Goal: Task Accomplishment & Management: Manage account settings

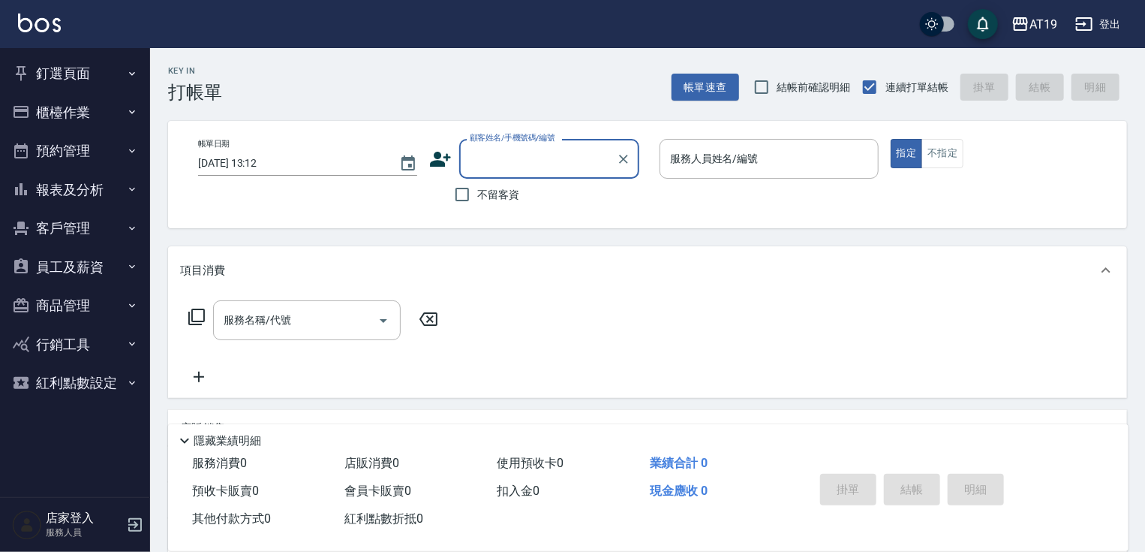
click at [509, 168] on input "顧客姓名/手機號碼/編號" at bounding box center [538, 159] width 144 height 26
type input "amora/0975303964/0975303964"
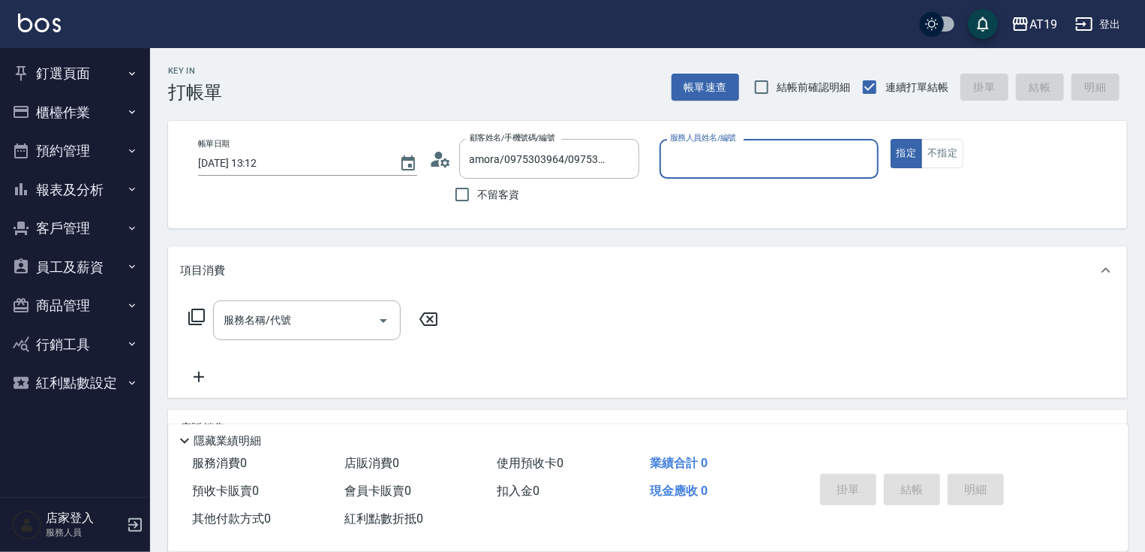
type input "[PERSON_NAME]- 6"
click at [891, 139] on button "指定" at bounding box center [907, 153] width 32 height 29
type button "true"
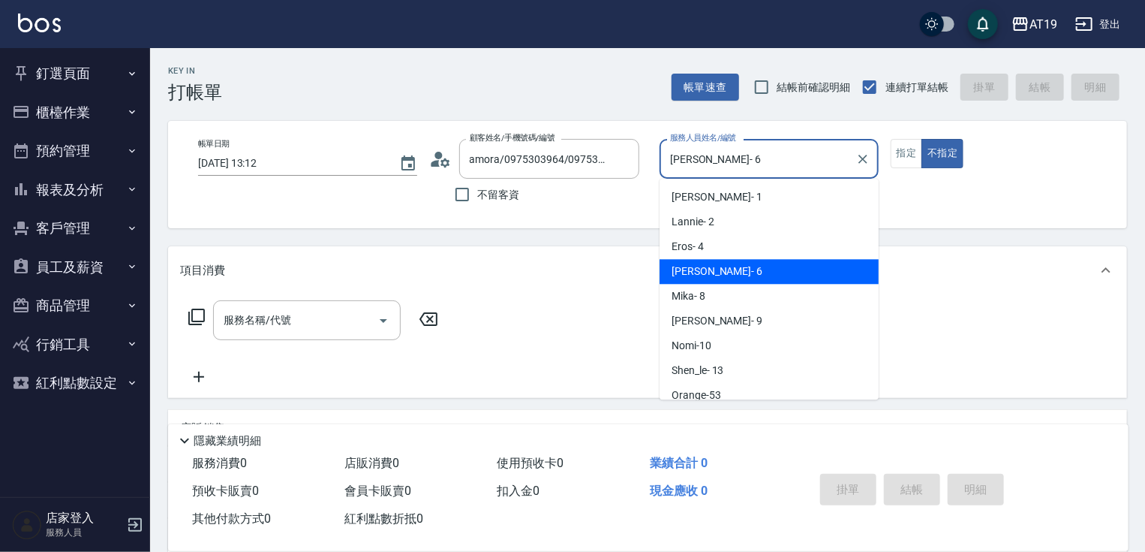
click at [719, 150] on input "Julie- 6" at bounding box center [757, 159] width 183 height 26
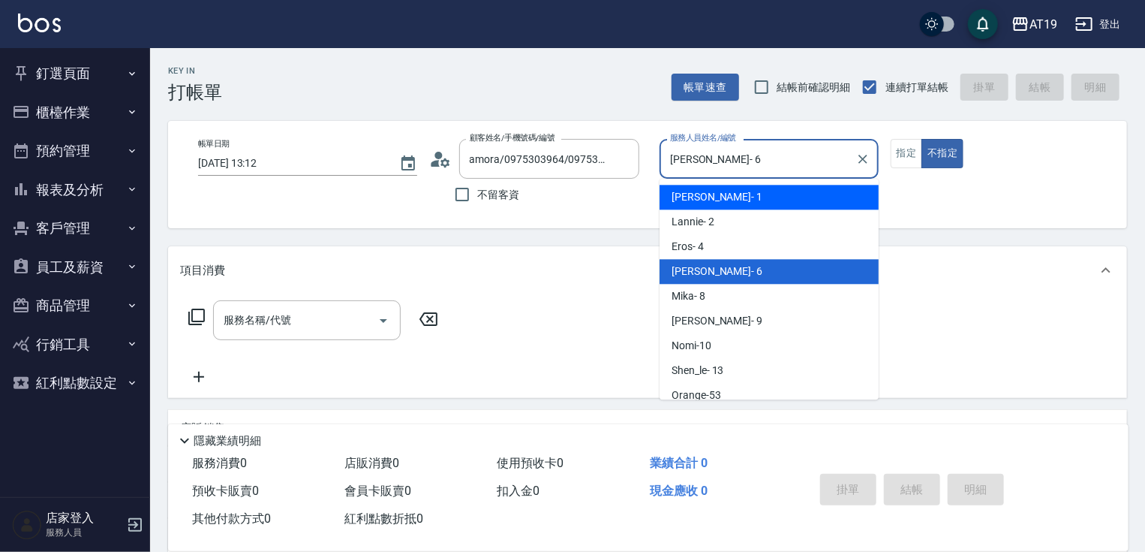
click at [702, 200] on span "Linda - 1" at bounding box center [717, 197] width 91 height 16
type input "Linda- 1"
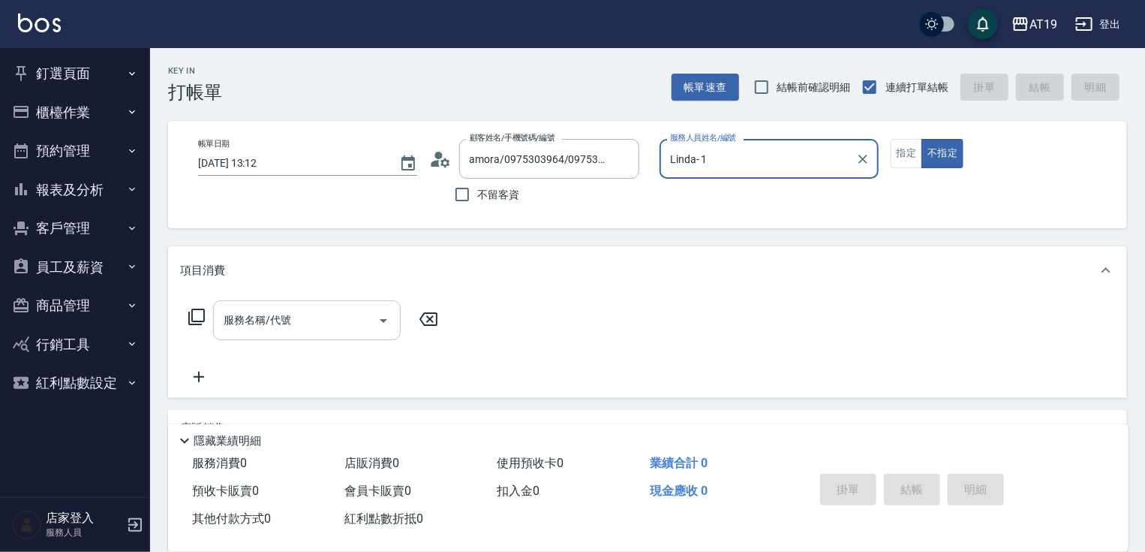
click at [327, 322] on input "服務名稱/代號" at bounding box center [296, 320] width 152 height 26
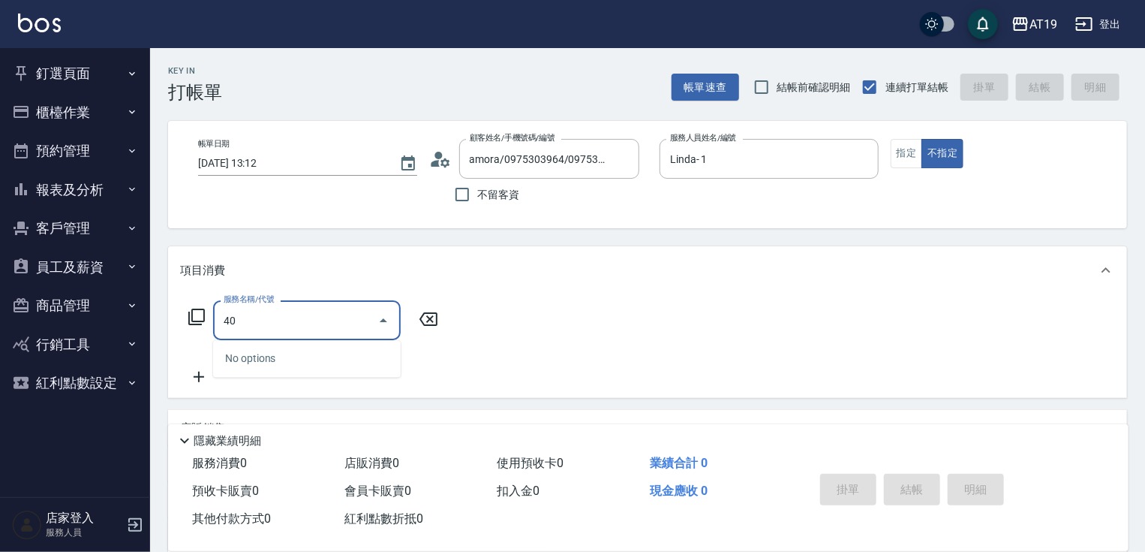
type input "401"
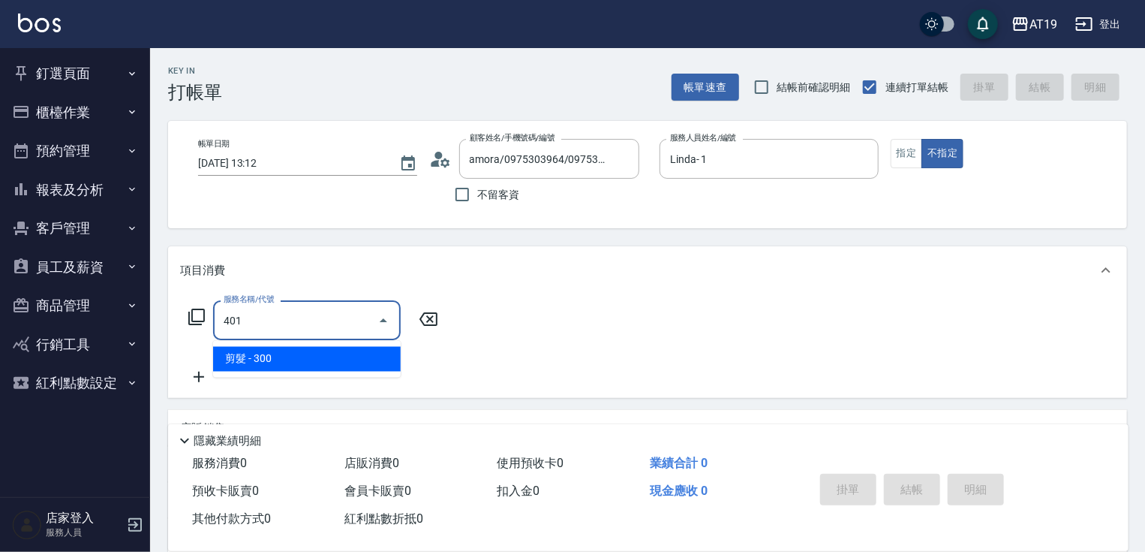
type input "30"
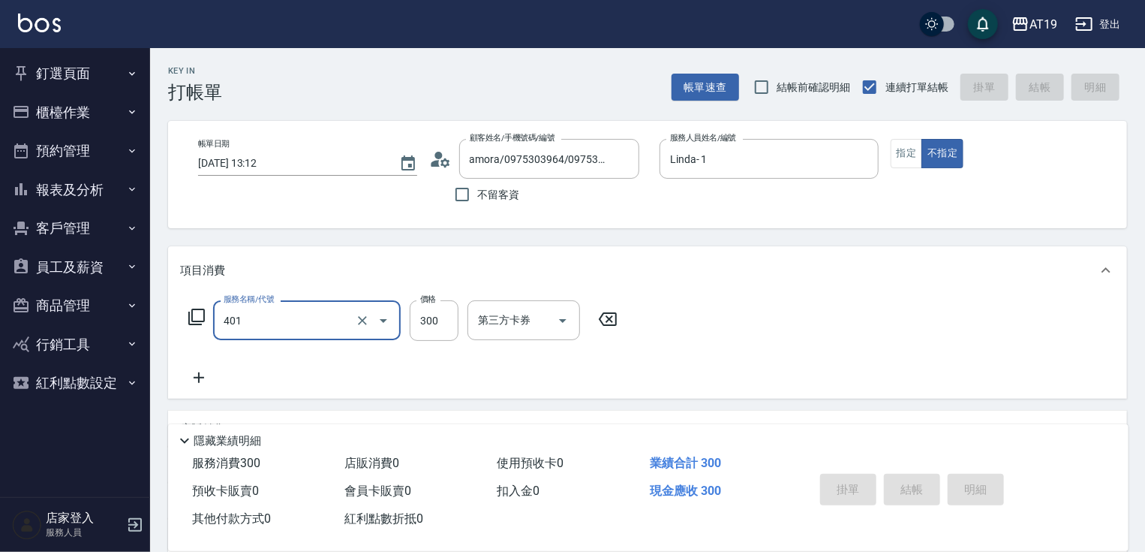
type input "401"
type input "2025/09/14 17:11"
type input "0"
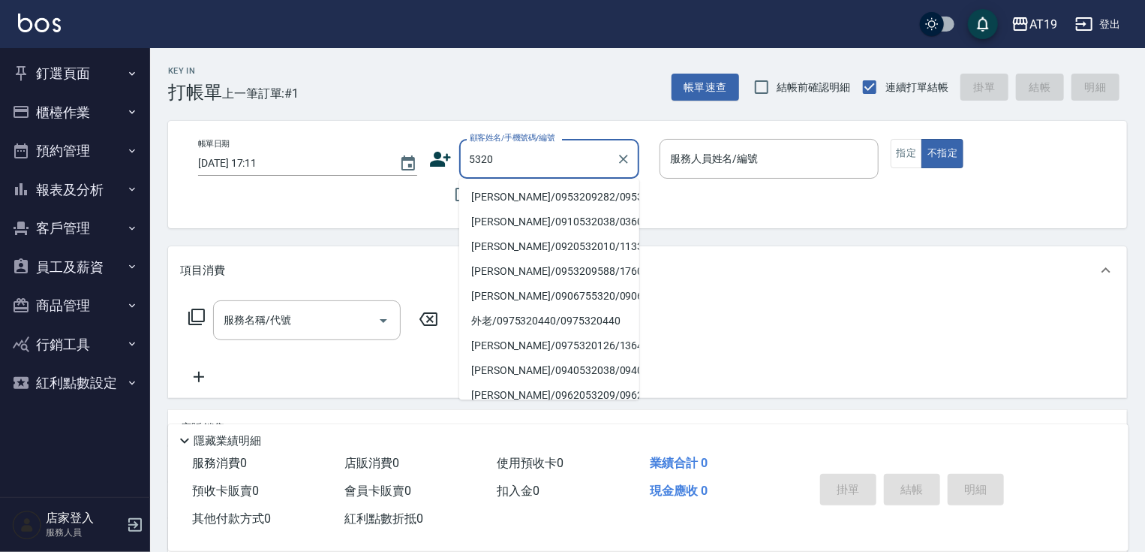
type input "5320"
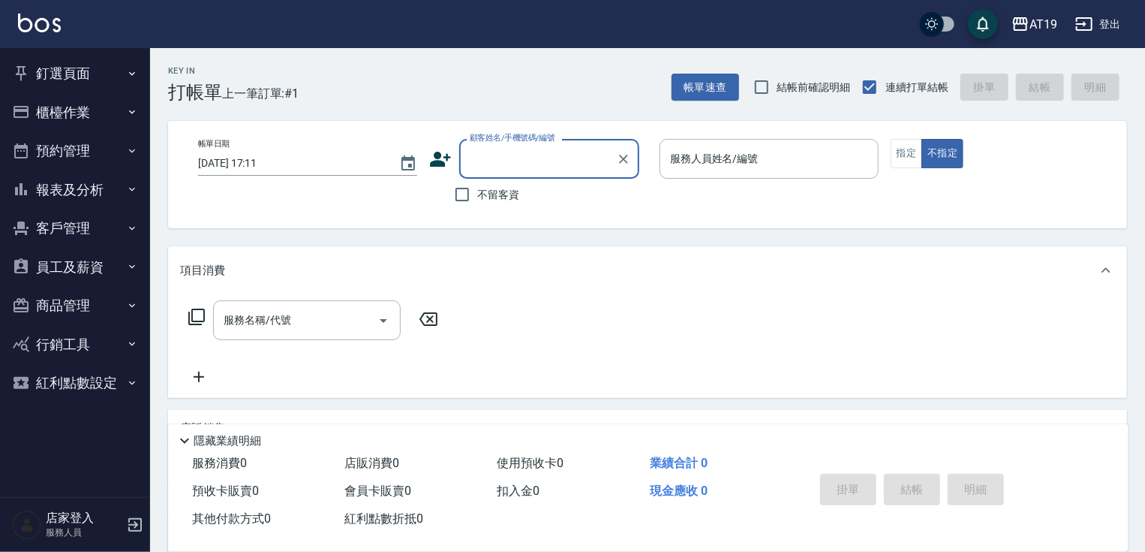
click at [501, 175] on div "顧客姓名/手機號碼/編號" at bounding box center [549, 159] width 180 height 40
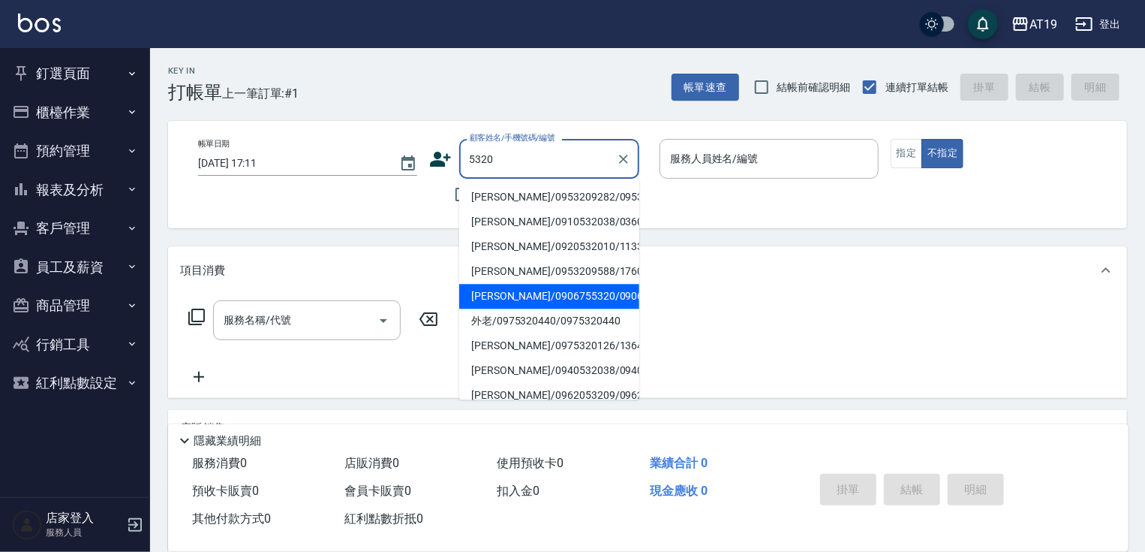
type input "潘柏翔/0906755320/0906755320"
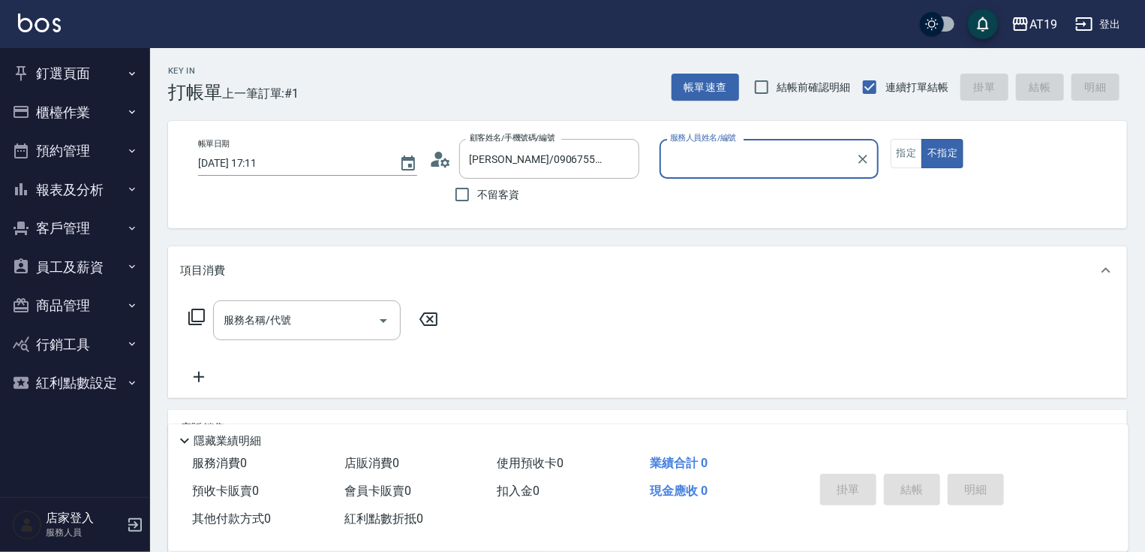
type input "Shen_le- 13"
click at [921, 139] on button "不指定" at bounding box center [942, 153] width 42 height 29
type button "false"
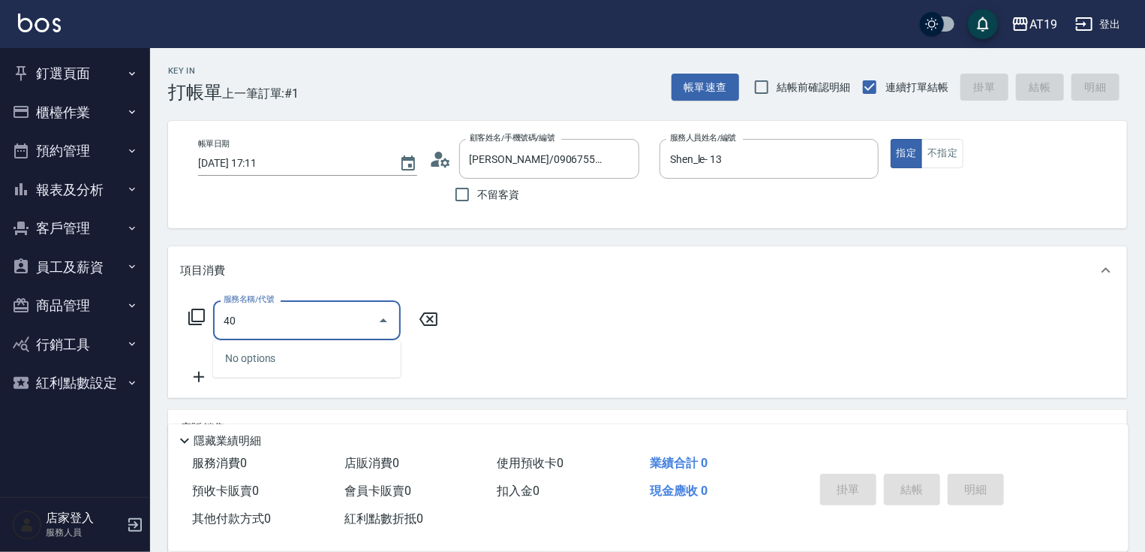
type input "401"
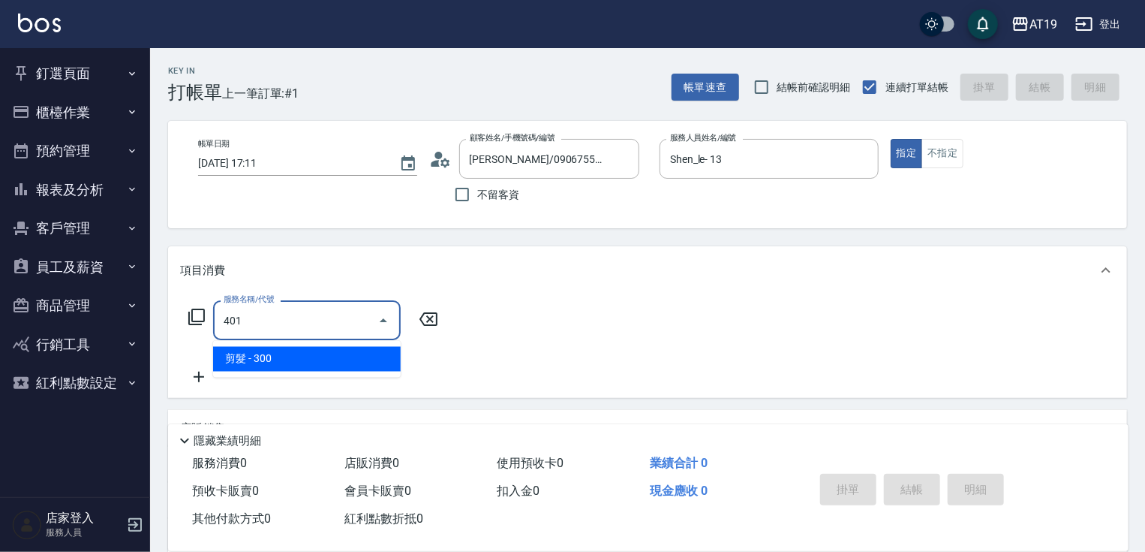
type input "30"
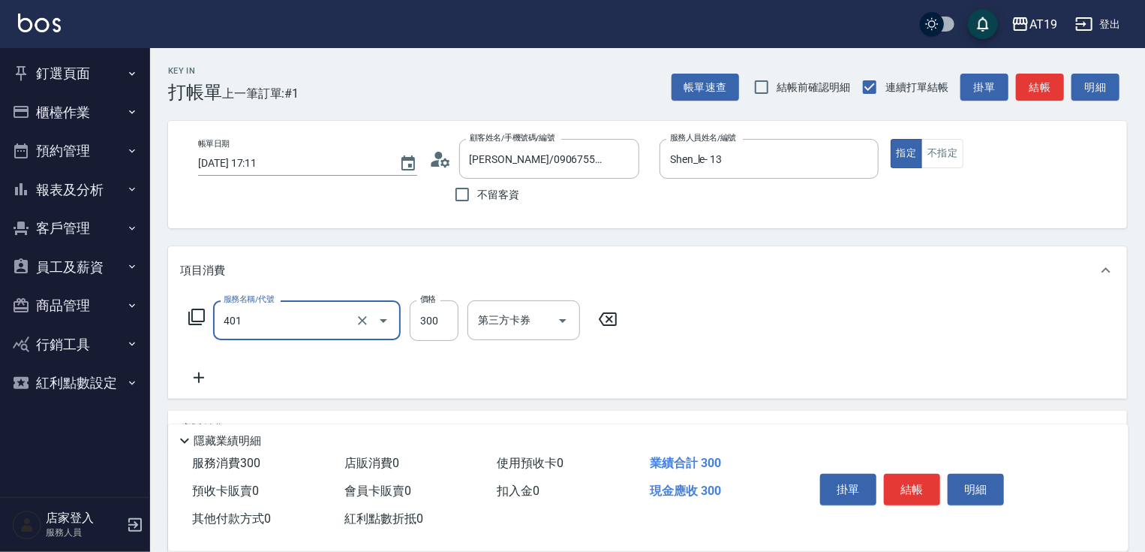
type input "剪髮(401)"
type input "0"
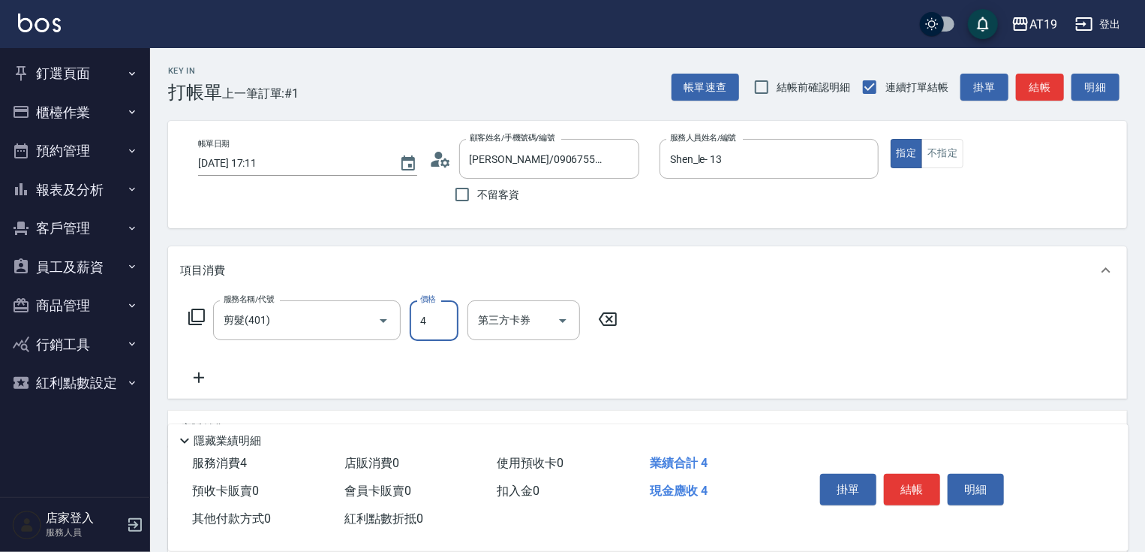
type input "40"
type input "400"
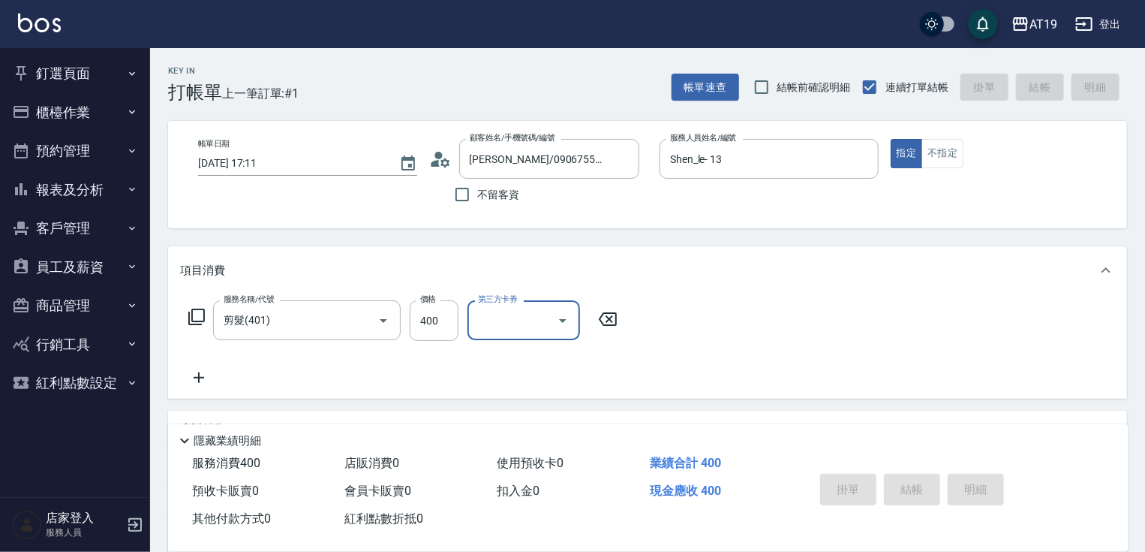
type input "2025/09/14 17:12"
type input "0"
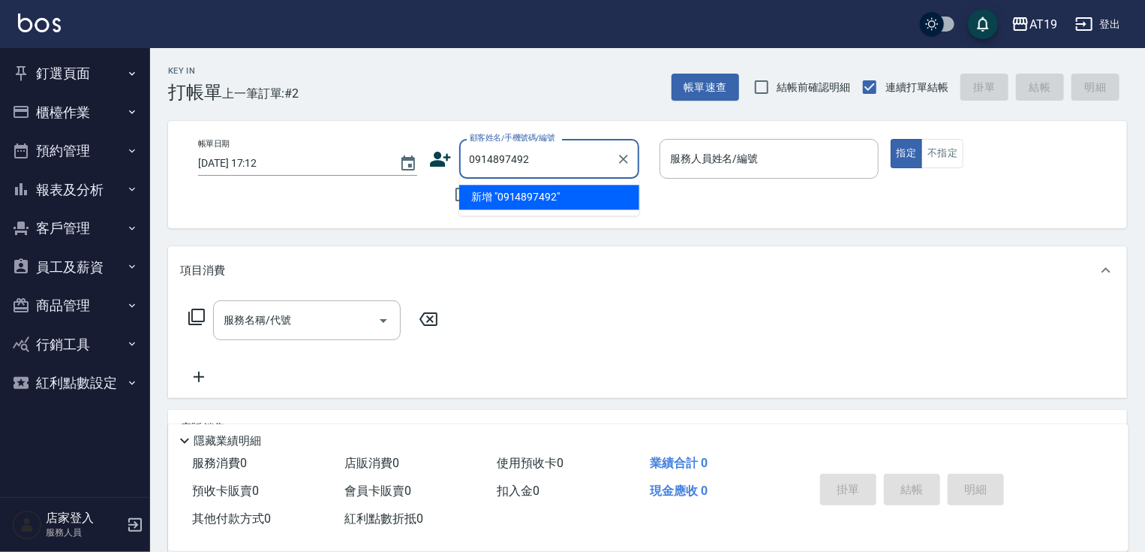
type input "0914897492"
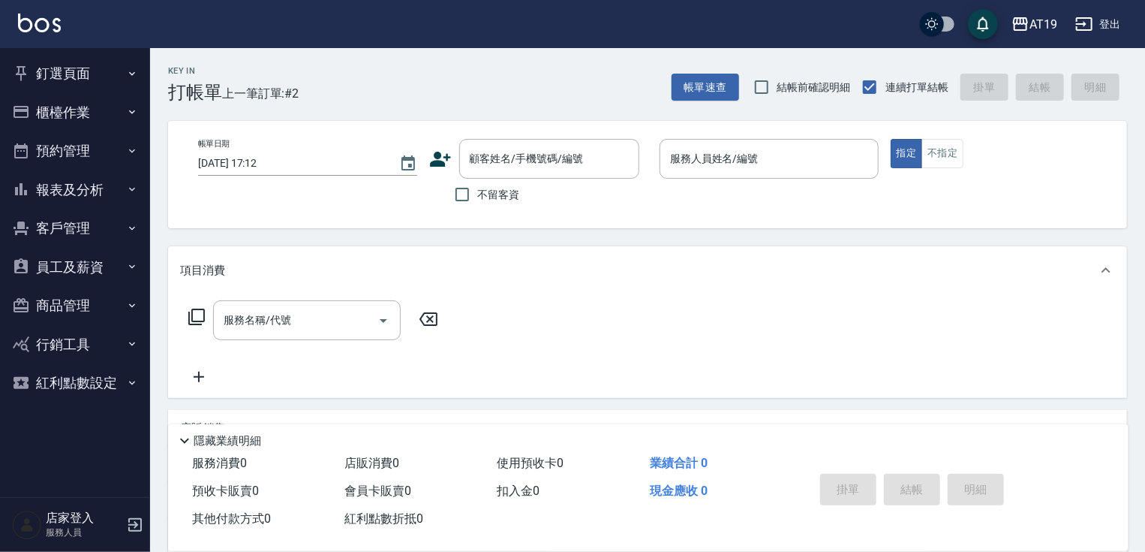
click at [431, 158] on icon at bounding box center [440, 159] width 23 height 23
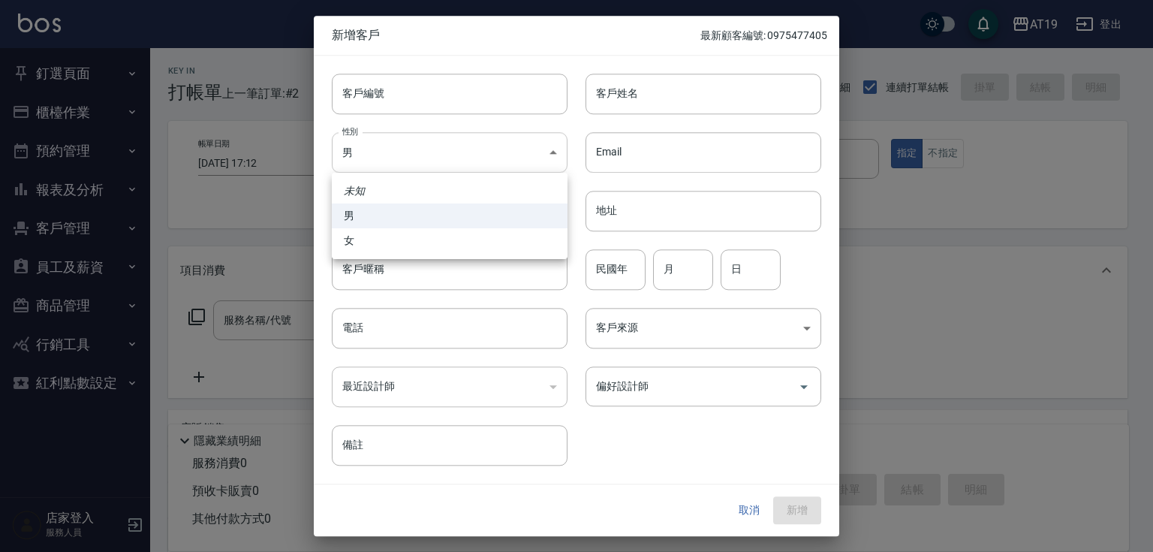
click at [458, 143] on body "AT19 登出 釘選頁面 打帳單 帳單列表 排班表 現場電腦打卡 店家日報表 互助日報表 設計師日報表 櫃檯作業 打帳單 帳單列表 現金收支登錄 高階收支登錄…" at bounding box center [576, 384] width 1153 height 768
click at [464, 106] on div at bounding box center [576, 276] width 1153 height 552
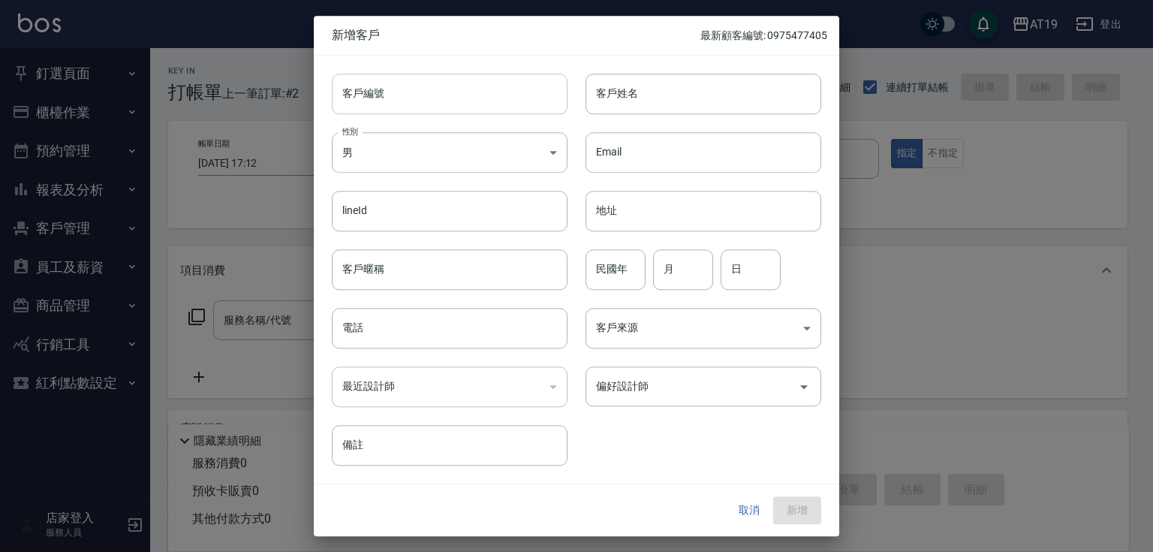
click at [462, 96] on input "客戶編號" at bounding box center [450, 94] width 236 height 41
paste input "0914897492"
type input "0914897492"
click at [431, 321] on input "電話" at bounding box center [450, 328] width 236 height 41
paste input "0914897492"
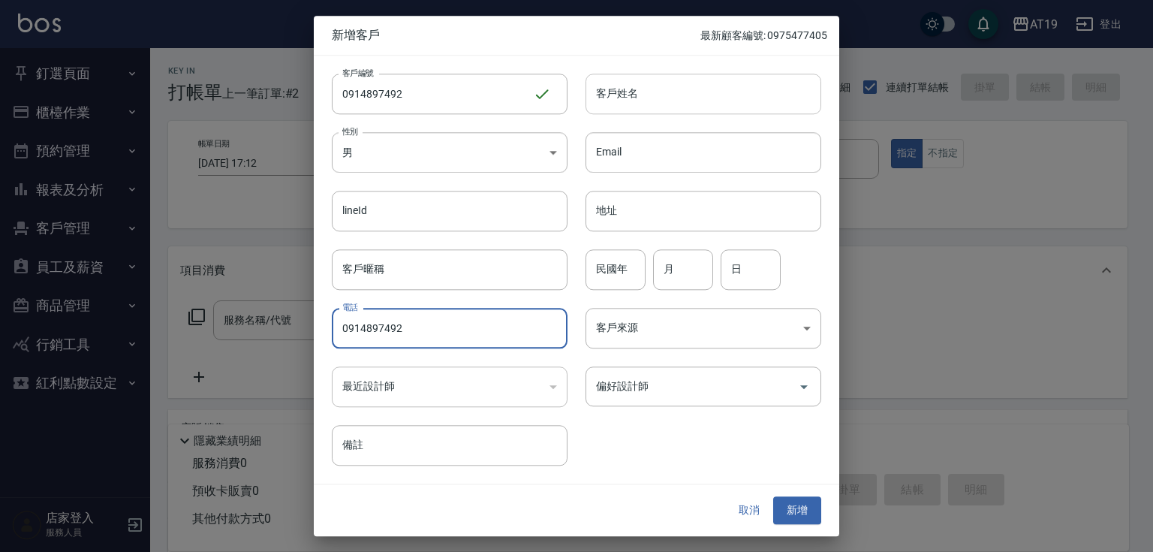
type input "0914897492"
click at [609, 94] on input "客戶姓名" at bounding box center [703, 94] width 236 height 41
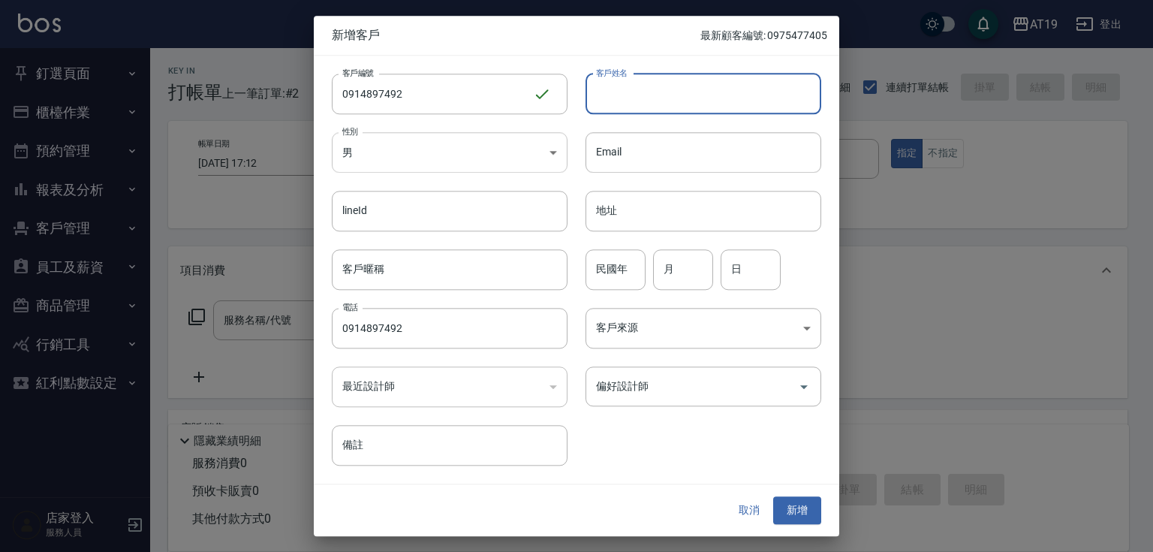
click at [491, 164] on body "AT19 登出 釘選頁面 打帳單 帳單列表 排班表 現場電腦打卡 店家日報表 互助日報表 設計師日報表 櫃檯作業 打帳單 帳單列表 現金收支登錄 高階收支登錄…" at bounding box center [576, 384] width 1153 height 768
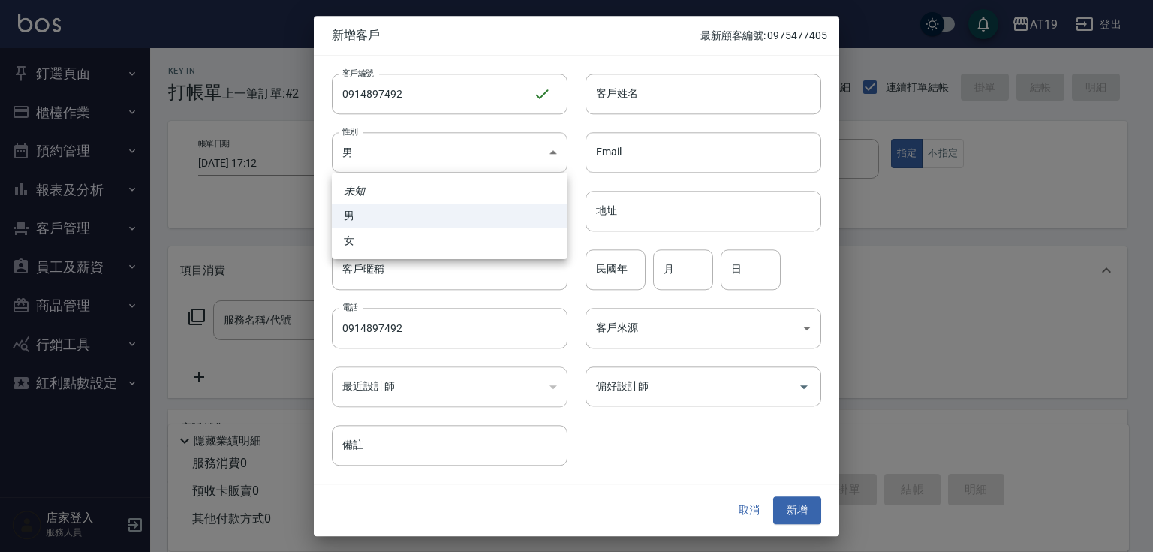
click at [477, 243] on li "女" at bounding box center [450, 240] width 236 height 25
type input "FEMALE"
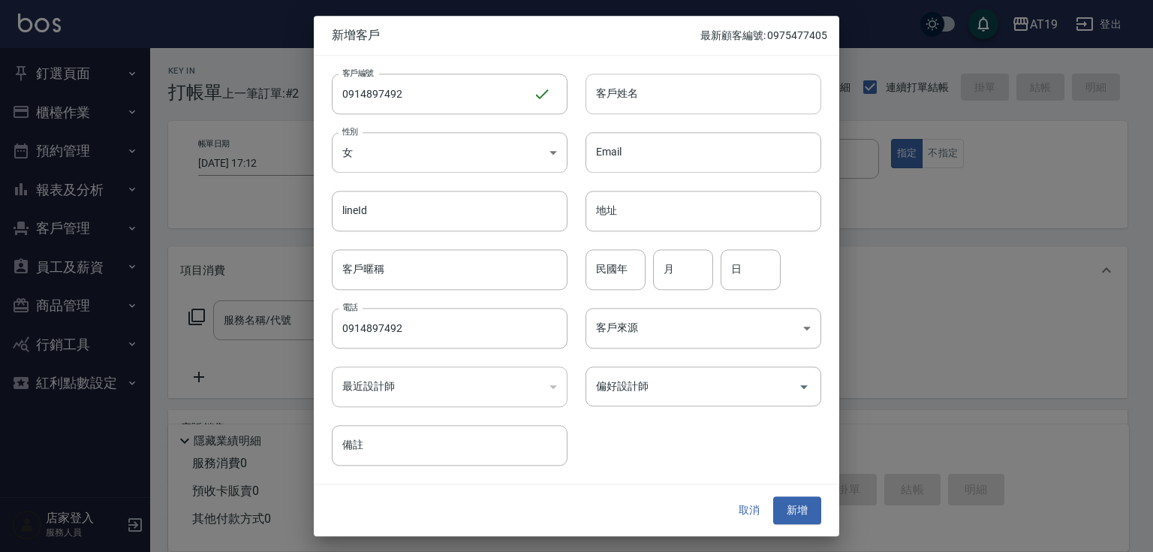
drag, startPoint x: 609, startPoint y: 75, endPoint x: 606, endPoint y: 96, distance: 21.2
click at [606, 93] on input "客戶姓名" at bounding box center [703, 94] width 236 height 41
type input "manlou"
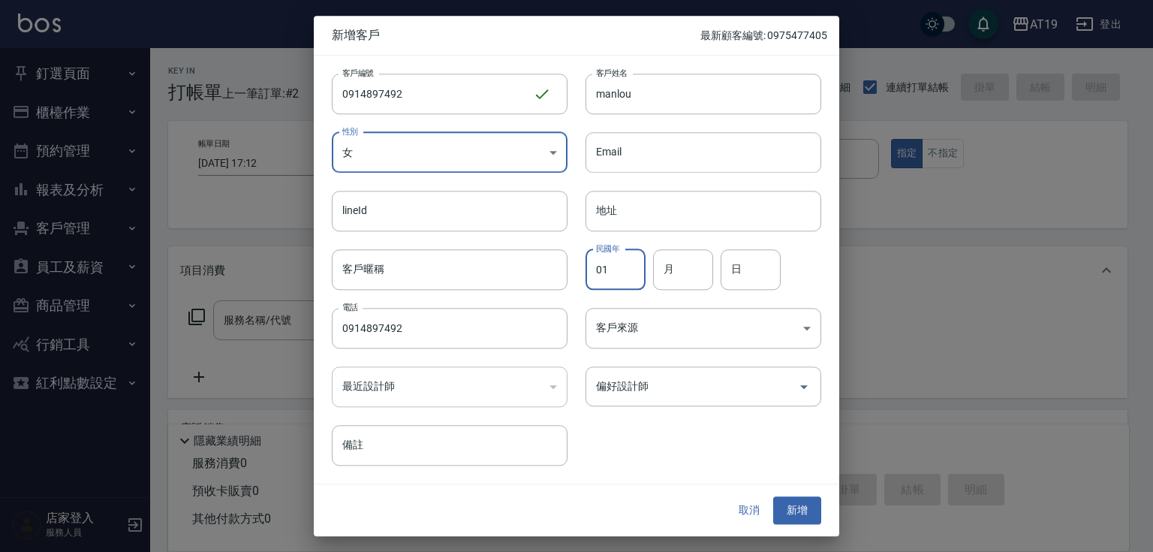
type input "01"
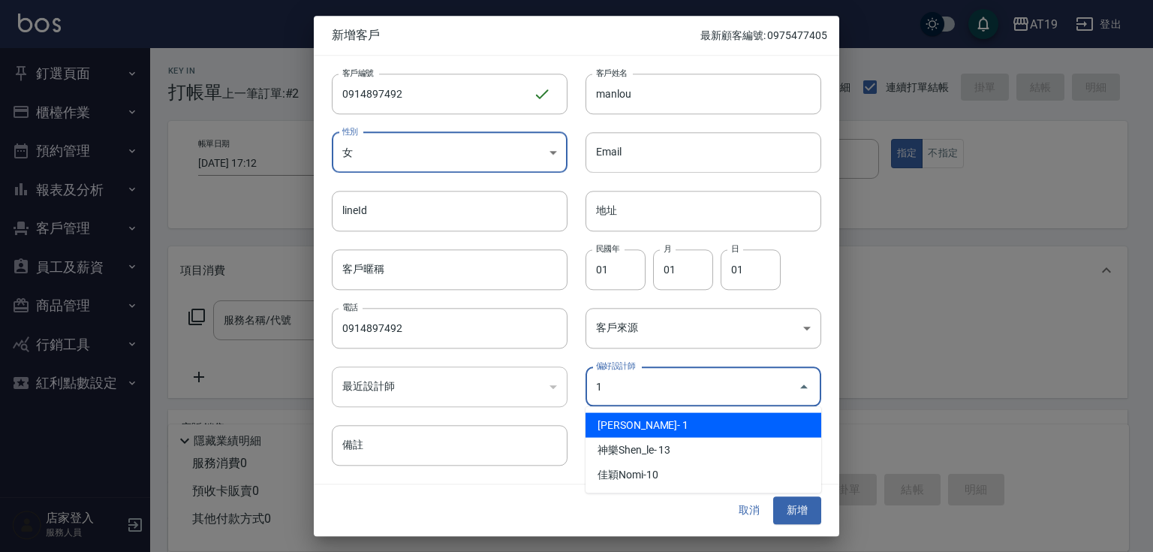
type input "[PERSON_NAME]"
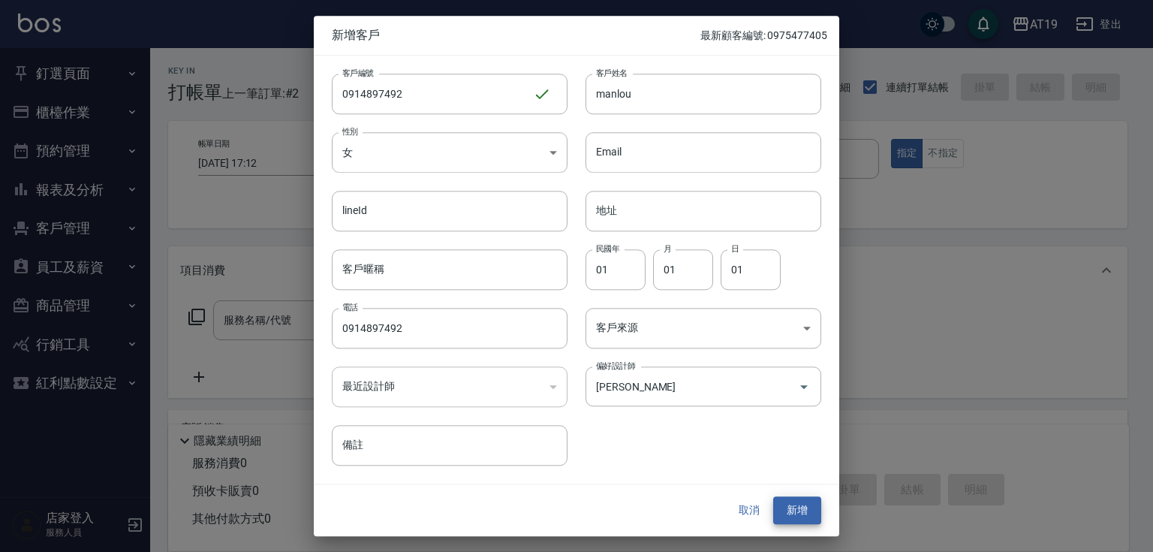
click at [773, 497] on button "新增" at bounding box center [797, 511] width 48 height 28
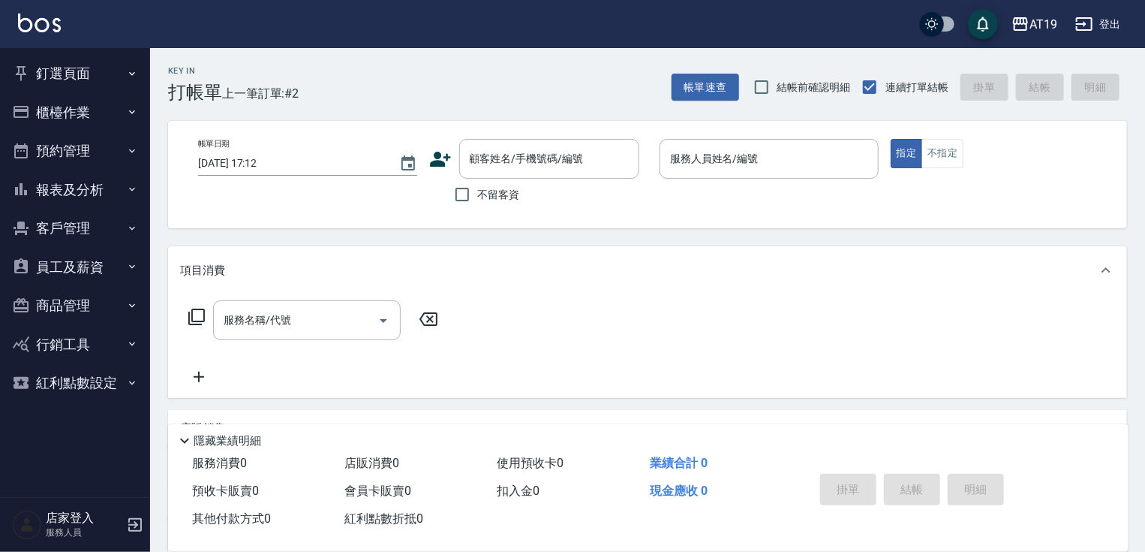
drag, startPoint x: 564, startPoint y: 165, endPoint x: 567, endPoint y: 87, distance: 78.1
click at [567, 159] on input "顧客姓名/手機號碼/編號" at bounding box center [538, 159] width 144 height 26
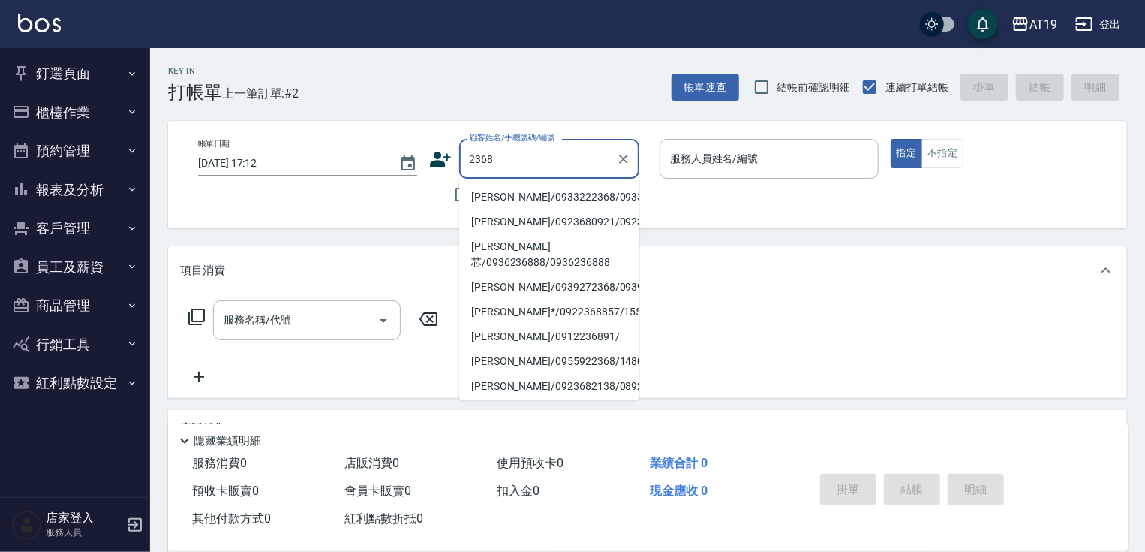
type input "周煜偉/0933222368/0933222368"
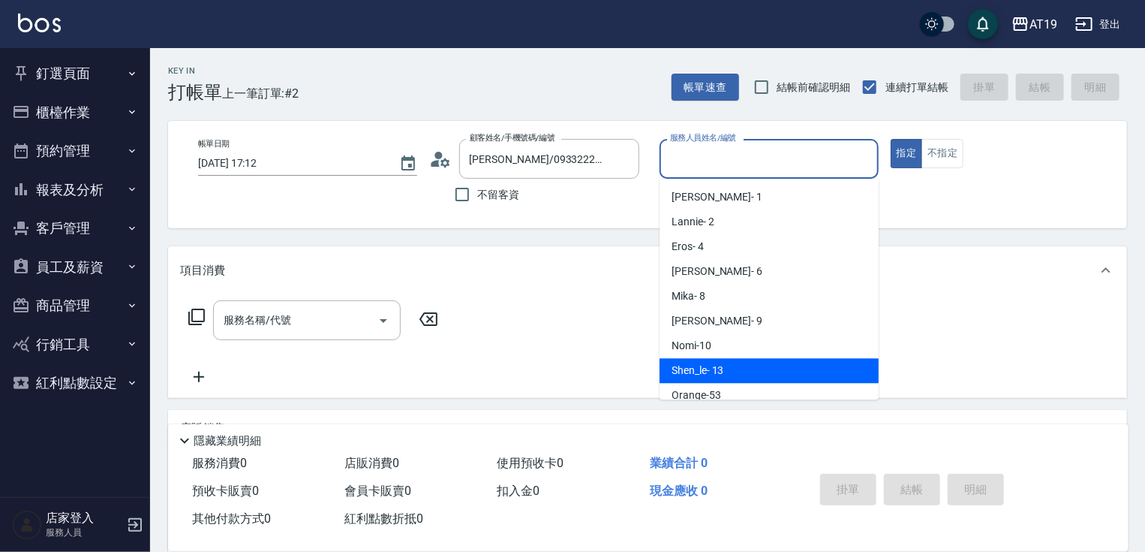
type input "Shen_le- 13"
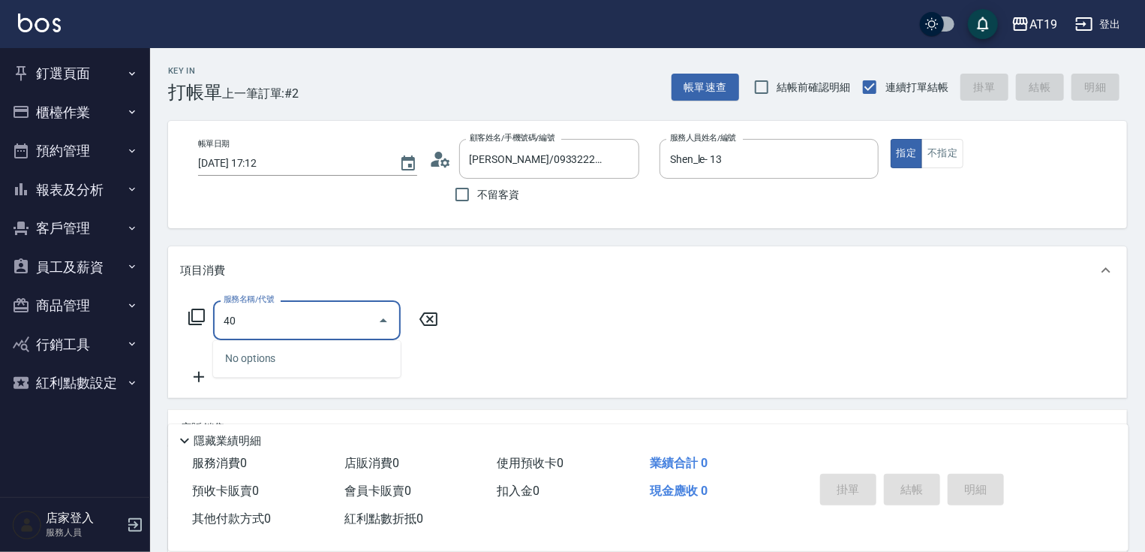
type input "401"
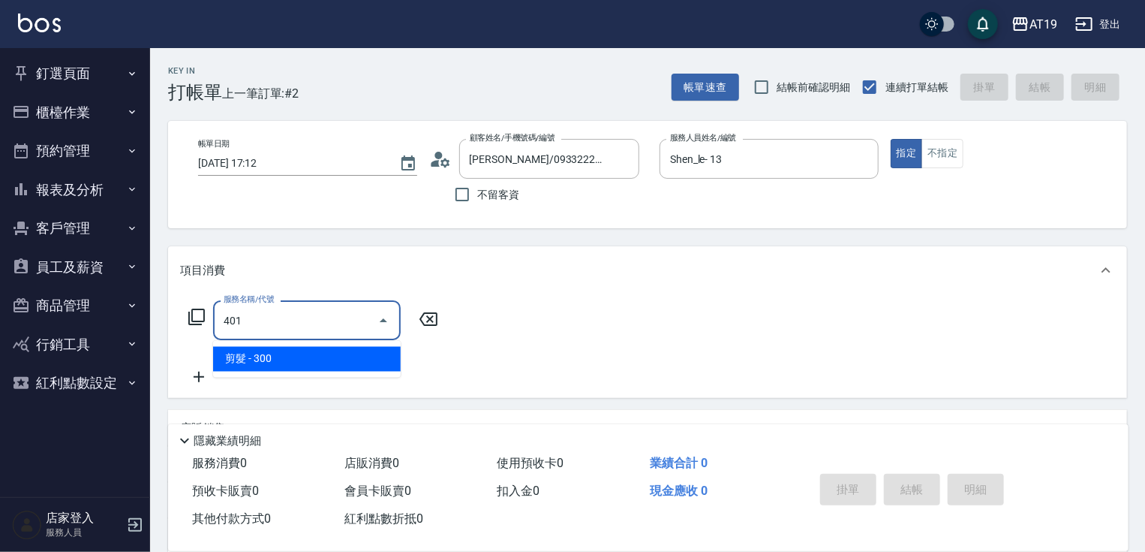
type input "30"
type input "剪髮(401)"
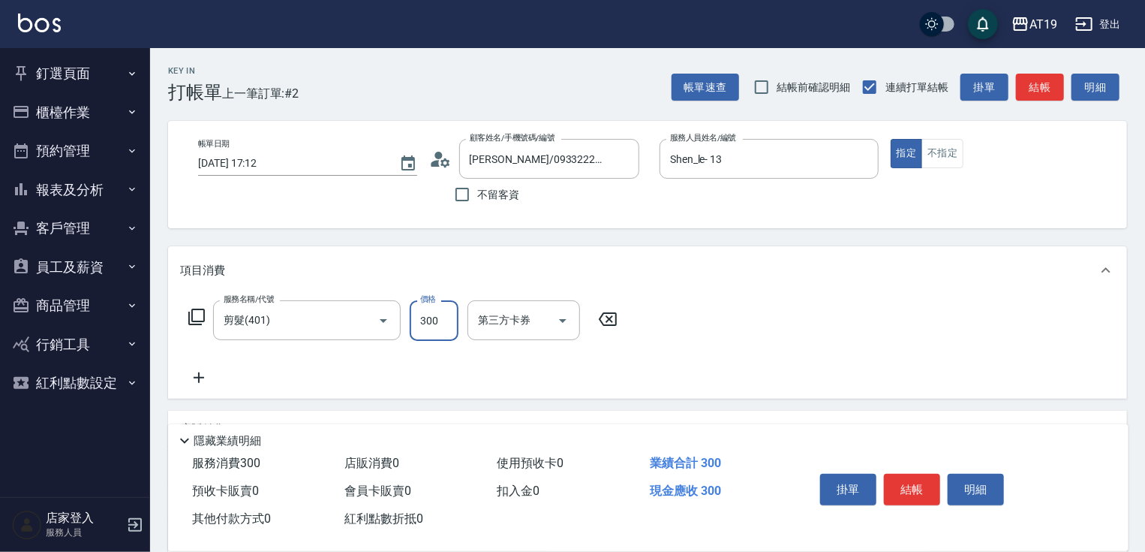
type input "0"
type input "35"
type input "30"
type input "350"
click at [440, 159] on icon at bounding box center [440, 159] width 23 height 23
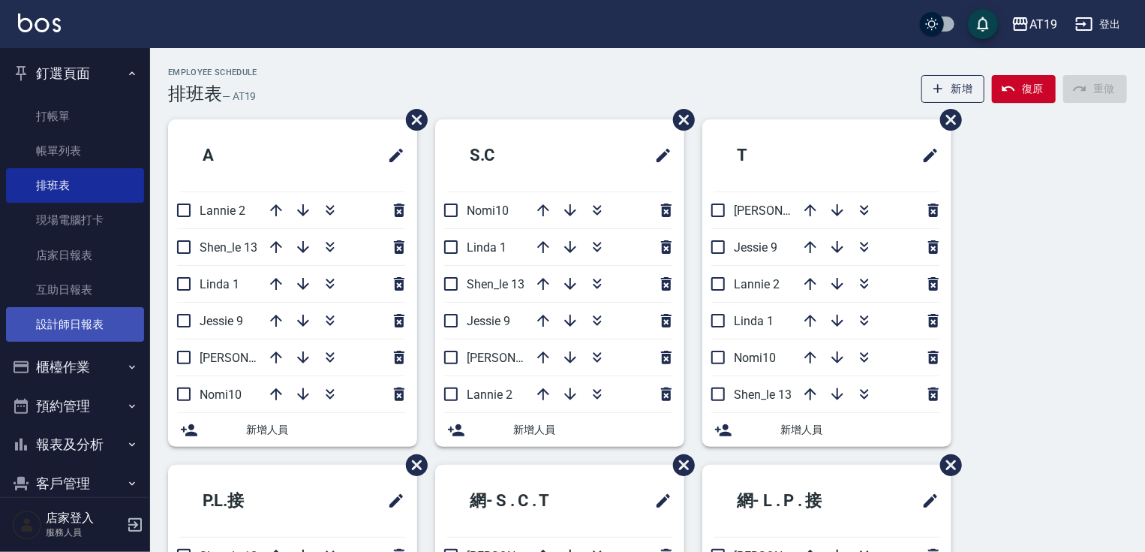
click at [56, 323] on link "設計師日報表" at bounding box center [75, 324] width 138 height 35
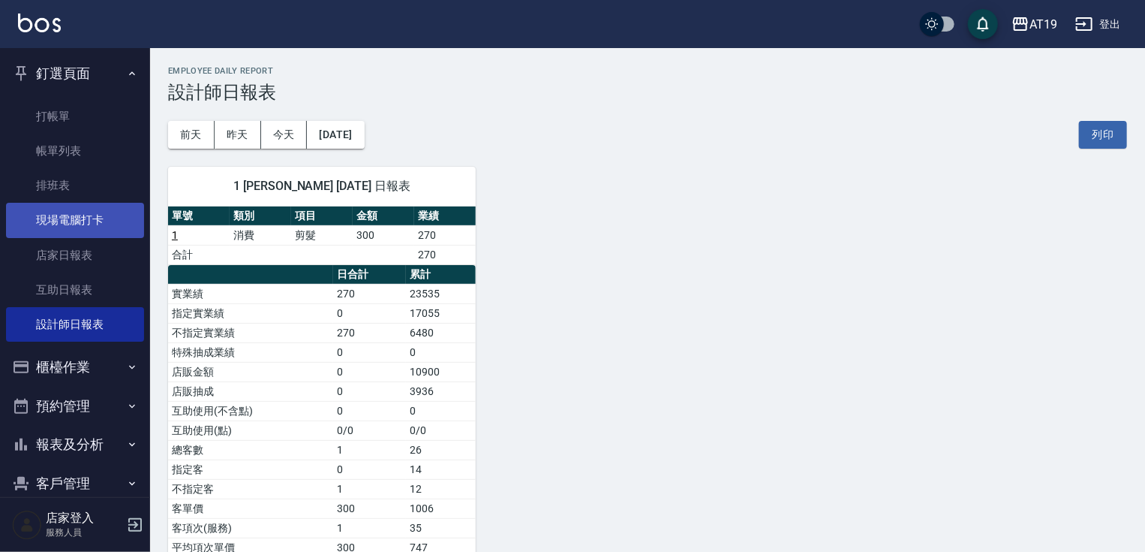
click at [83, 216] on link "現場電腦打卡" at bounding box center [75, 220] width 138 height 35
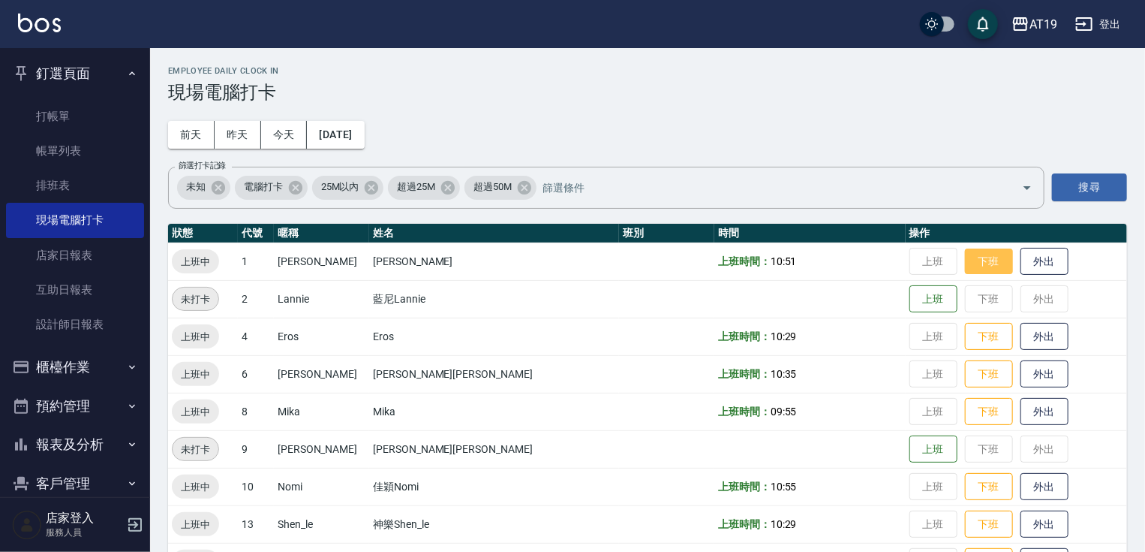
click at [965, 263] on button "下班" at bounding box center [989, 261] width 48 height 26
click at [68, 68] on button "釘選頁面" at bounding box center [75, 73] width 138 height 39
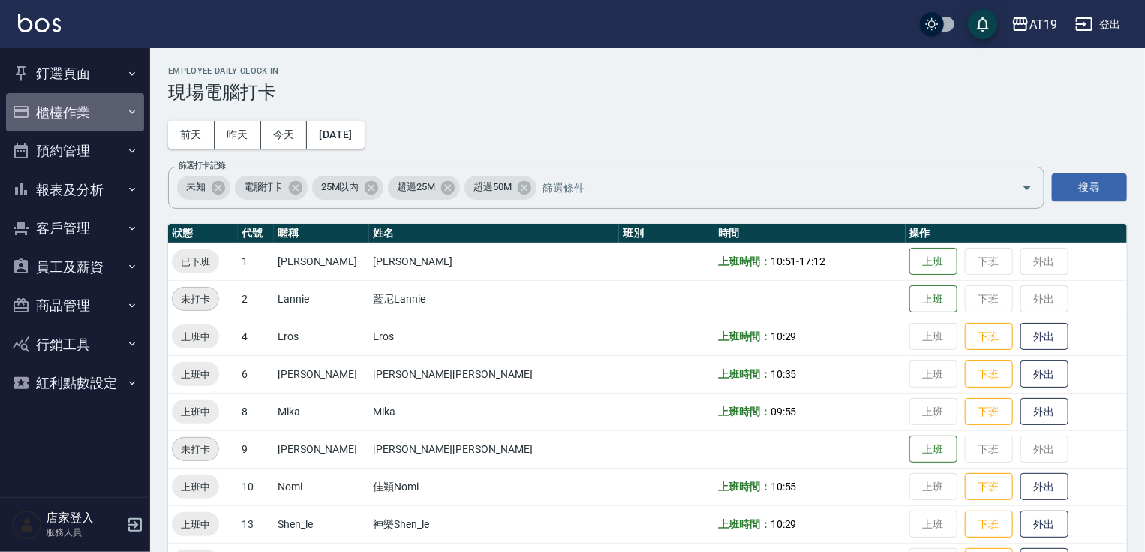
click at [69, 108] on button "櫃檯作業" at bounding box center [75, 112] width 138 height 39
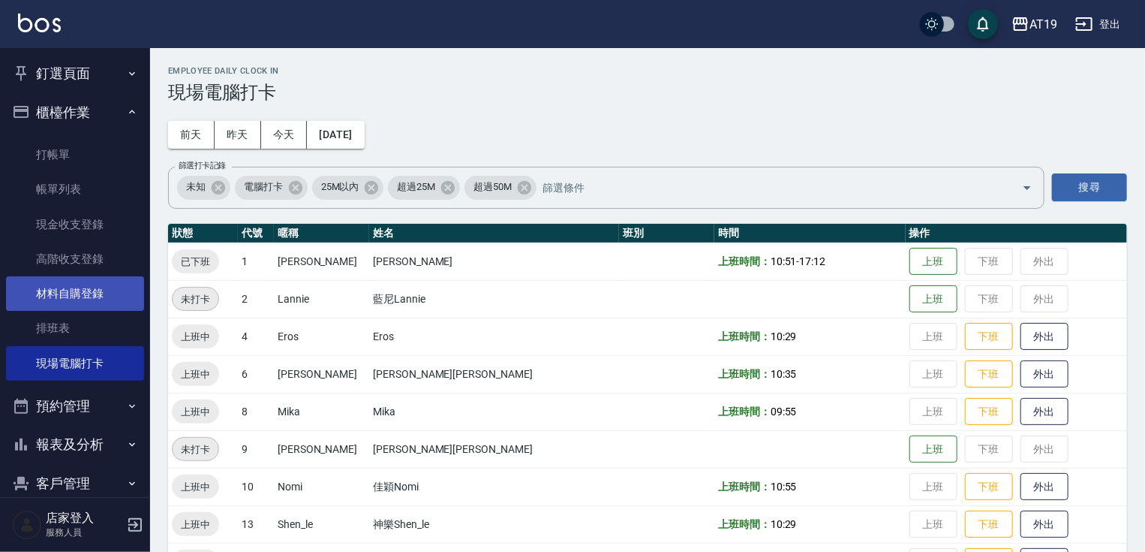
click at [59, 289] on link "材料自購登錄" at bounding box center [75, 293] width 138 height 35
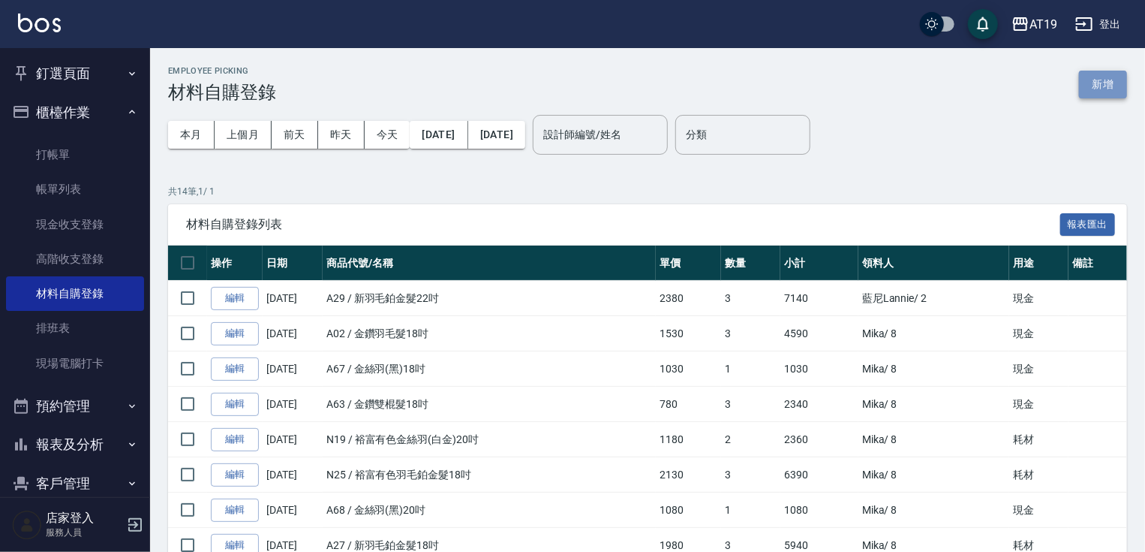
click at [1108, 80] on button "新增" at bounding box center [1103, 85] width 48 height 28
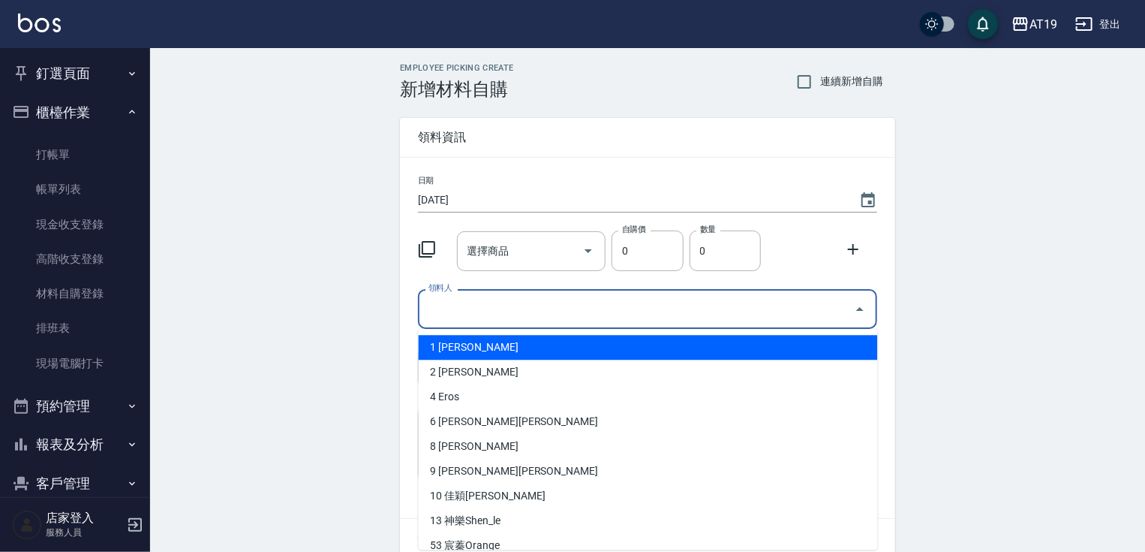
click at [440, 309] on input "領料人" at bounding box center [636, 309] width 423 height 26
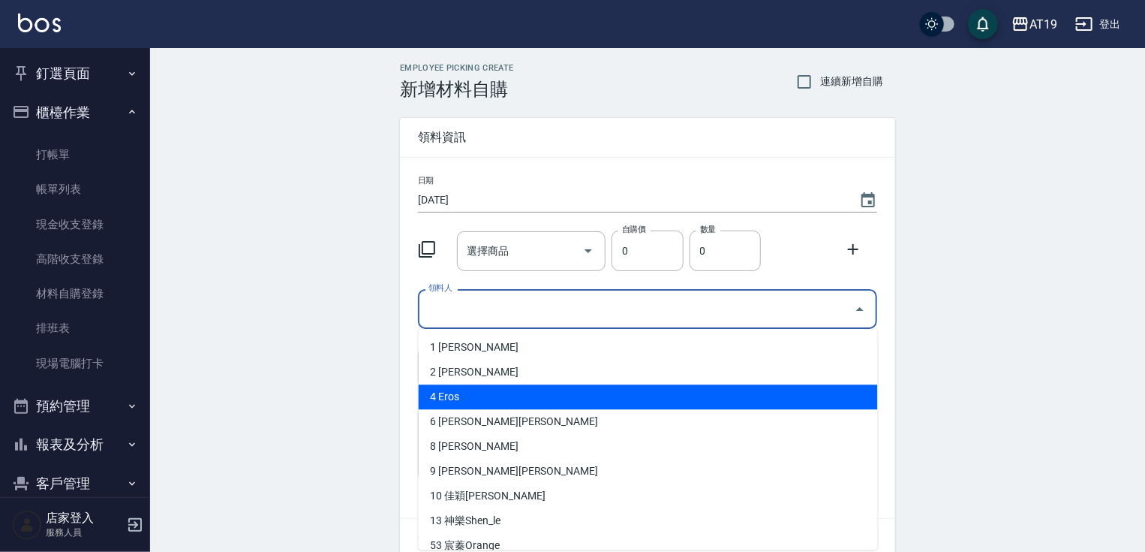
drag, startPoint x: 446, startPoint y: 389, endPoint x: 447, endPoint y: 341, distance: 47.3
click at [447, 379] on ul "1 琳達Linda 2 藍尼Lannie 4 Eros 6 朱莉Julie 8 Mika 9 潔西Jessie 10 佳穎Nomi 13 神樂Shen_le …" at bounding box center [648, 439] width 459 height 221
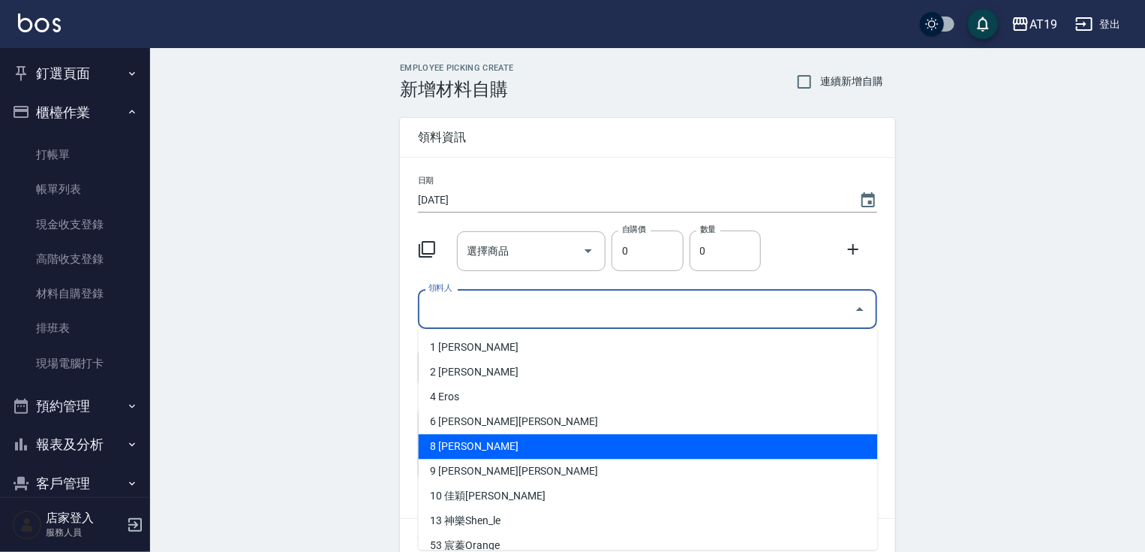
click at [445, 444] on li "8 Mika" at bounding box center [648, 446] width 459 height 25
type input "Mika"
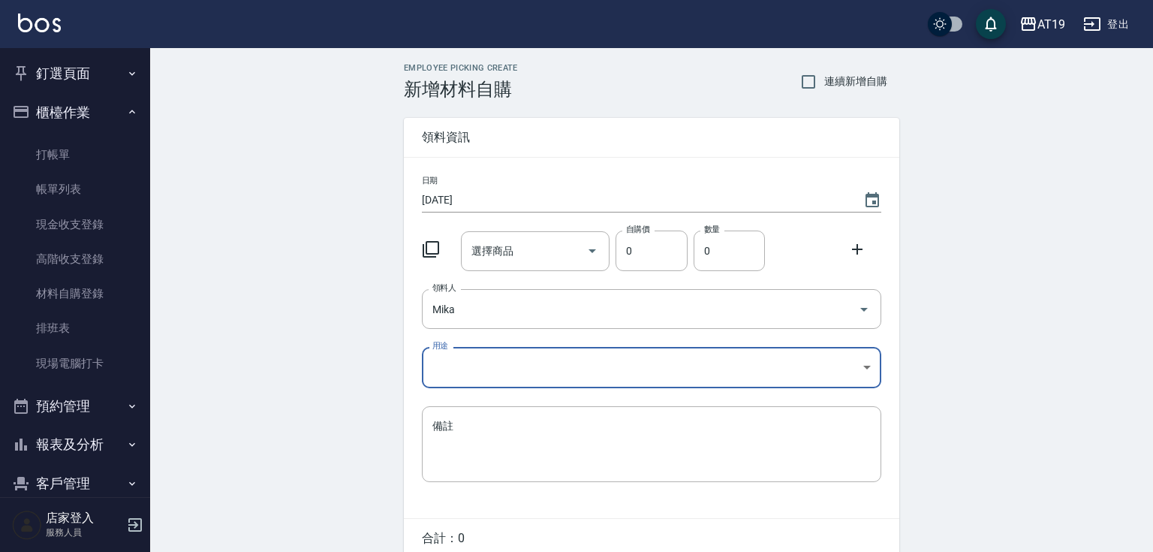
click at [449, 363] on body "AT19 登出 釘選頁面 打帳單 帳單列表 排班表 現場電腦打卡 店家日報表 互助日報表 設計師日報表 櫃檯作業 打帳單 帳單列表 現金收支登錄 高階收支登錄…" at bounding box center [576, 309] width 1153 height 618
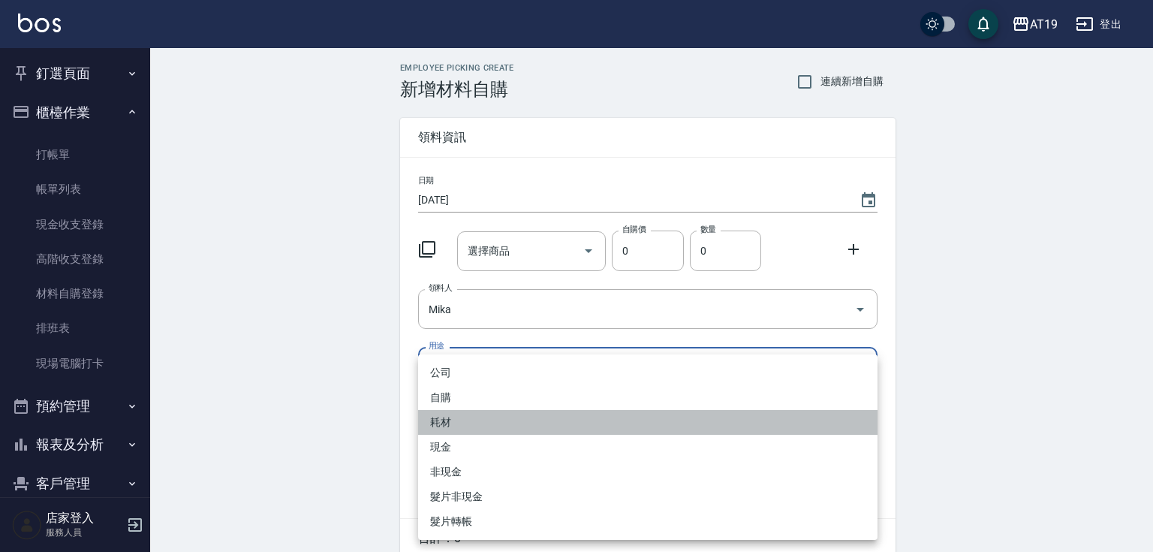
click at [465, 417] on li "耗材" at bounding box center [647, 422] width 459 height 25
type input "耗材"
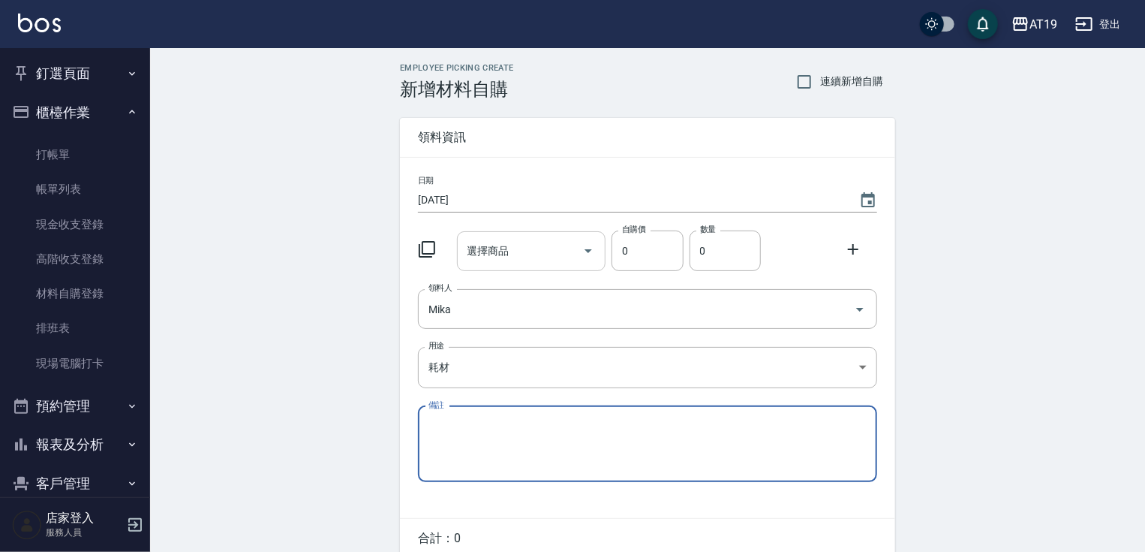
click at [516, 246] on input "選擇商品" at bounding box center [520, 251] width 113 height 26
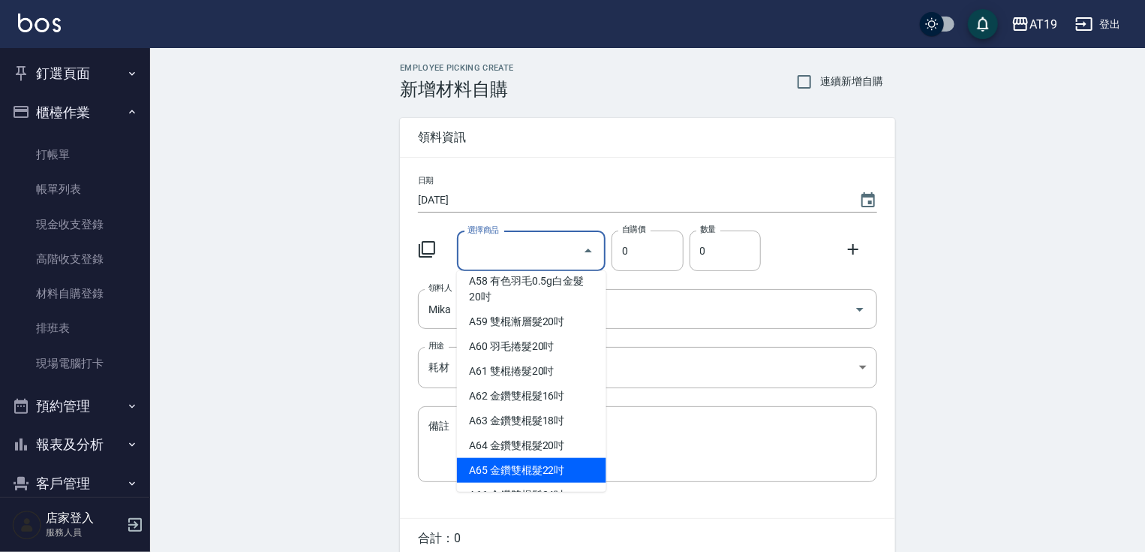
scroll to position [1081, 0]
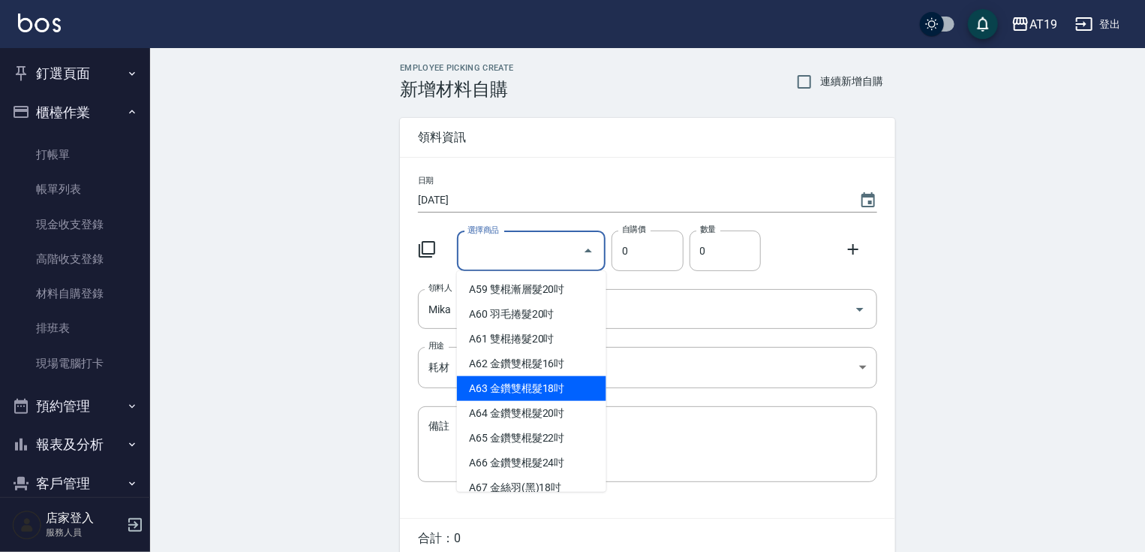
click at [534, 399] on li "A63 金鑽雙棍髮18吋" at bounding box center [531, 388] width 149 height 25
type input "金鑽雙棍髮18吋"
type input "780"
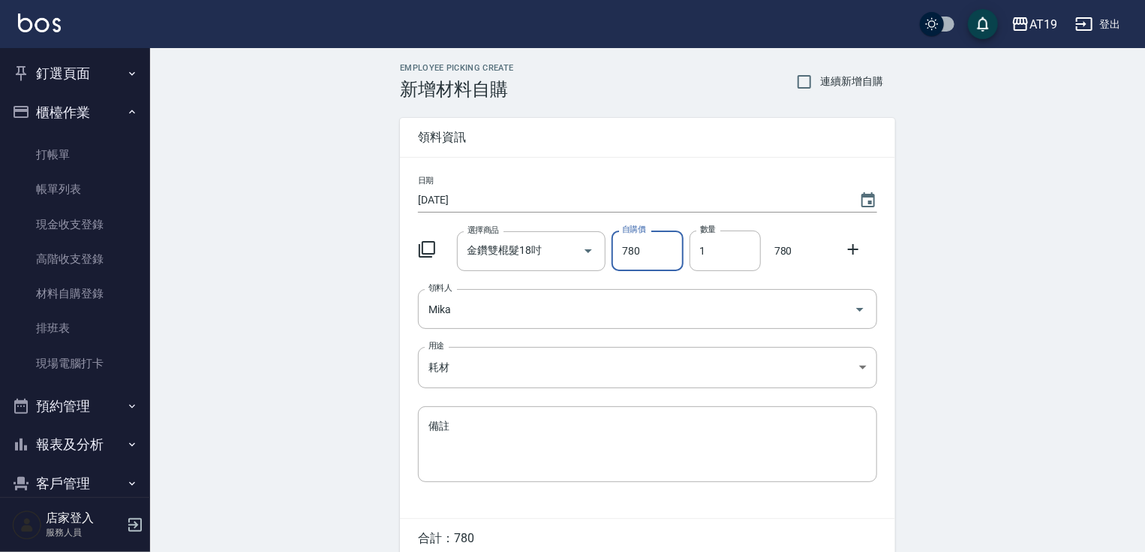
click at [630, 262] on input "780" at bounding box center [647, 250] width 71 height 41
click at [711, 258] on input "1" at bounding box center [725, 250] width 71 height 41
drag, startPoint x: 711, startPoint y: 258, endPoint x: 678, endPoint y: 264, distance: 32.8
click at [678, 264] on div "選擇商品 金鑽雙棍髮18吋 選擇商品 自購價 780 自購價 數量 1 數量 780" at bounding box center [644, 247] width 465 height 47
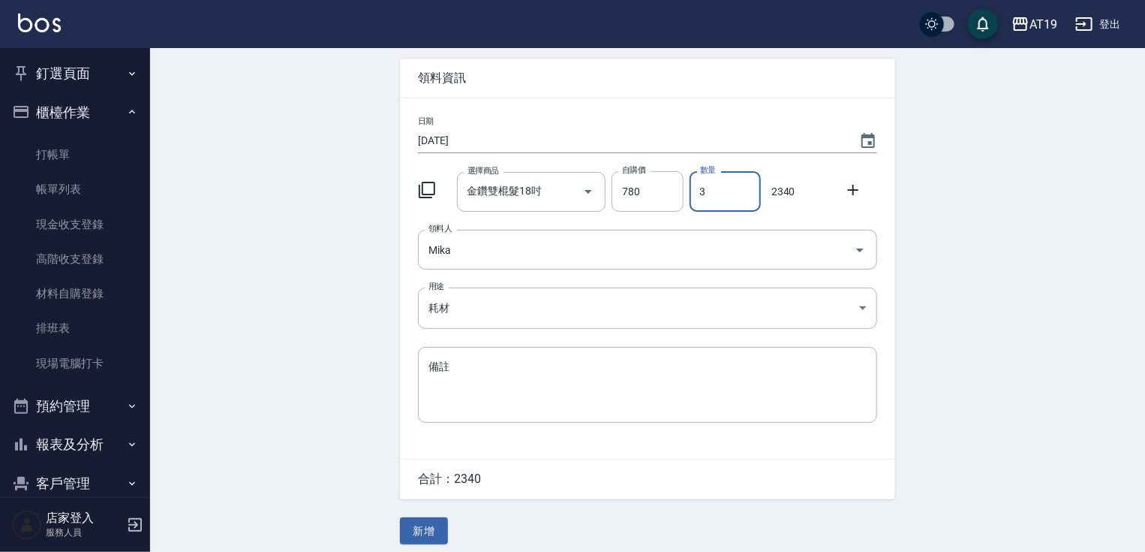
scroll to position [60, 0]
type input "3"
click at [443, 531] on button "新增" at bounding box center [424, 530] width 48 height 28
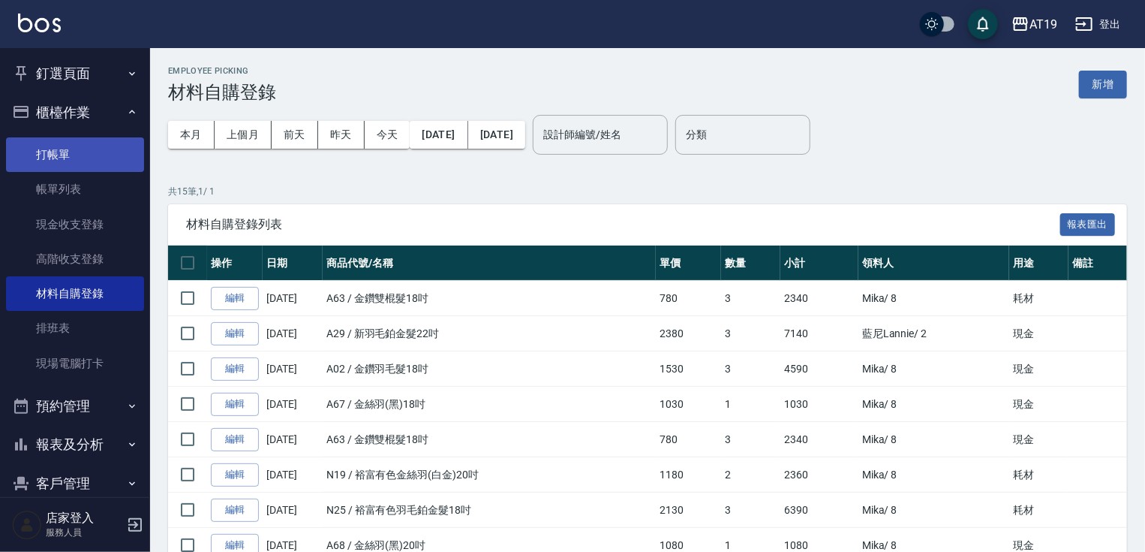
click at [57, 146] on link "打帳單" at bounding box center [75, 154] width 138 height 35
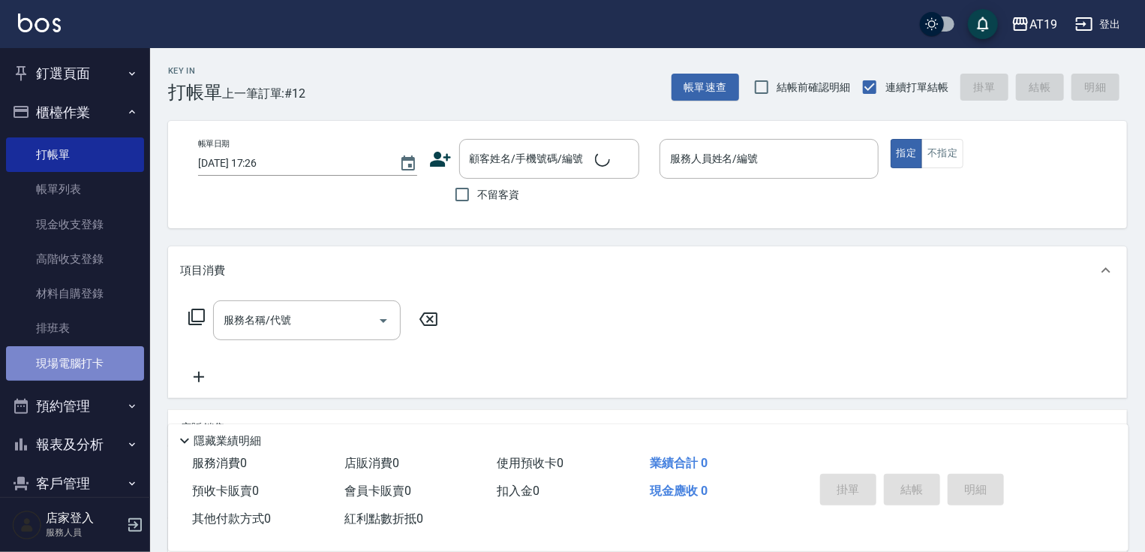
click at [76, 363] on link "現場電腦打卡" at bounding box center [75, 363] width 138 height 35
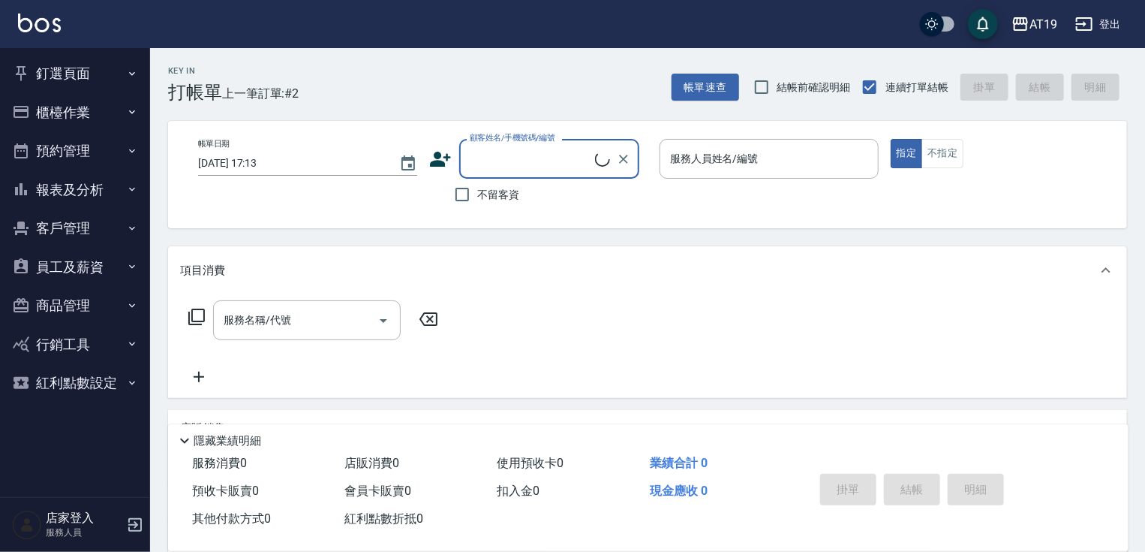
click at [499, 143] on label "顧客姓名/手機號碼/編號" at bounding box center [513, 137] width 86 height 11
click at [499, 146] on input "顧客姓名/手機號碼/編號" at bounding box center [530, 159] width 129 height 26
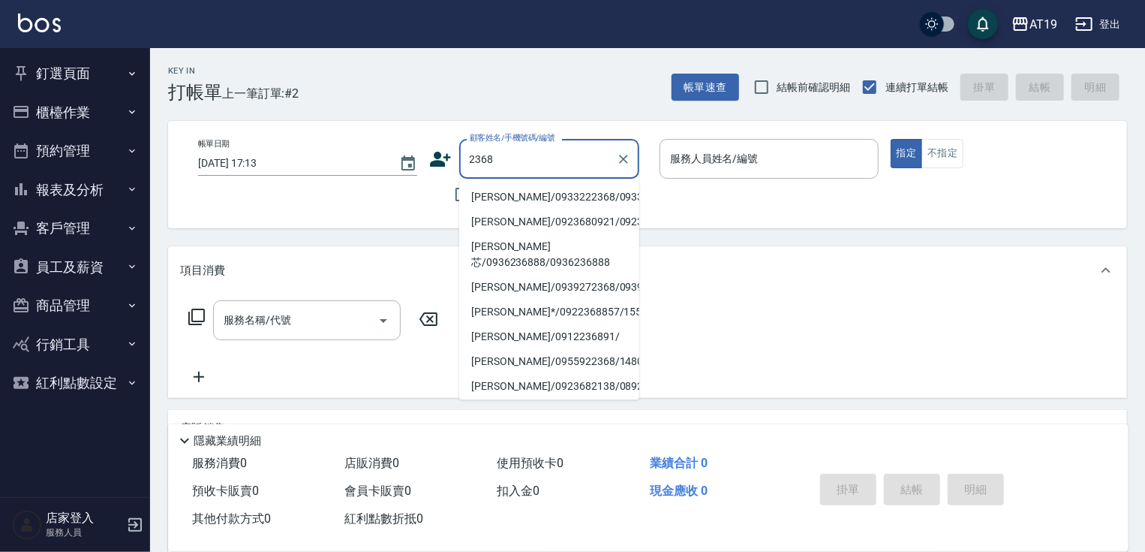
type input "[PERSON_NAME]/0933222368/0933222368"
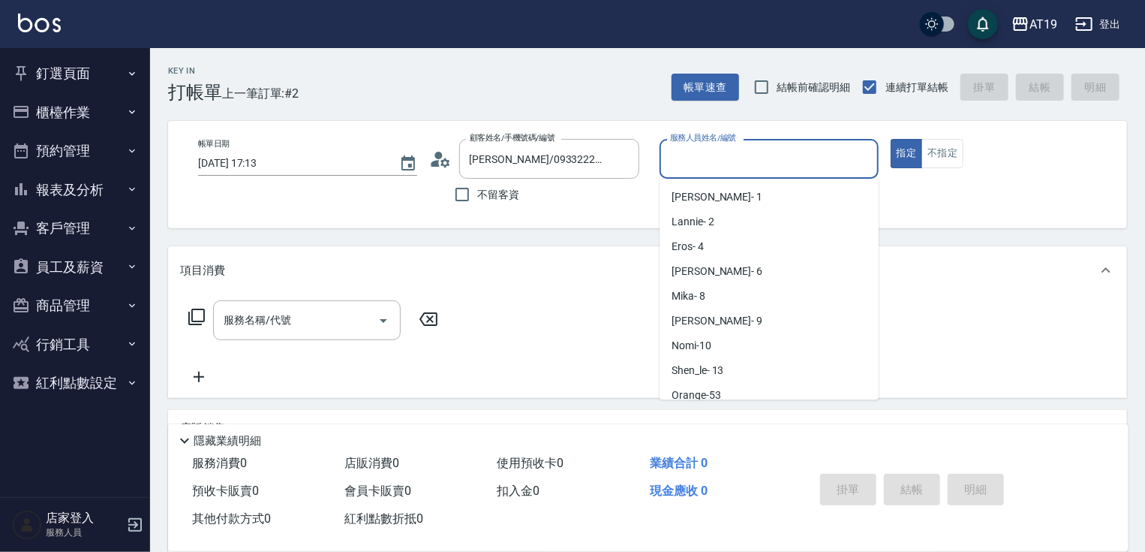
scroll to position [33, 0]
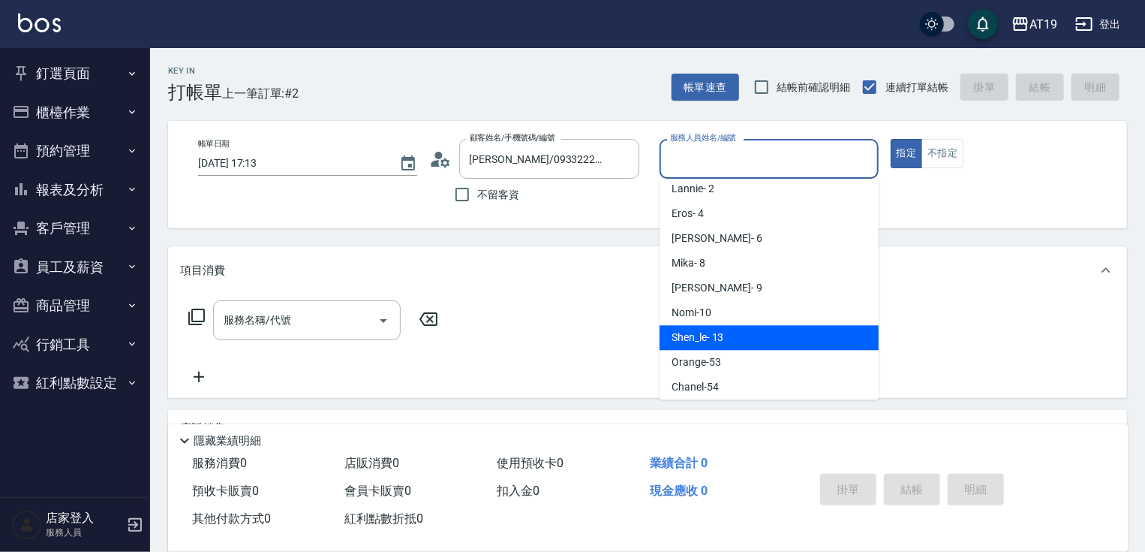
type input "Shen_le- 13"
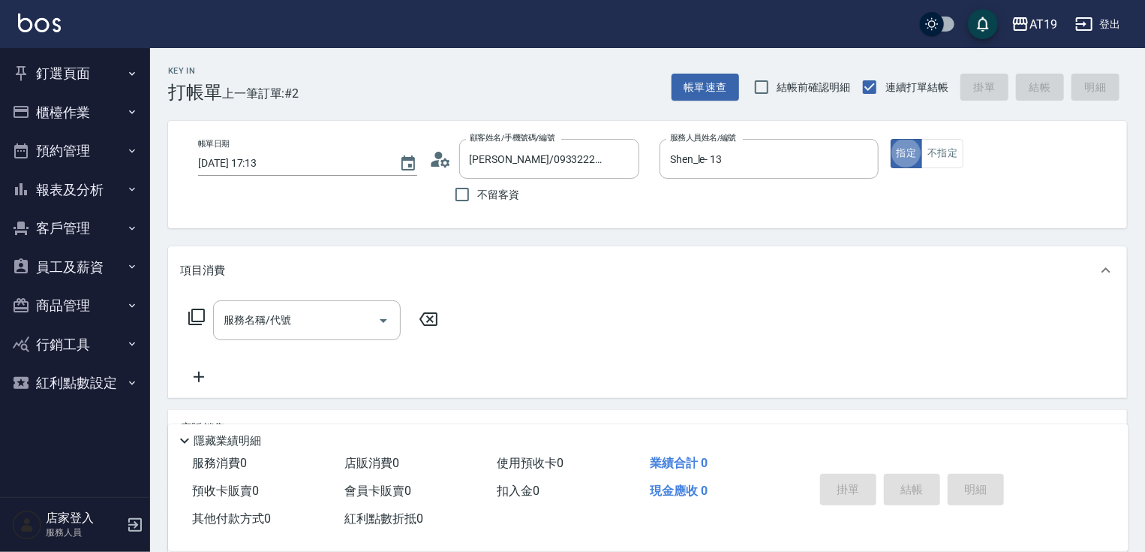
type button "true"
type input "401"
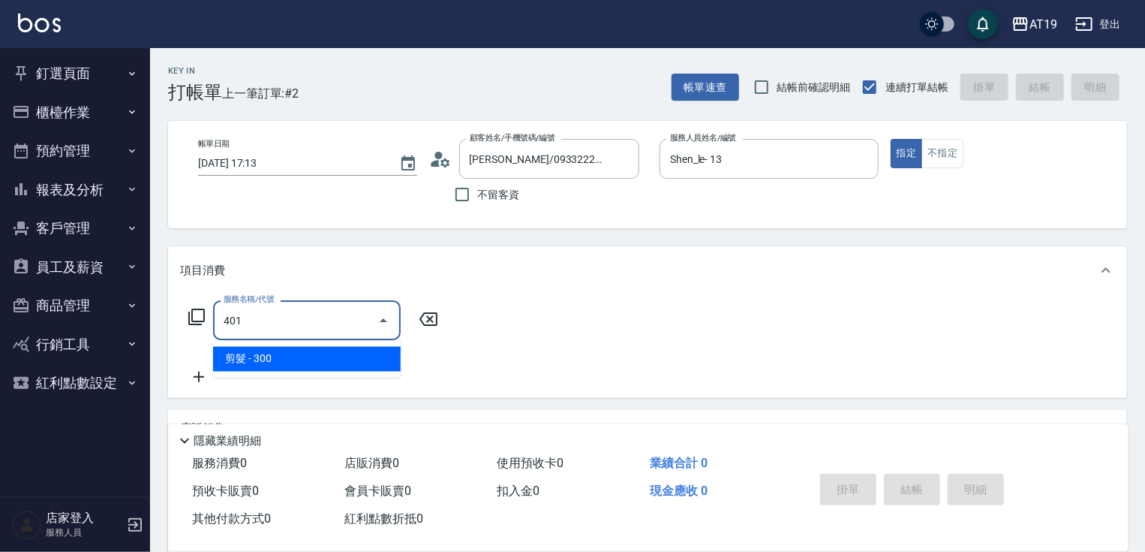
type input "30"
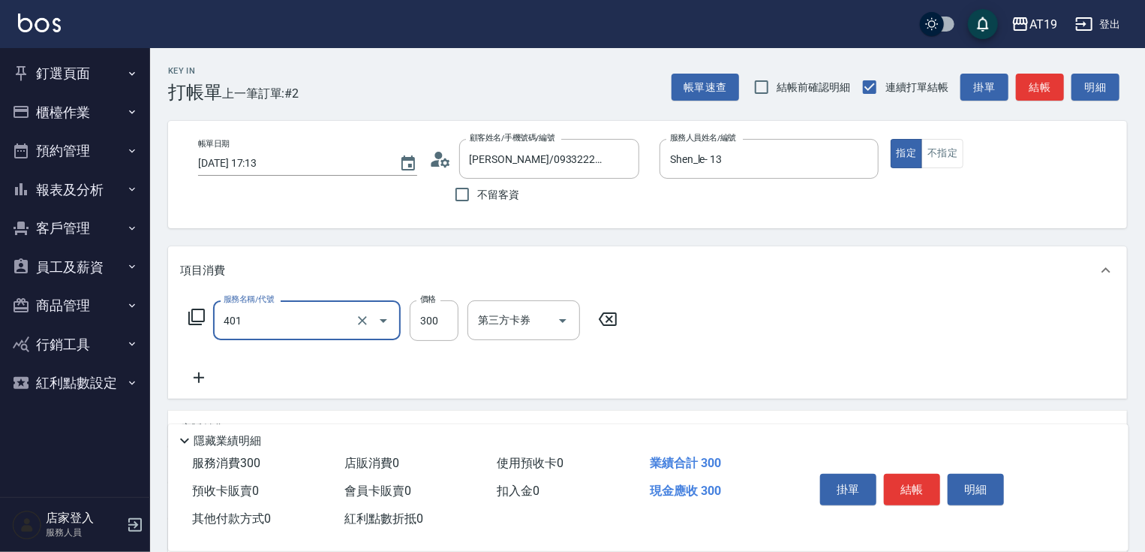
type input "剪髮(401)"
type input "0"
type input "35"
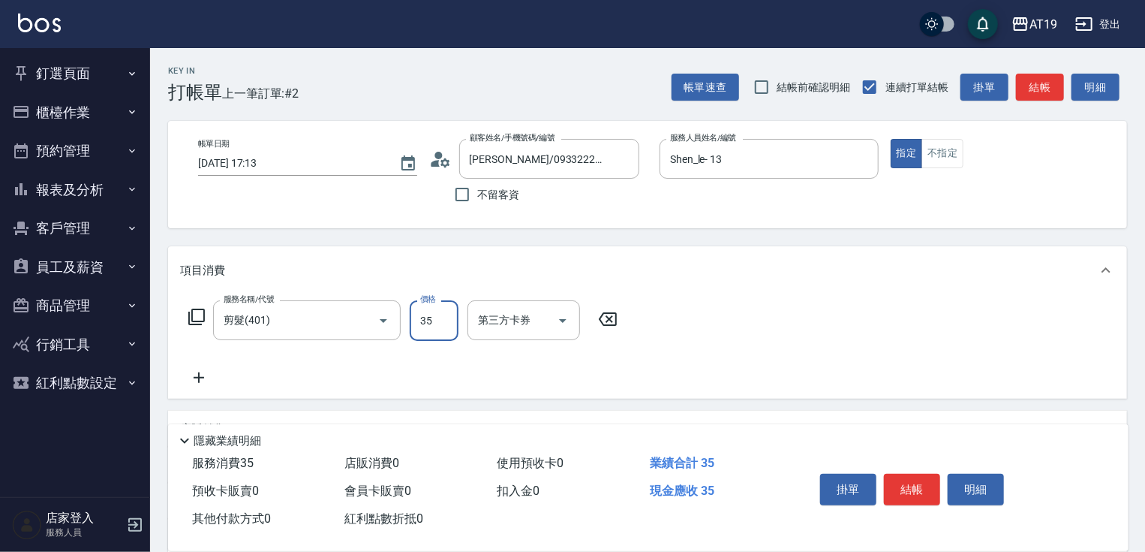
type input "30"
type input "350"
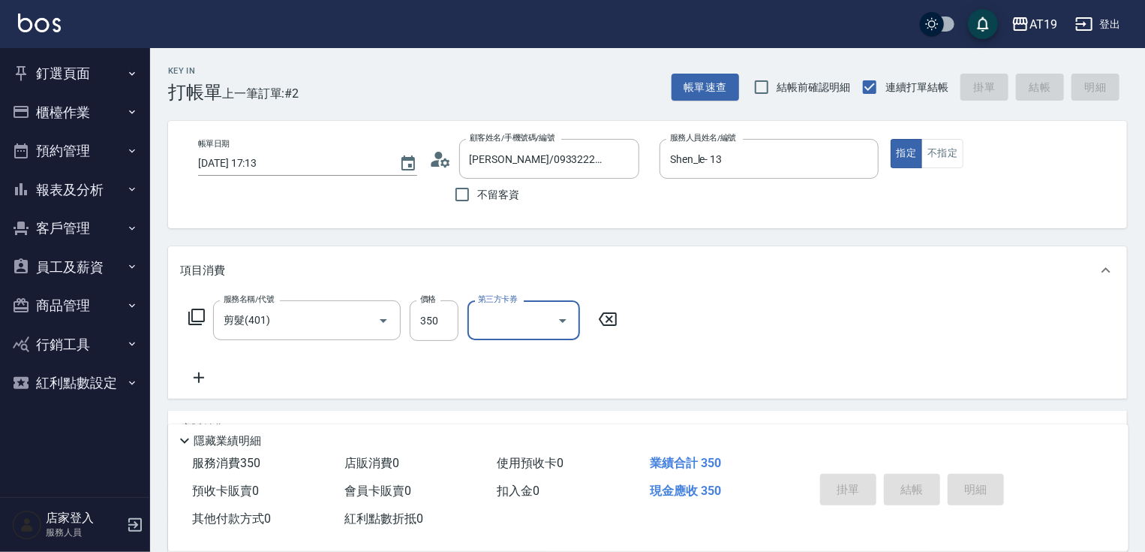
type input "2025/09/14 17:14"
type input "0"
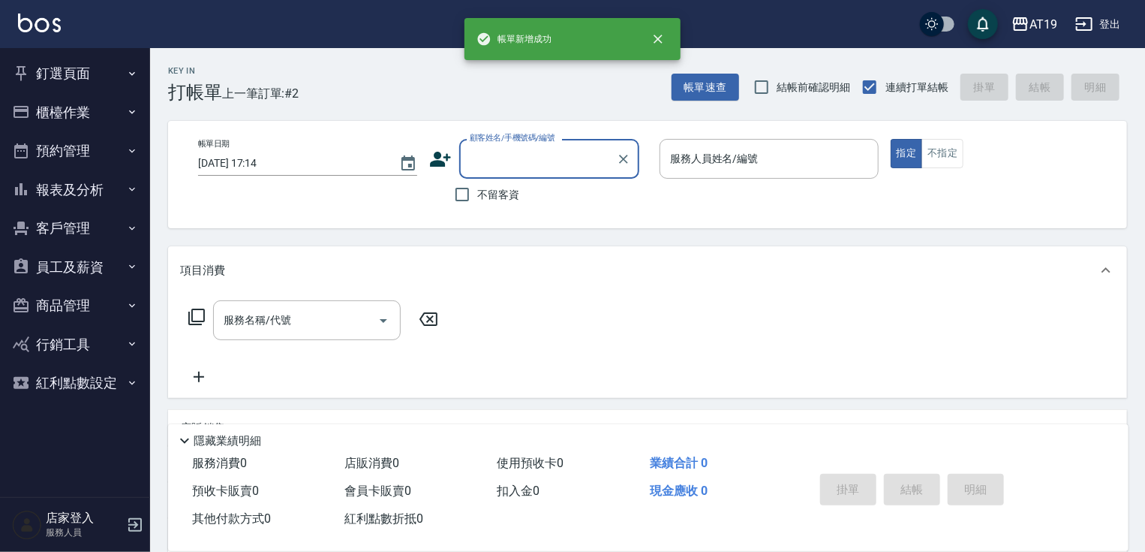
scroll to position [0, 0]
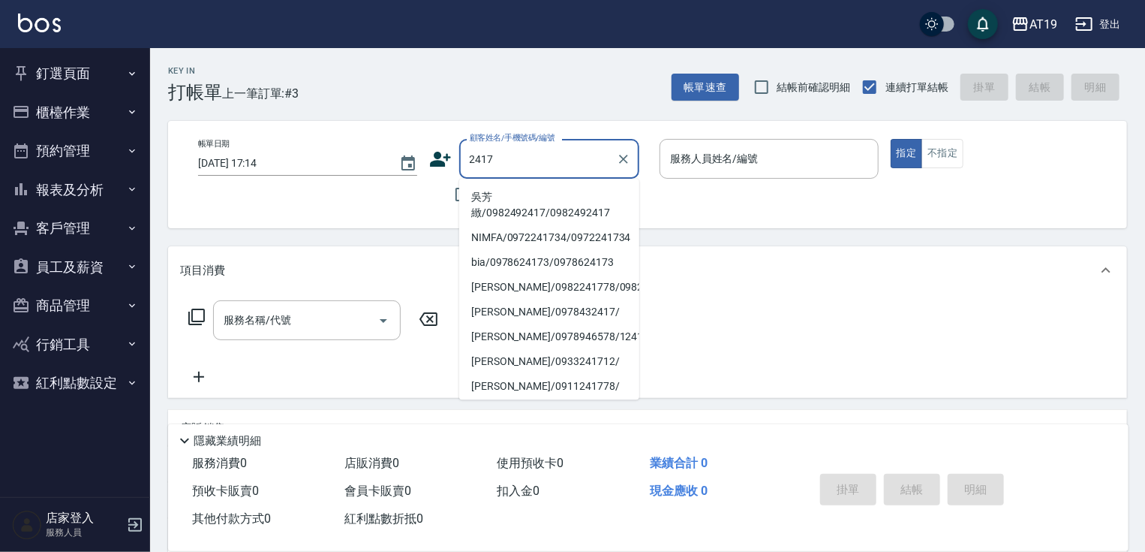
type input "吳芳緻/0982492417/0982492417"
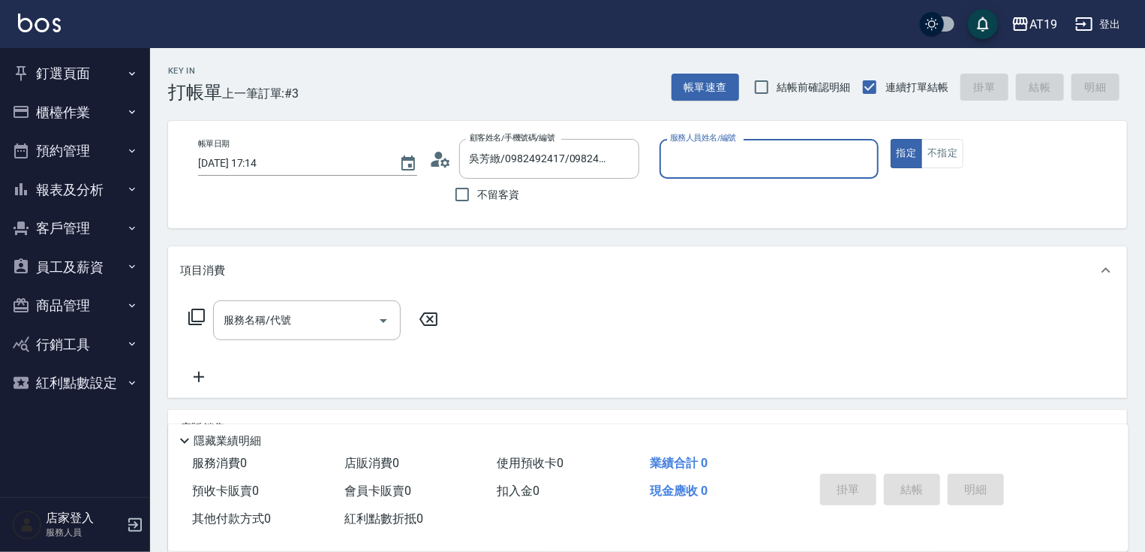
type input "Mika- 8"
click at [891, 139] on button "指定" at bounding box center [907, 153] width 32 height 29
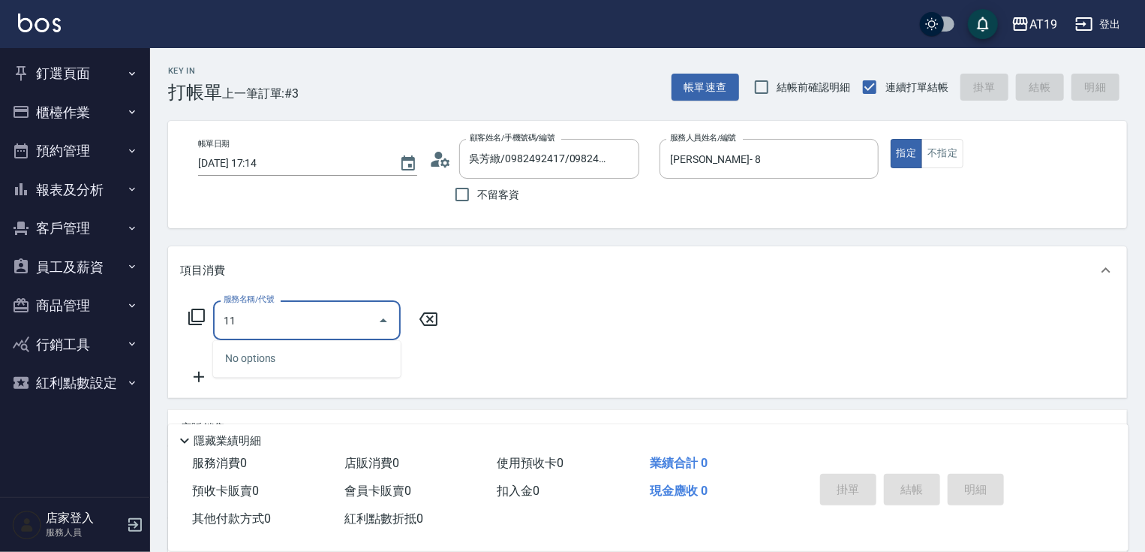
type input "114"
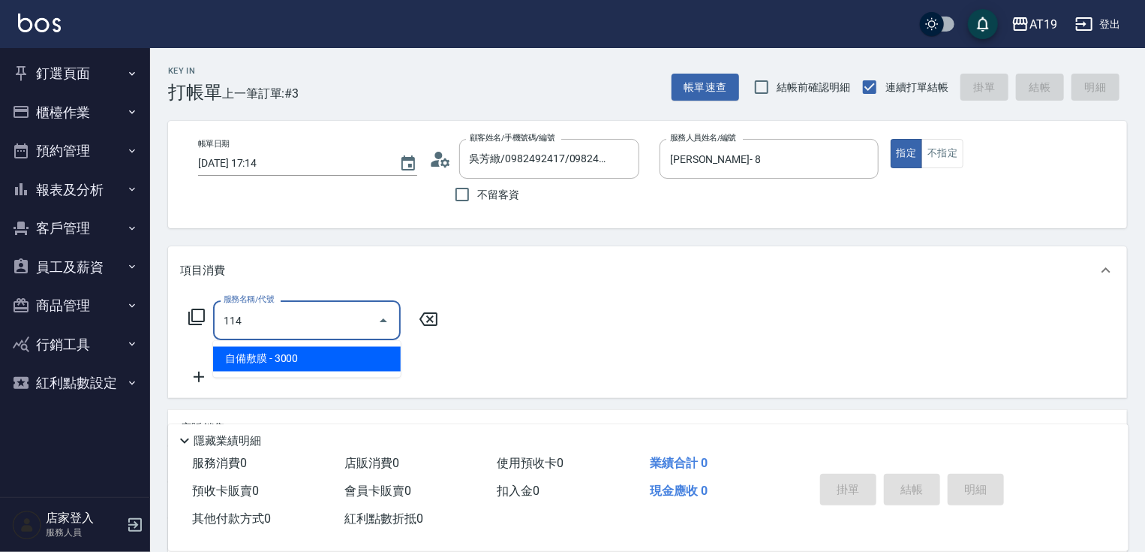
type input "300"
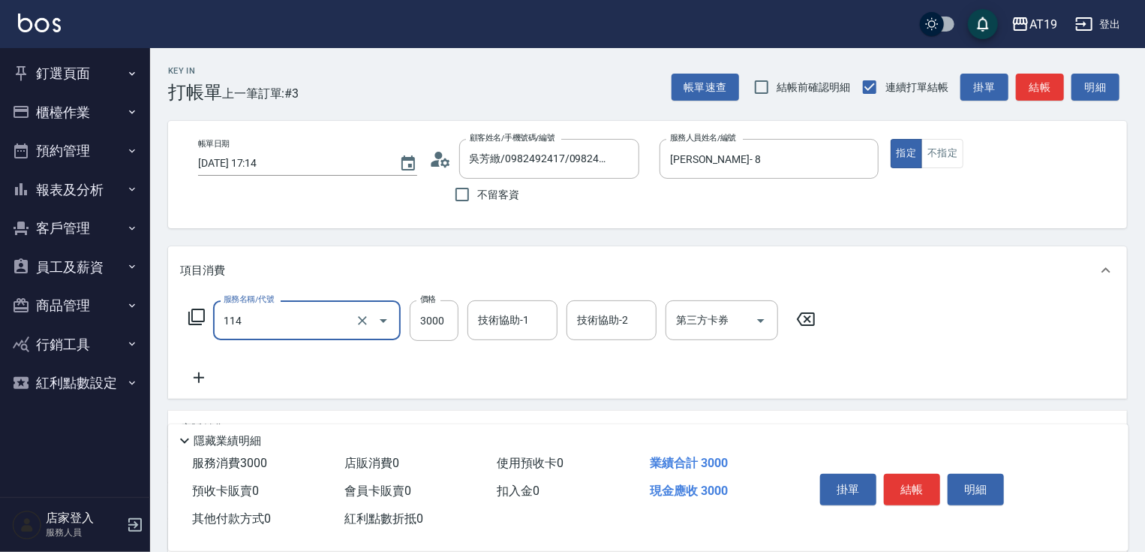
type input "自備敷膜(114)"
type input "0"
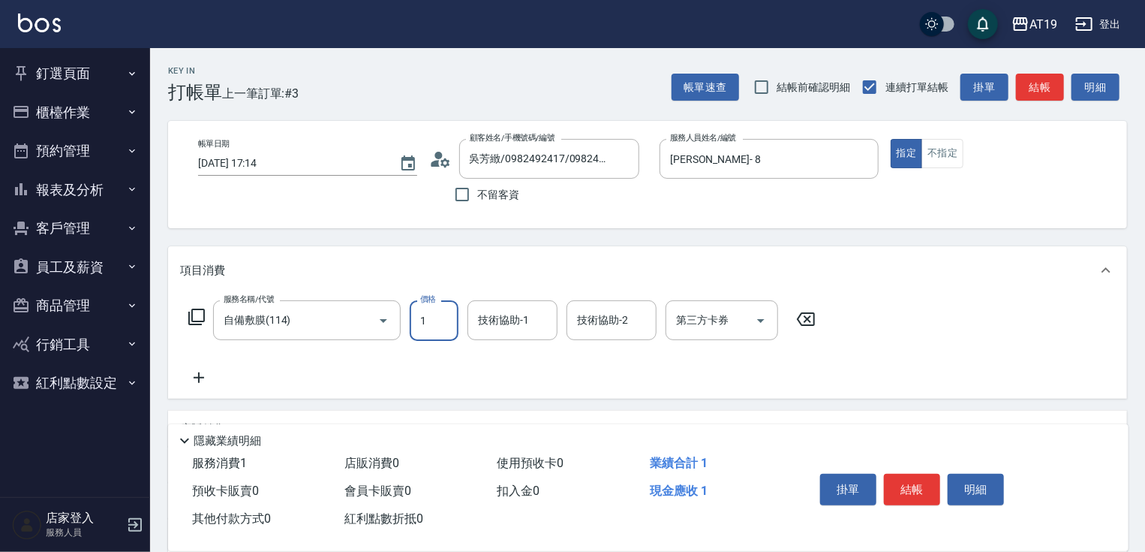
type input "14"
type input "10"
type input "147"
type input "140"
type input "1470"
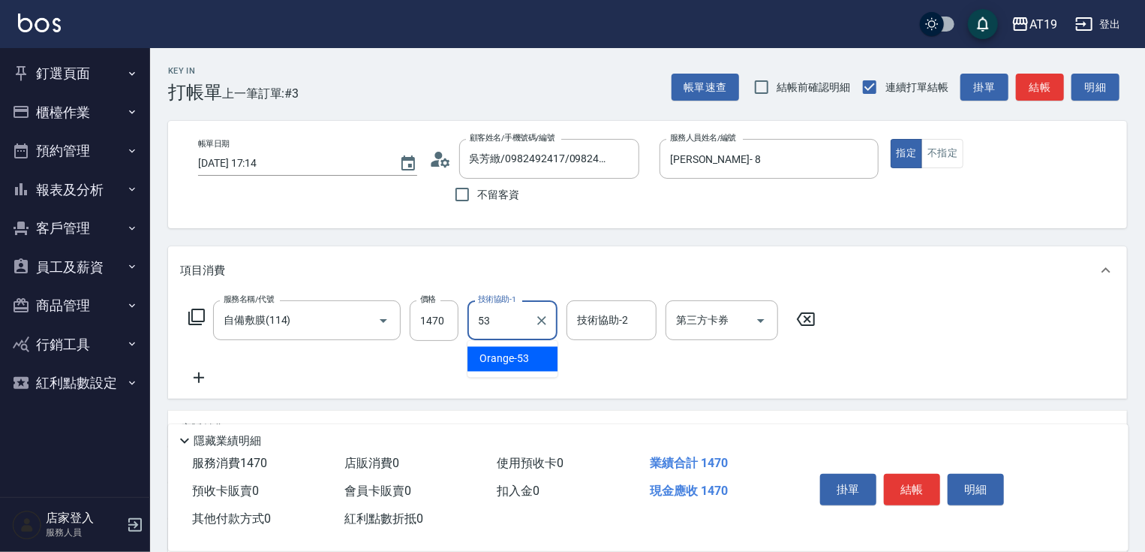
type input "Orange-53"
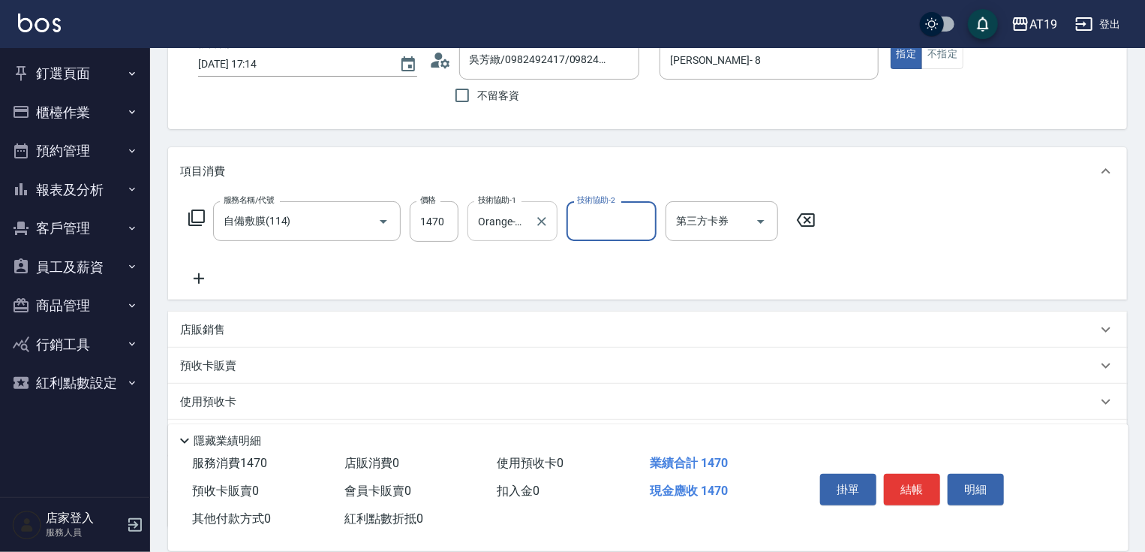
scroll to position [218, 0]
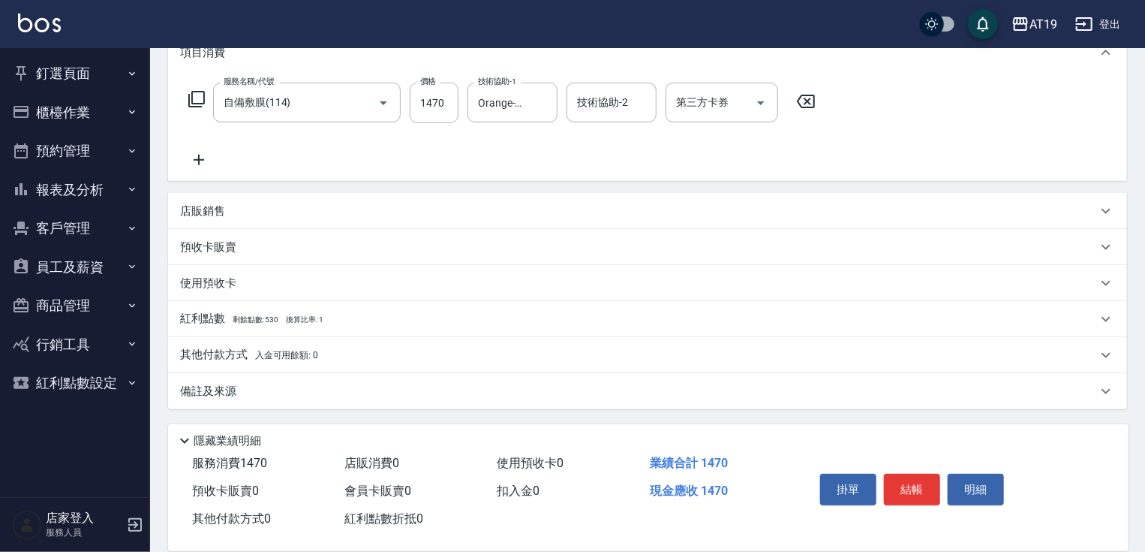
click at [235, 357] on p "其他付款方式 入金可用餘額: 0" at bounding box center [249, 355] width 138 height 17
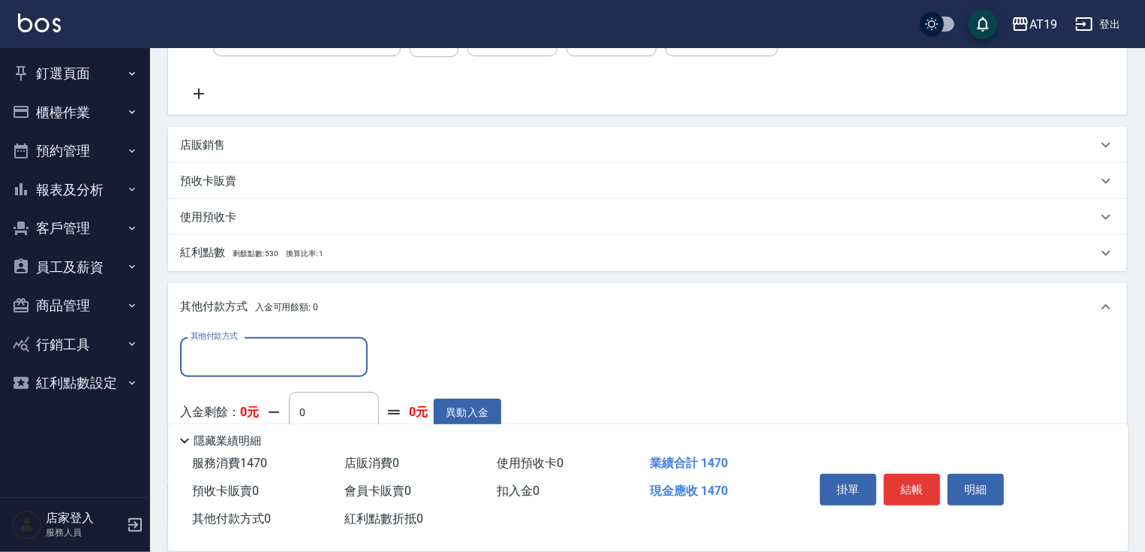
scroll to position [394, 0]
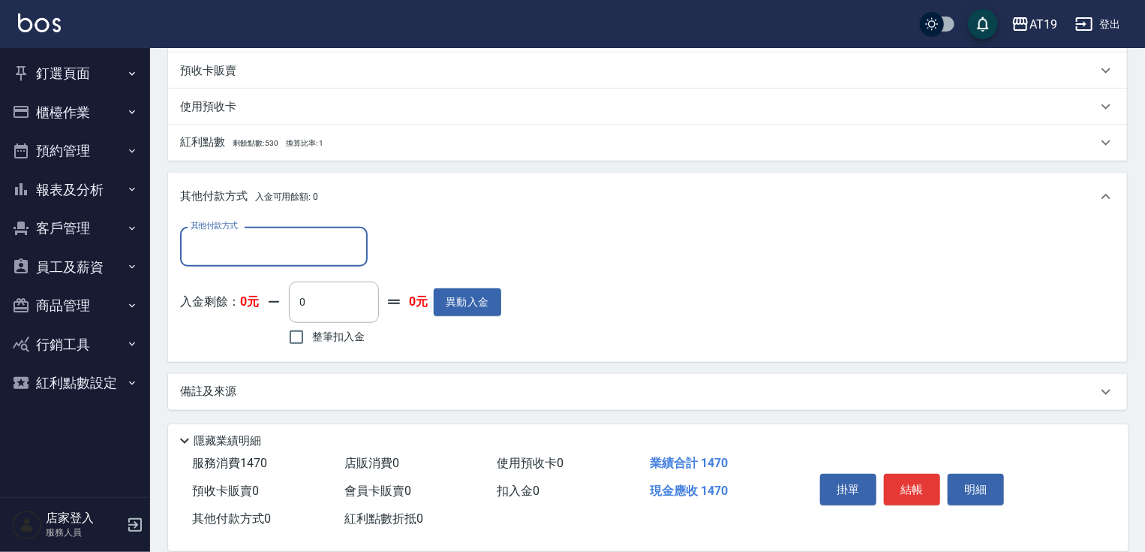
click at [245, 228] on div "其他付款方式" at bounding box center [274, 247] width 188 height 40
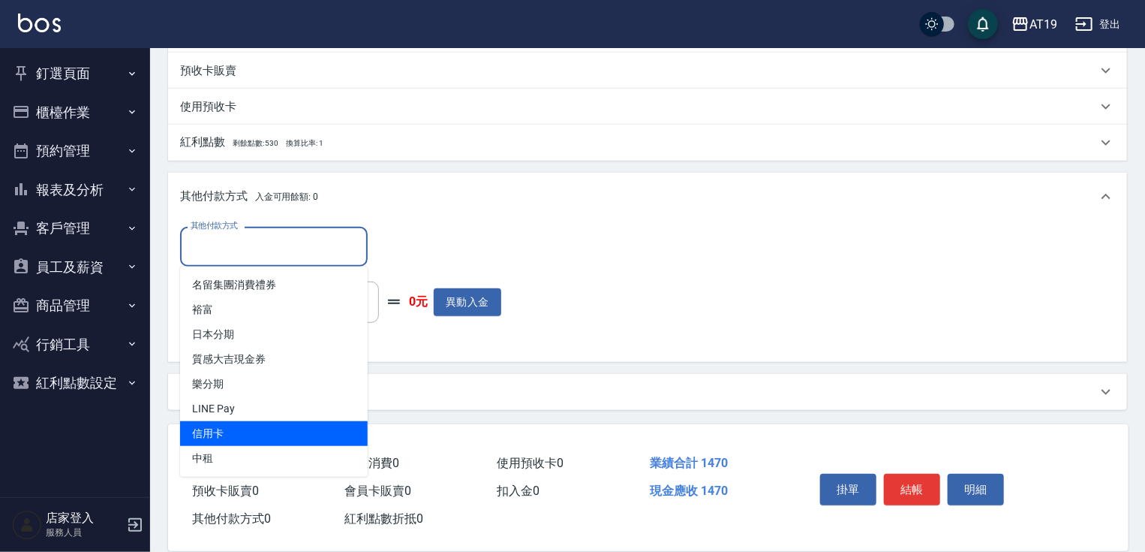
drag, startPoint x: 242, startPoint y: 429, endPoint x: 254, endPoint y: 408, distance: 24.2
click at [243, 429] on span "信用卡" at bounding box center [274, 433] width 188 height 25
type input "信用卡"
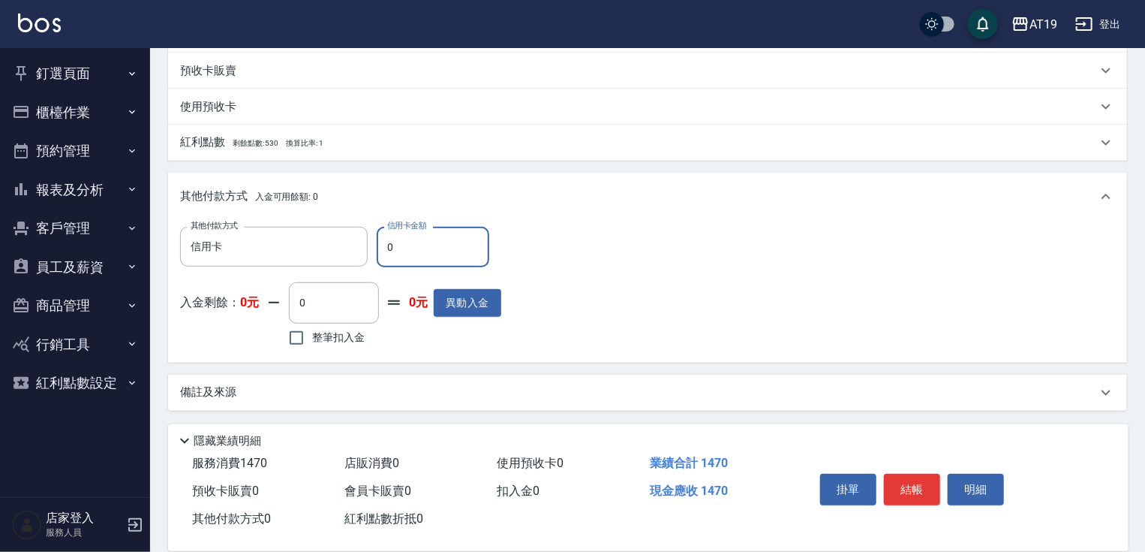
drag, startPoint x: 407, startPoint y: 248, endPoint x: 381, endPoint y: 243, distance: 25.9
click at [381, 243] on input "0" at bounding box center [433, 247] width 113 height 41
type input "147"
type input "0"
type input "1470"
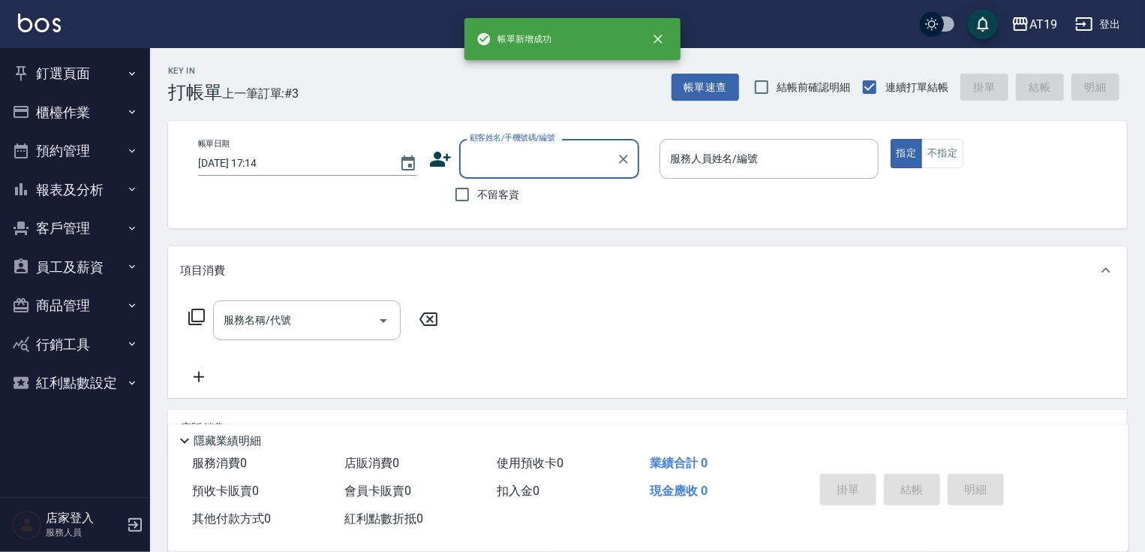
scroll to position [0, 0]
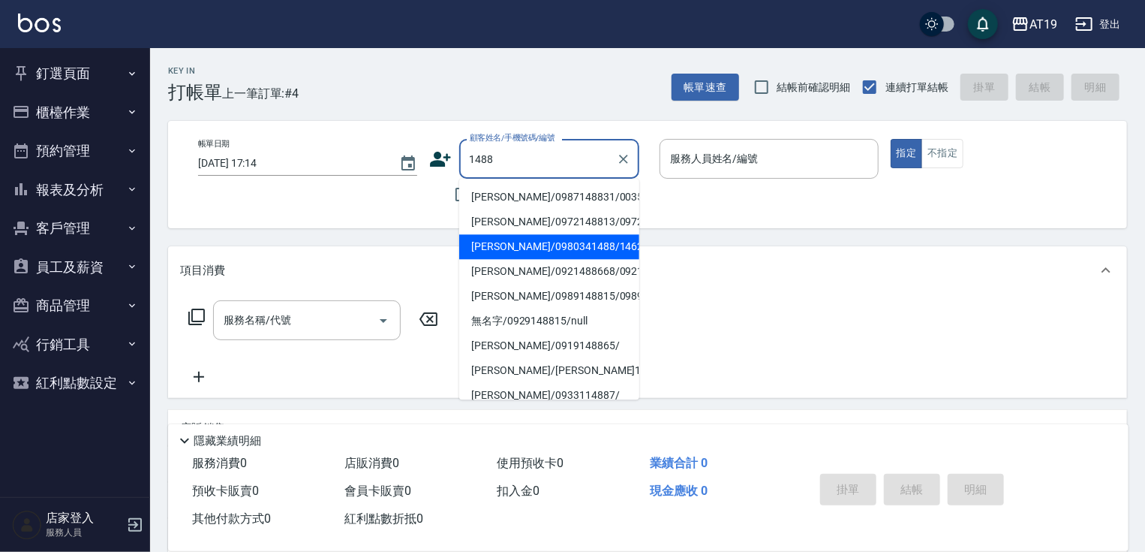
type input "尤承儀/0980341488/14621"
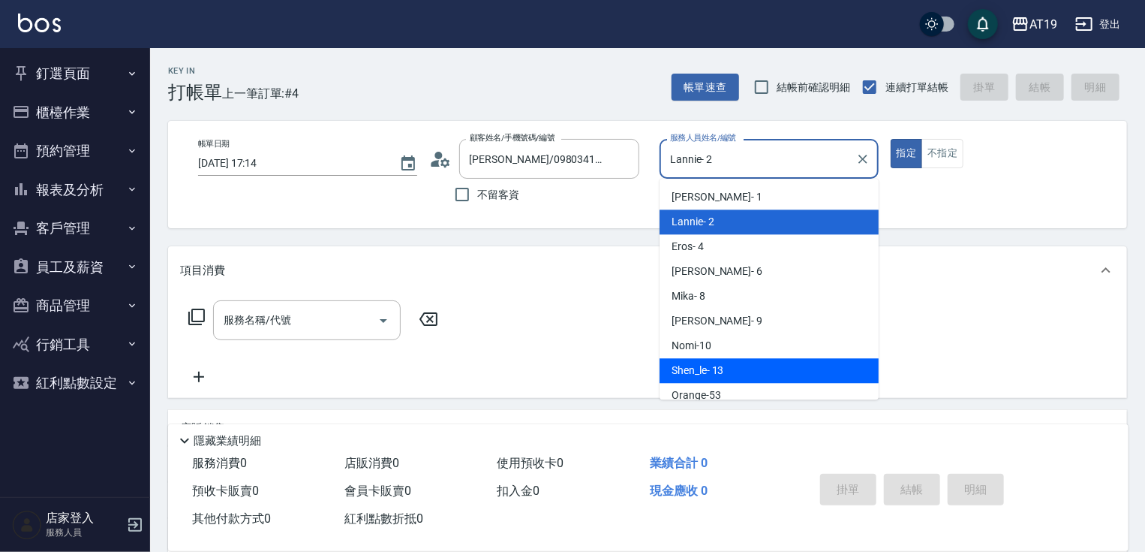
type input "Shen_le- 13"
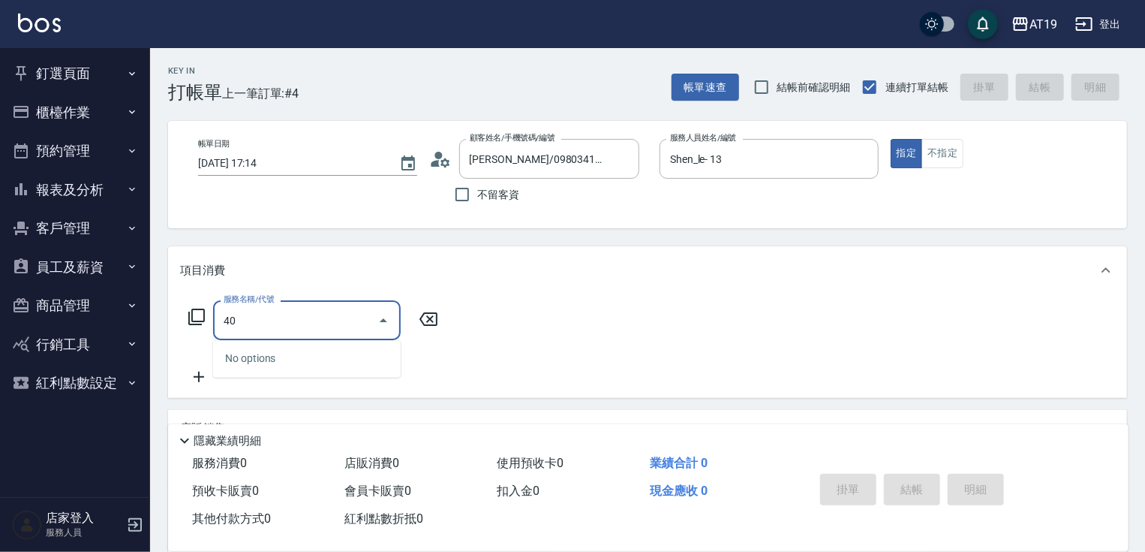
type input "401"
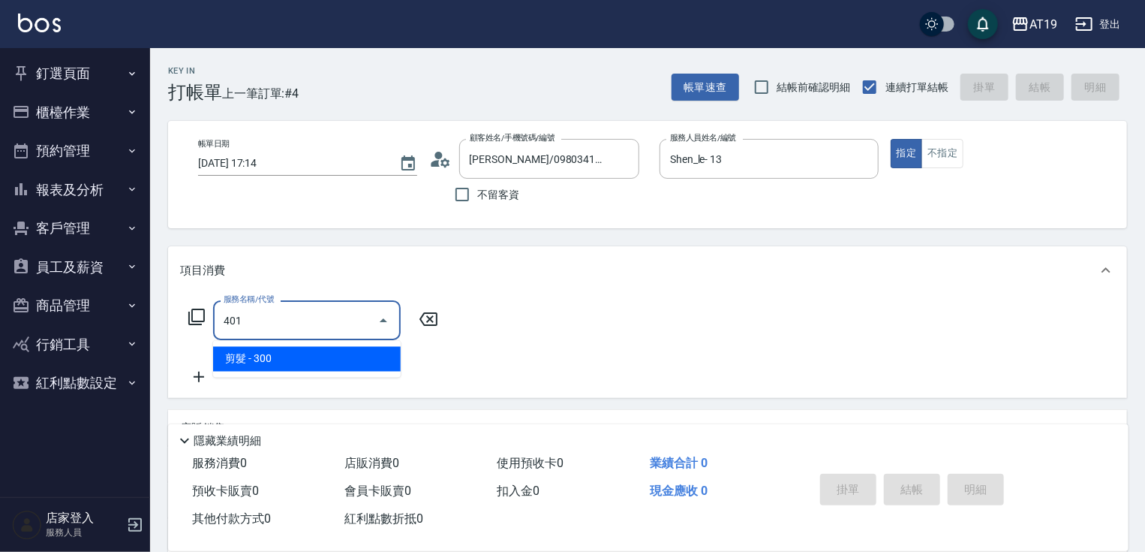
type input "30"
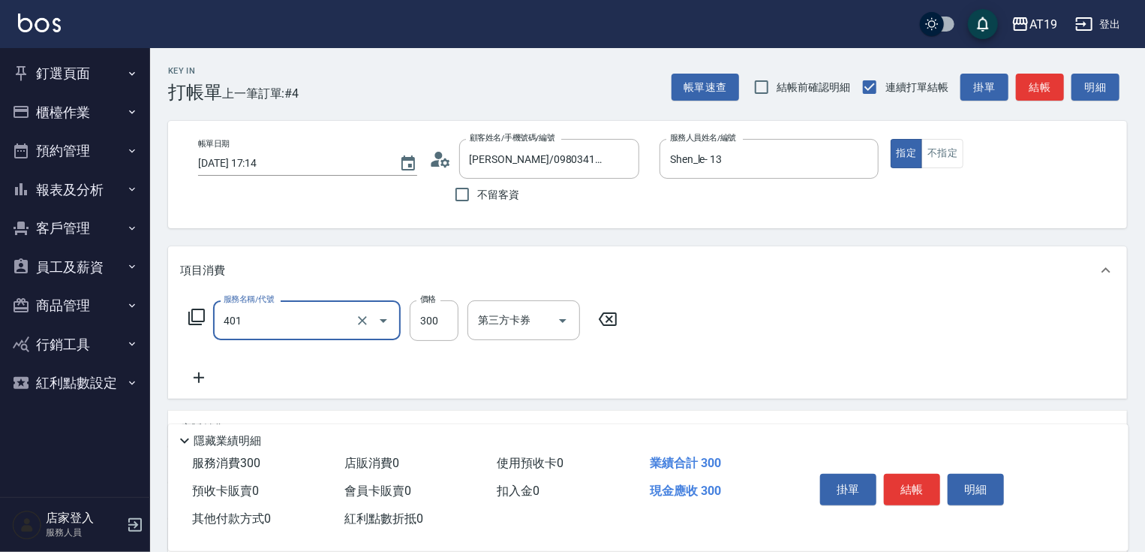
type input "剪髮(401)"
type input "0"
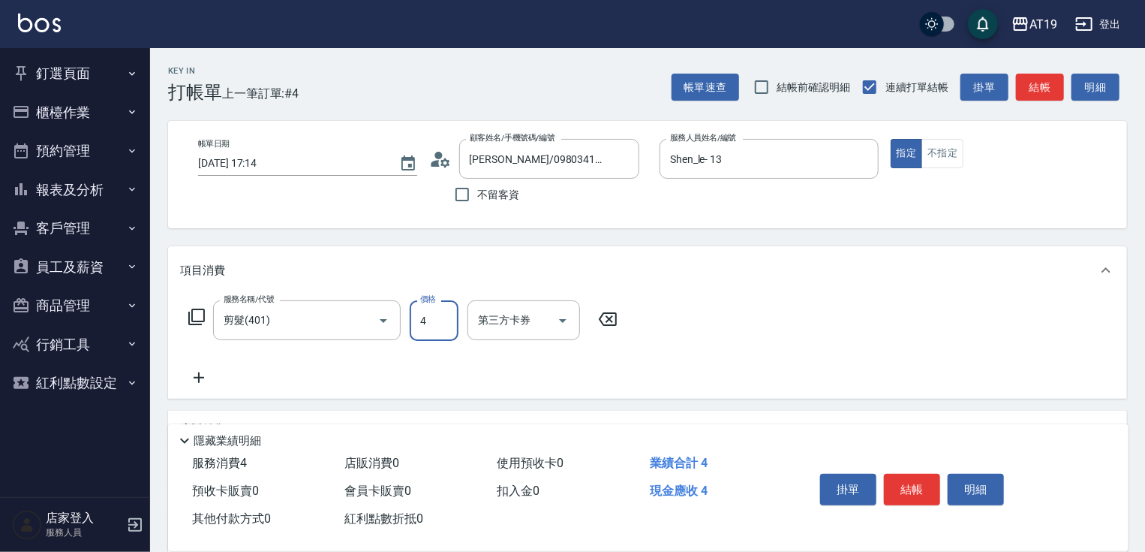
type input "40"
type input "400"
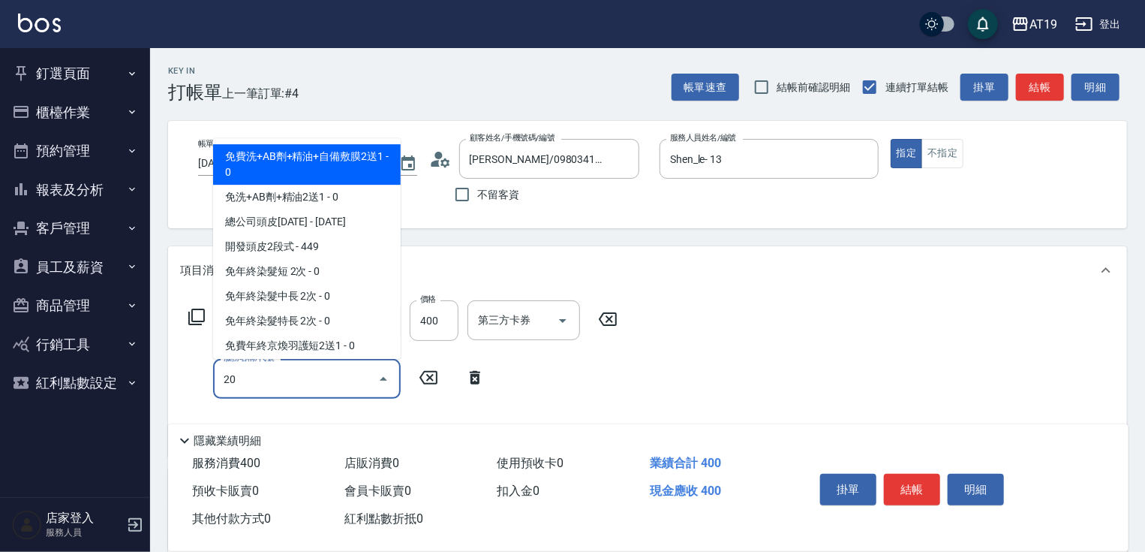
type input "201"
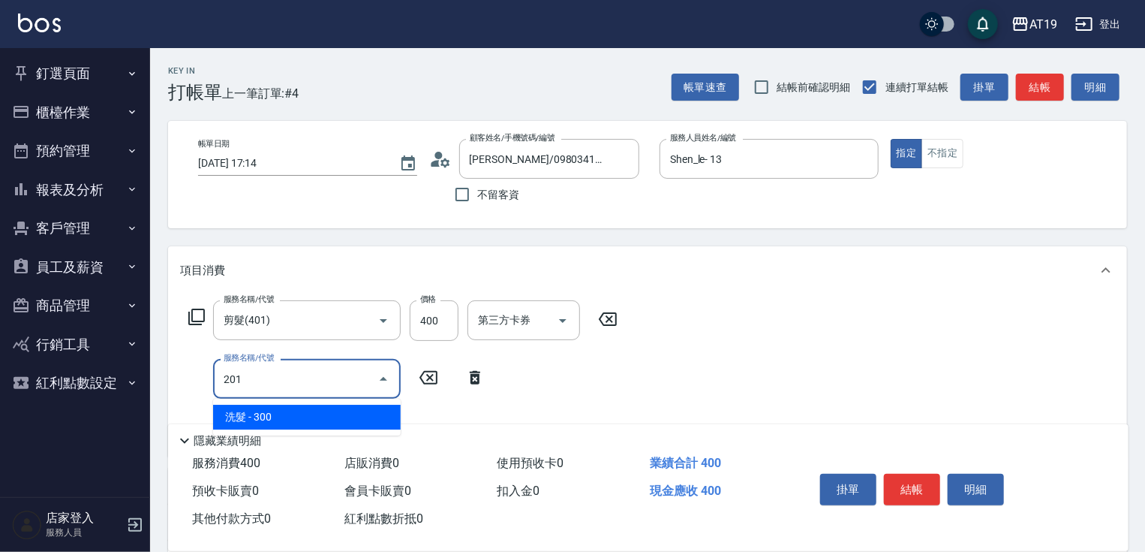
type input "70"
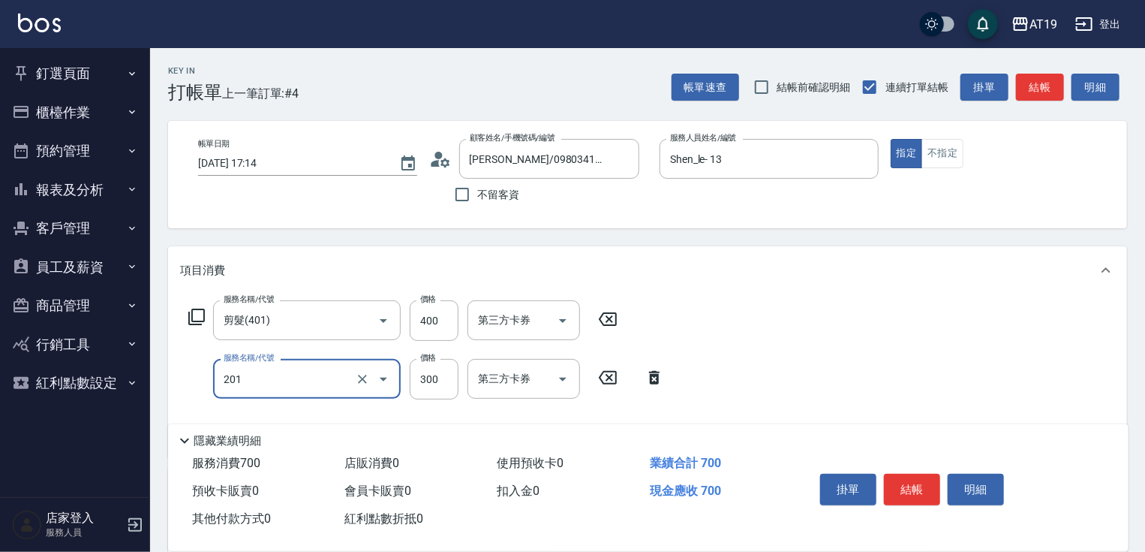
type input "洗髮(201)"
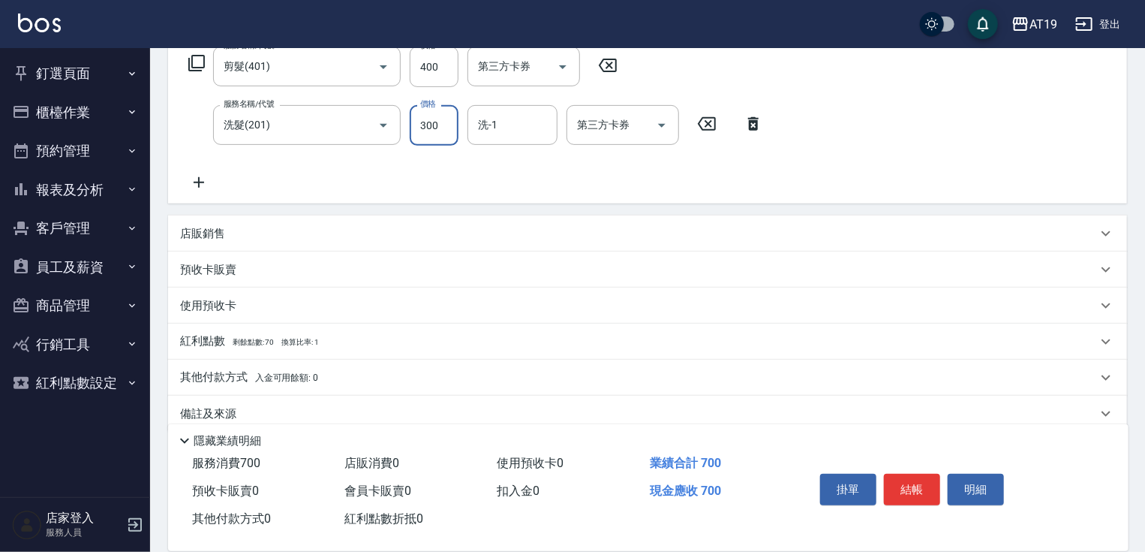
scroll to position [276, 0]
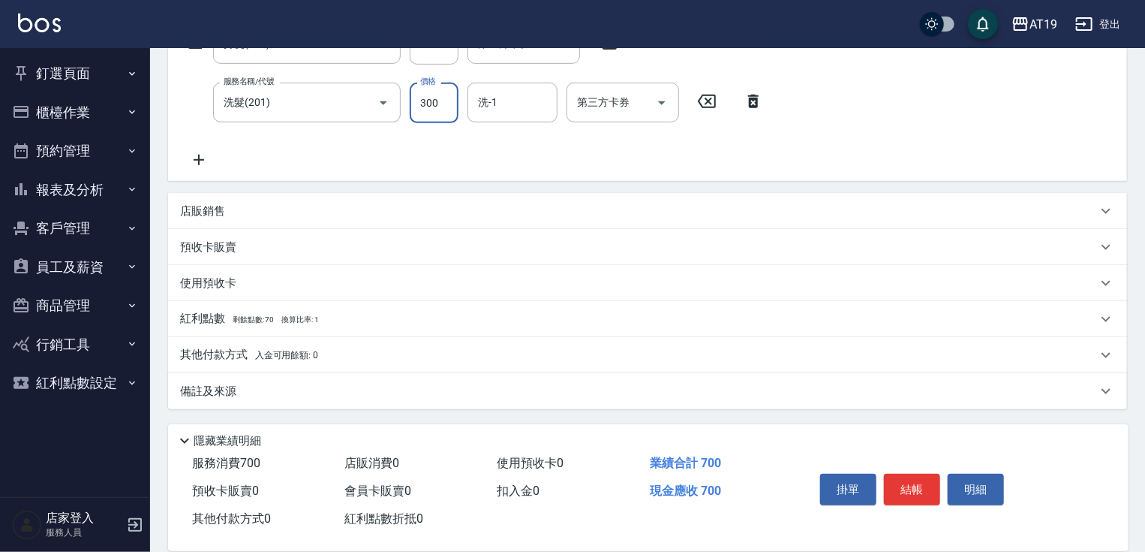
click at [206, 203] on p "店販銷售" at bounding box center [202, 211] width 45 height 16
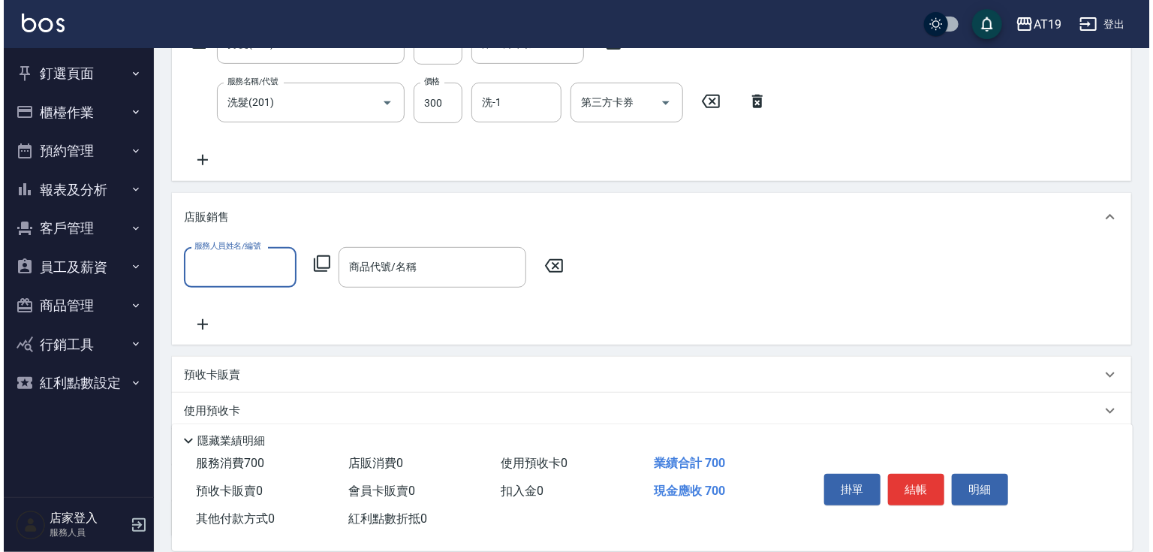
scroll to position [0, 0]
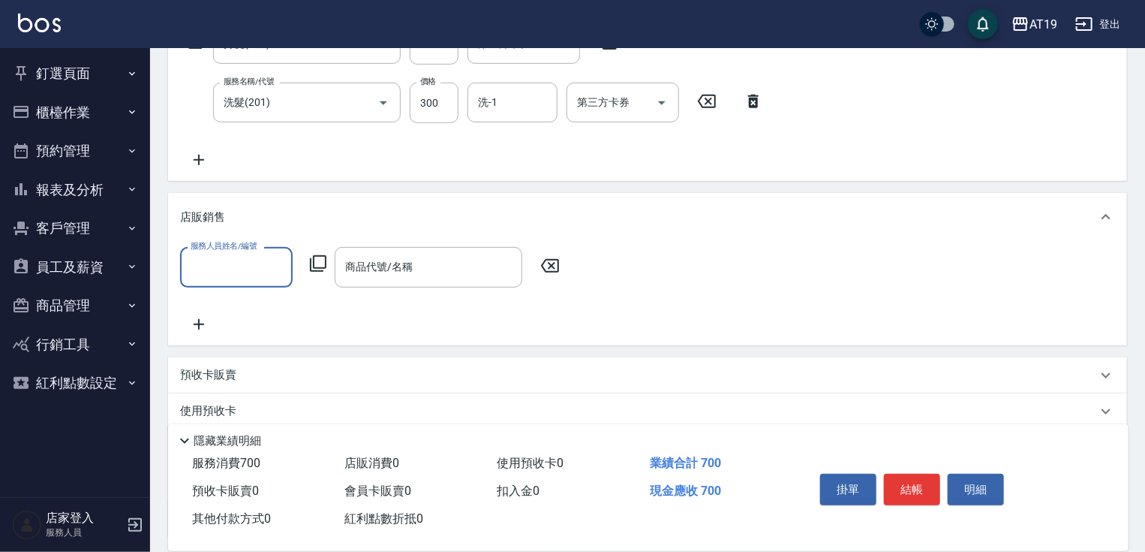
click at [224, 273] on input "服務人員姓名/編號" at bounding box center [236, 267] width 99 height 26
click at [266, 513] on div "Shen_le - 13" at bounding box center [236, 525] width 113 height 25
type input "Shen_le- 13"
click at [323, 263] on icon at bounding box center [318, 263] width 18 height 18
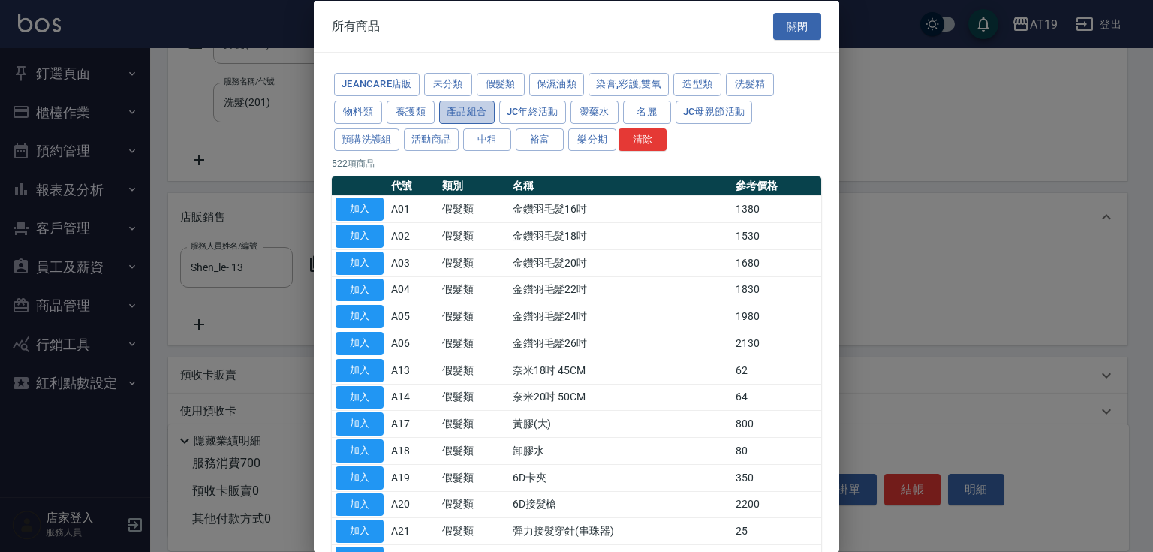
click at [481, 105] on button "產品組合" at bounding box center [467, 111] width 56 height 23
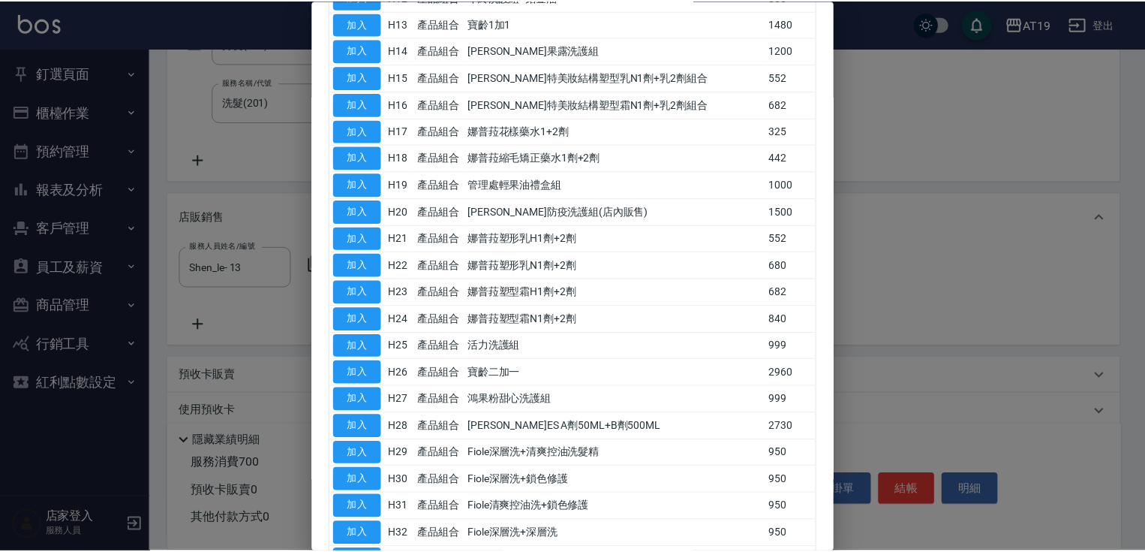
scroll to position [846, 0]
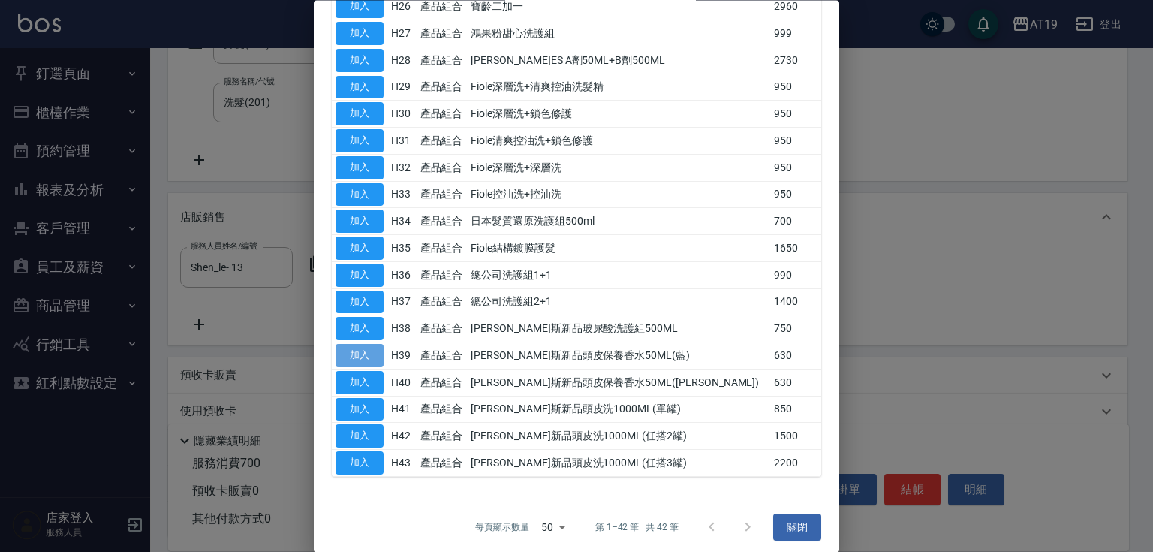
click at [372, 350] on button "加入" at bounding box center [359, 355] width 48 height 23
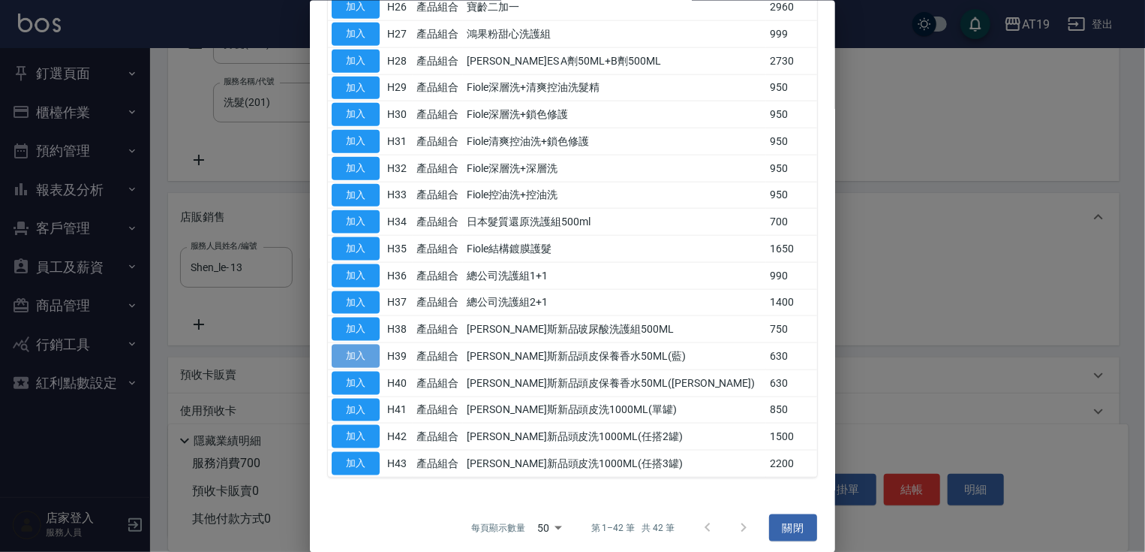
type input "喬娜斯新品頭皮保養香水50ML(藍)"
type input "130"
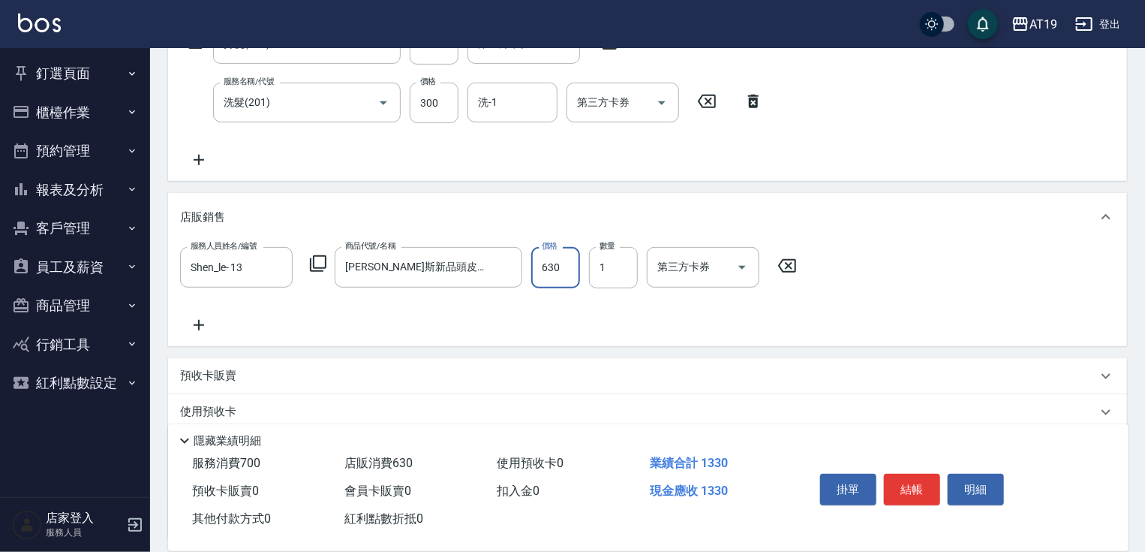
click at [555, 275] on input "630" at bounding box center [555, 267] width 49 height 41
type input "5"
type input "70"
type input "50"
type input "120"
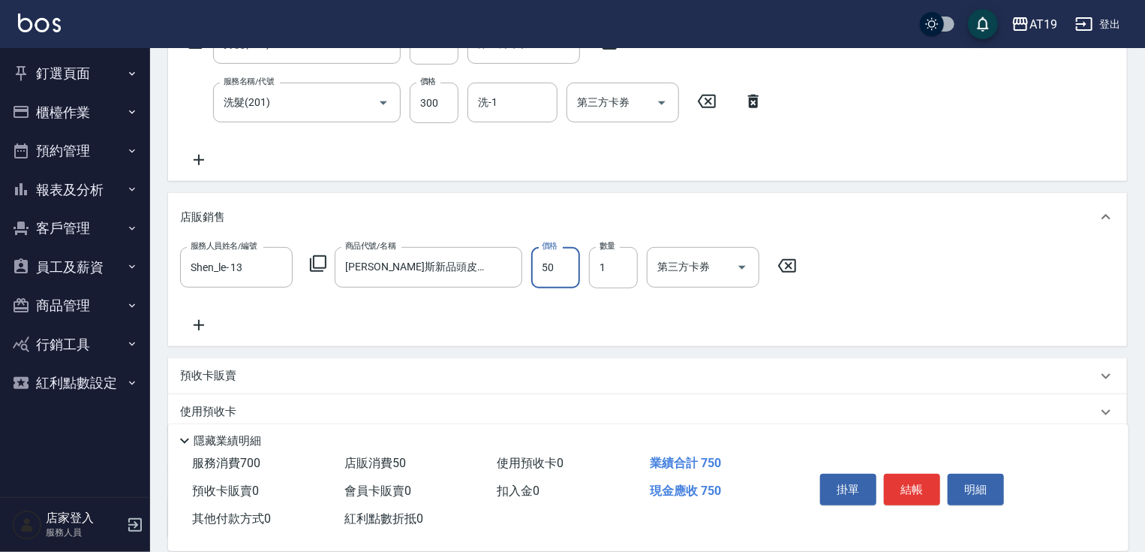
type input "500"
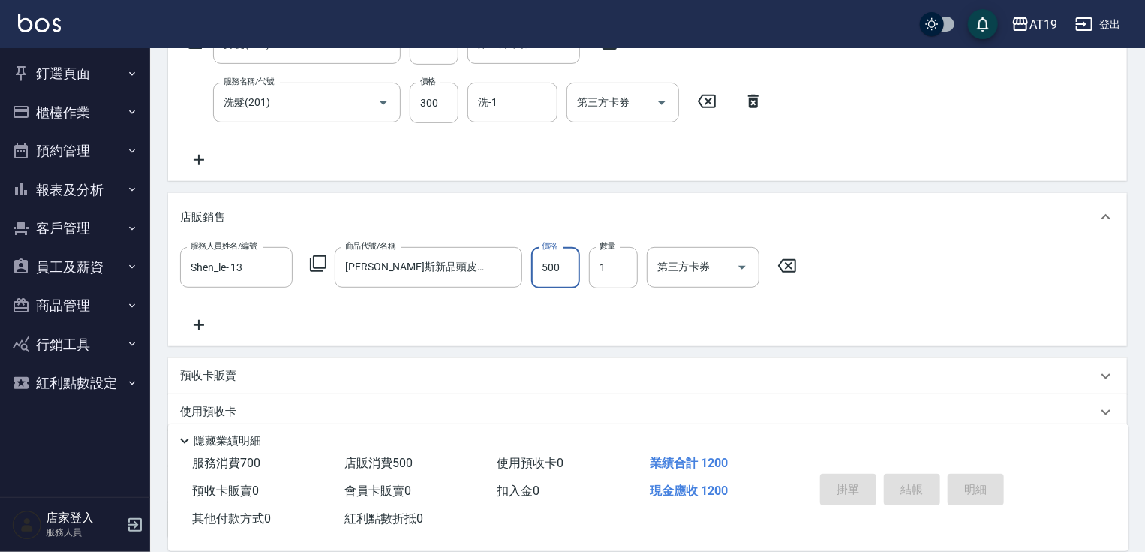
type input "2025/09/14 17:15"
type input "0"
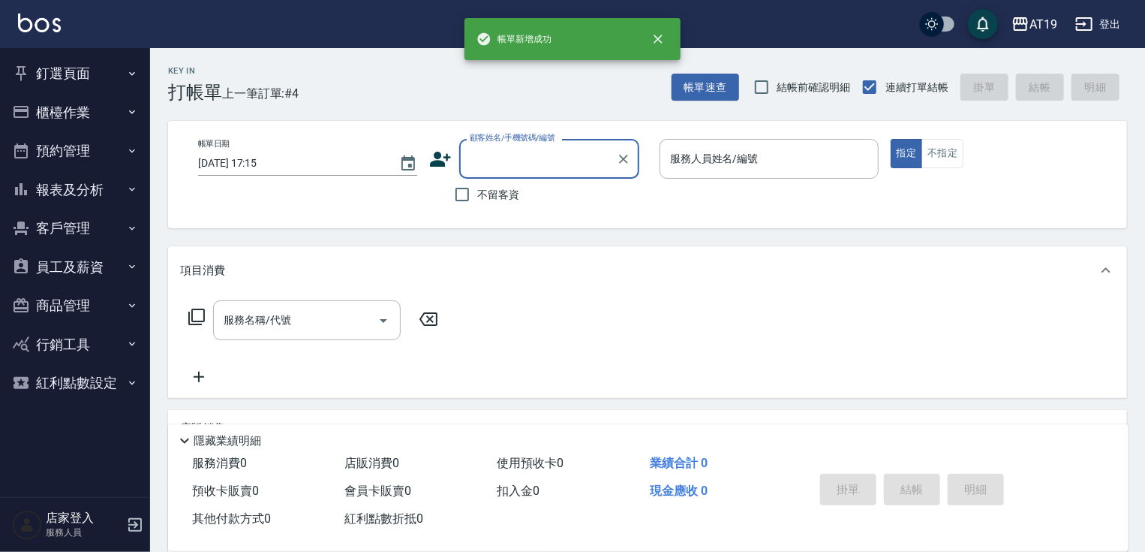
scroll to position [0, 0]
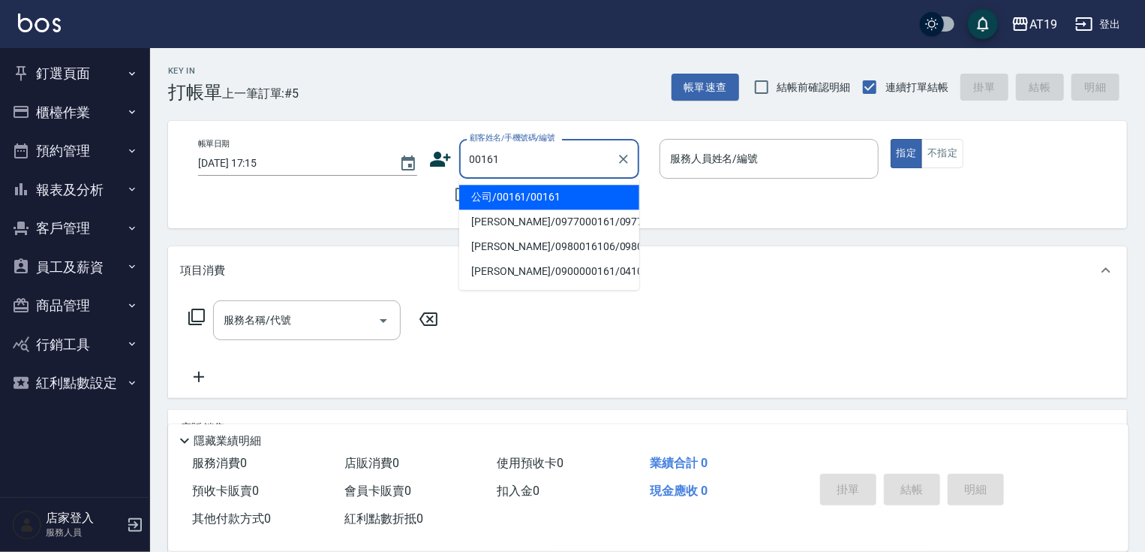
type input "公司/00161/00161"
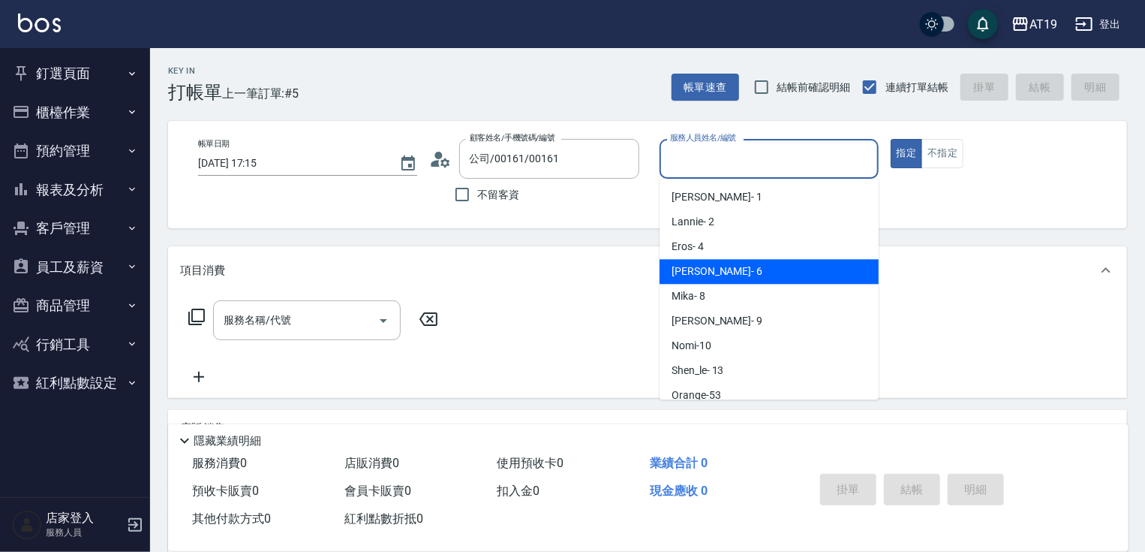
type input "Julie- 6"
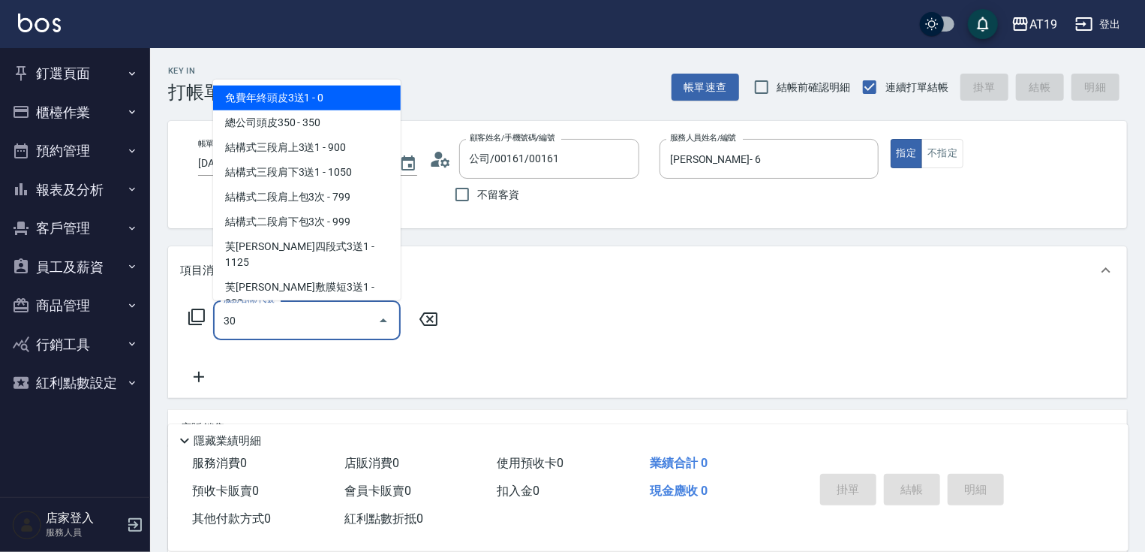
type input "301"
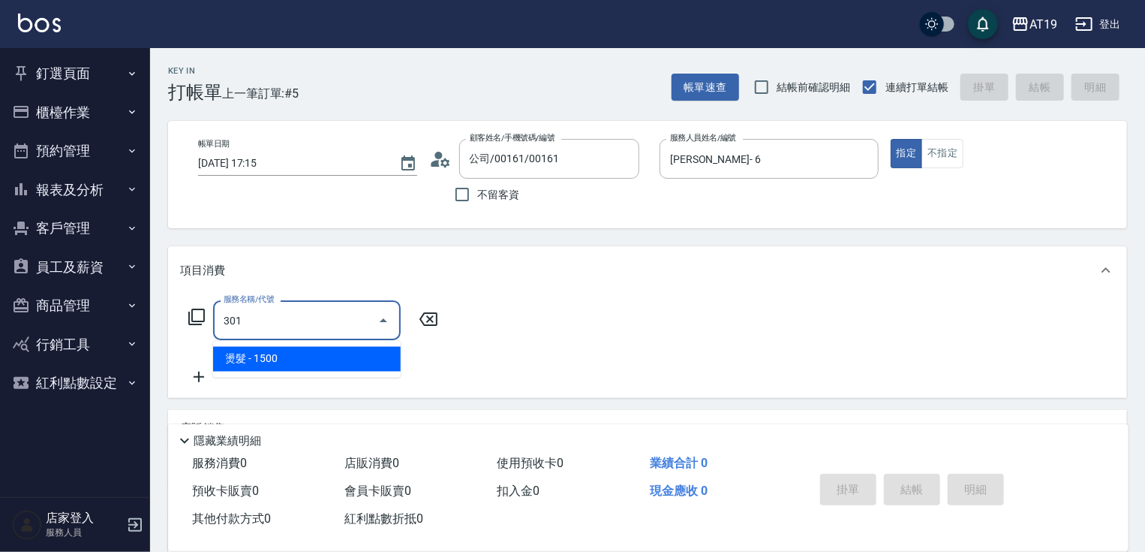
type input "150"
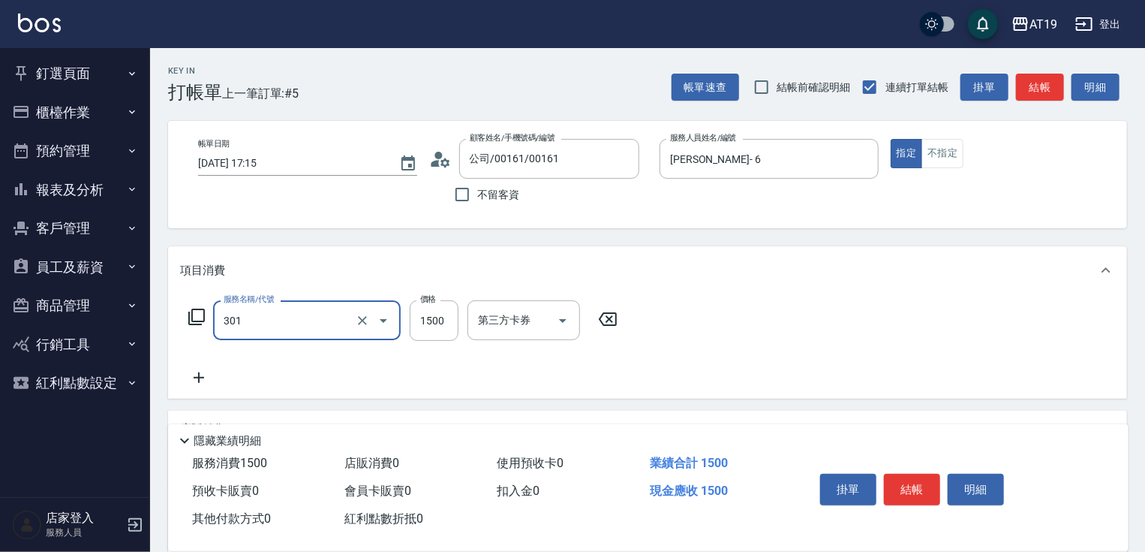
type input "燙髮(301)"
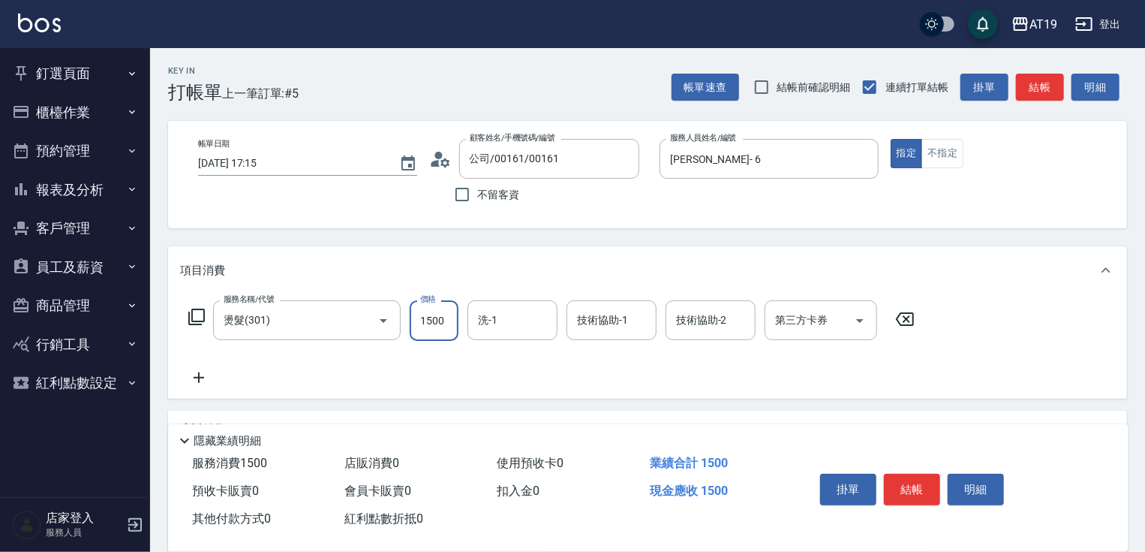
type input "0"
type input "30"
type input "300"
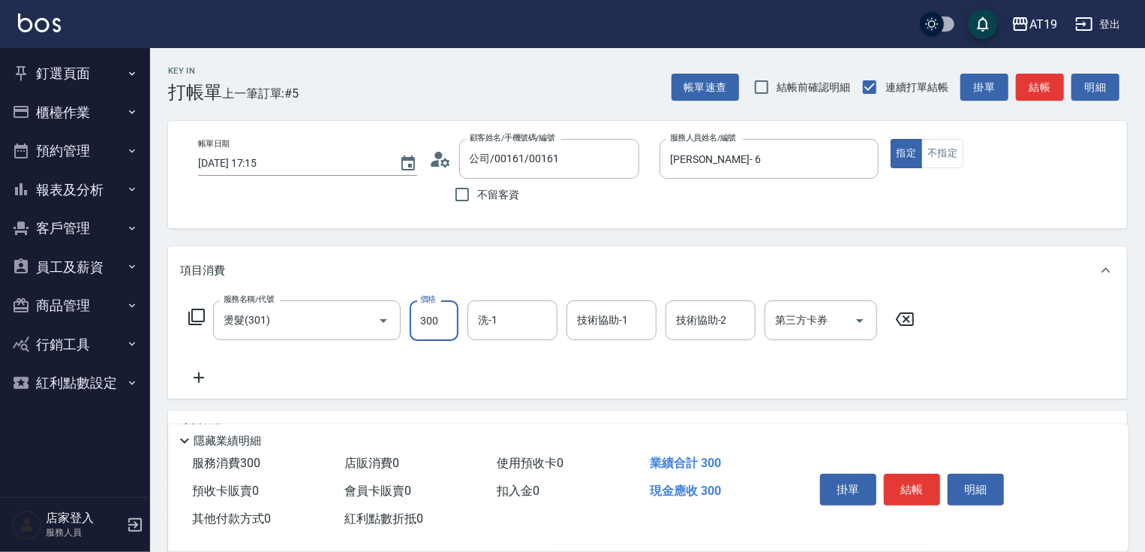
type input "3000"
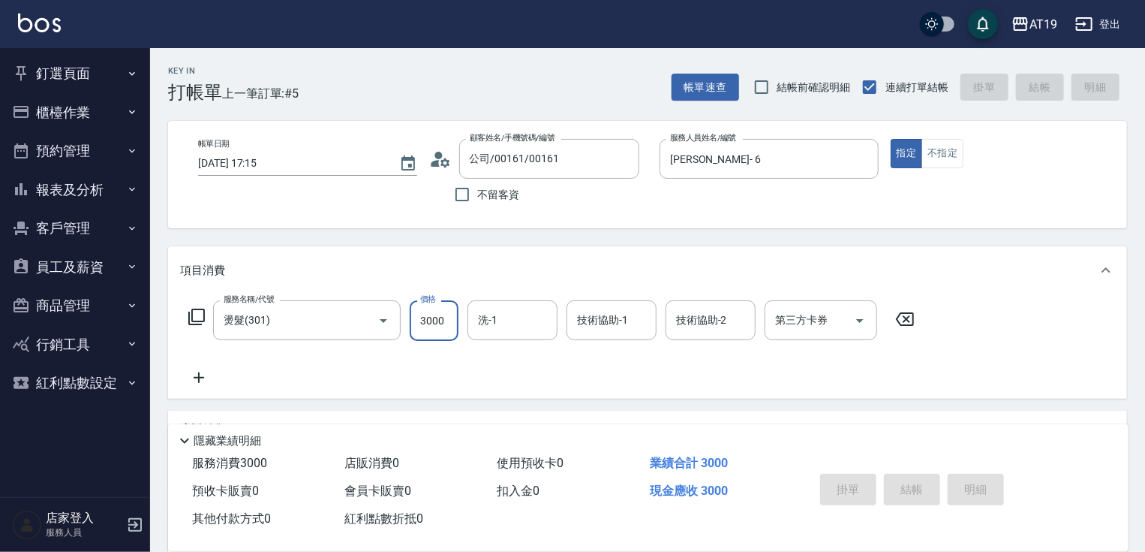
type input "0"
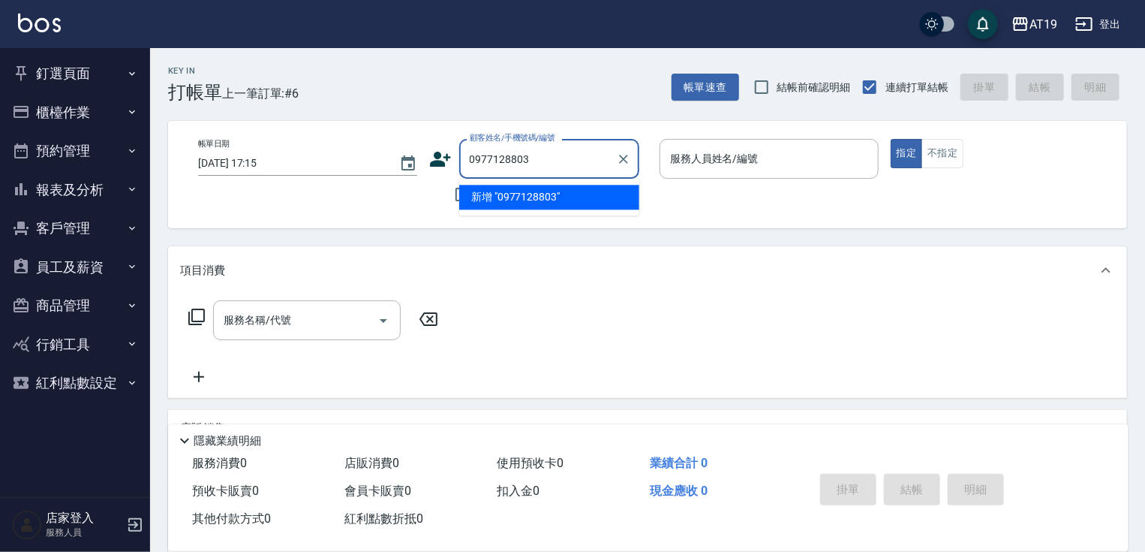
type input "0977128803"
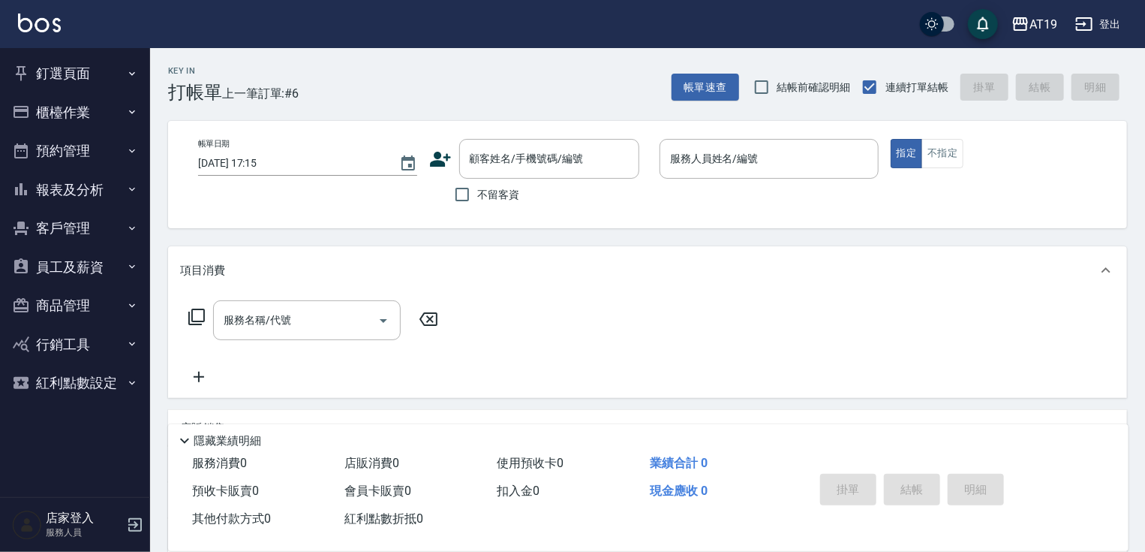
click at [444, 157] on icon at bounding box center [440, 159] width 21 height 15
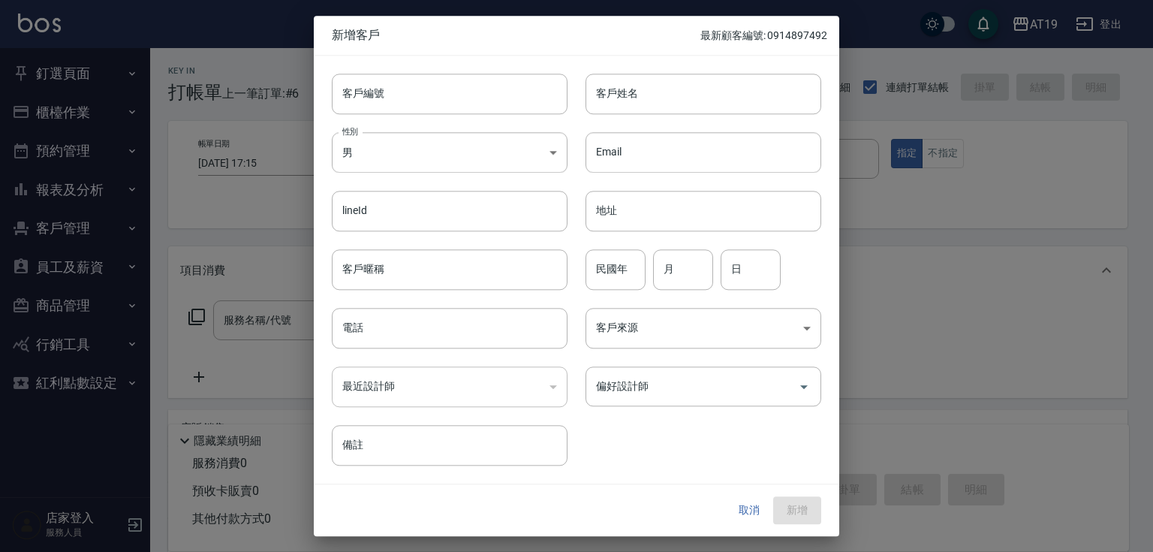
click at [463, 114] on div "性別 男 MALE 性別" at bounding box center [441, 143] width 254 height 59
click at [458, 95] on input "客戶編號" at bounding box center [450, 94] width 236 height 41
paste input "0977128803"
type input "0977128803"
drag, startPoint x: 437, startPoint y: 332, endPoint x: 439, endPoint y: 252, distance: 80.3
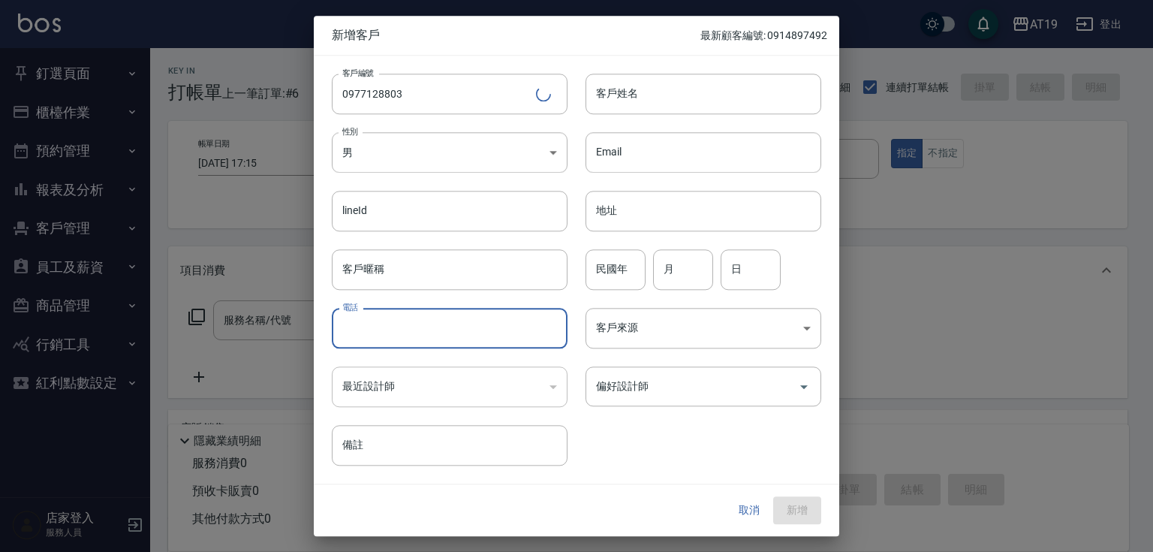
click at [438, 330] on input "電話" at bounding box center [450, 328] width 236 height 41
paste input "0977128803"
type input "0977128803"
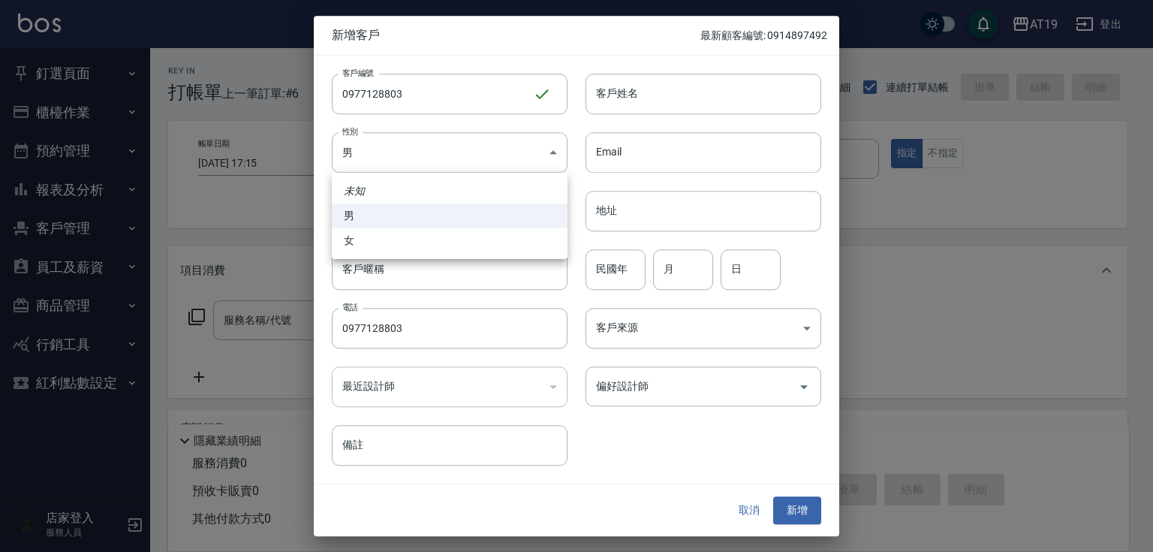
drag, startPoint x: 424, startPoint y: 156, endPoint x: 425, endPoint y: 173, distance: 16.6
click at [424, 159] on body "AT19 登出 釘選頁面 打帳單 帳單列表 排班表 現場電腦打卡 店家日報表 互助日報表 設計師日報表 櫃檯作業 打帳單 帳單列表 現金收支登錄 高階收支登錄…" at bounding box center [576, 384] width 1153 height 768
drag, startPoint x: 447, startPoint y: 244, endPoint x: 538, endPoint y: 174, distance: 114.5
click at [451, 240] on li "女" at bounding box center [450, 240] width 236 height 25
type input "FEMALE"
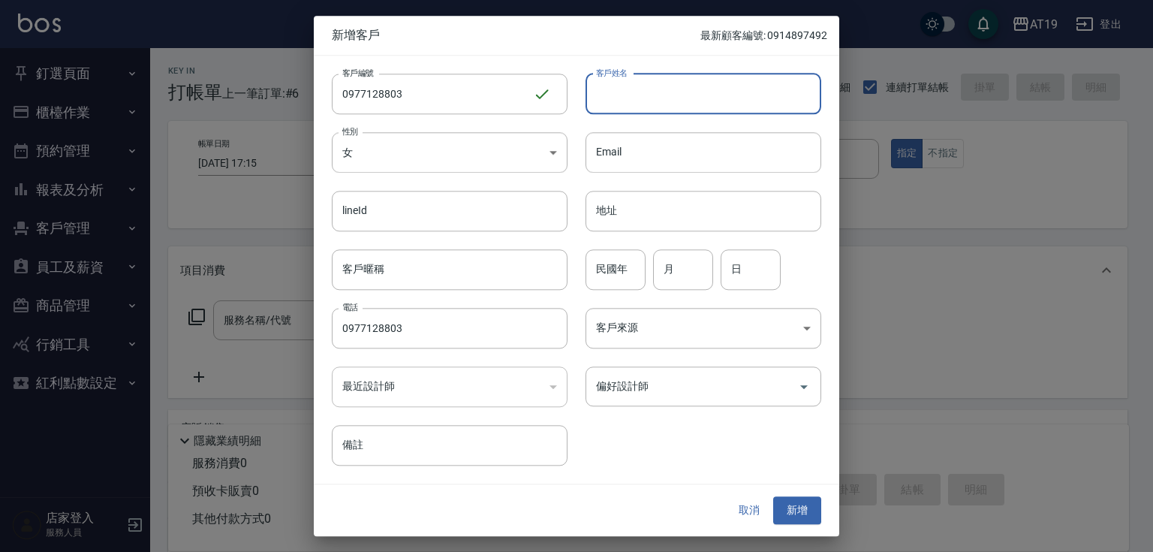
click at [611, 94] on input "客戶姓名" at bounding box center [703, 94] width 236 height 41
type input "j;6ru/p4"
type input "王靖雅"
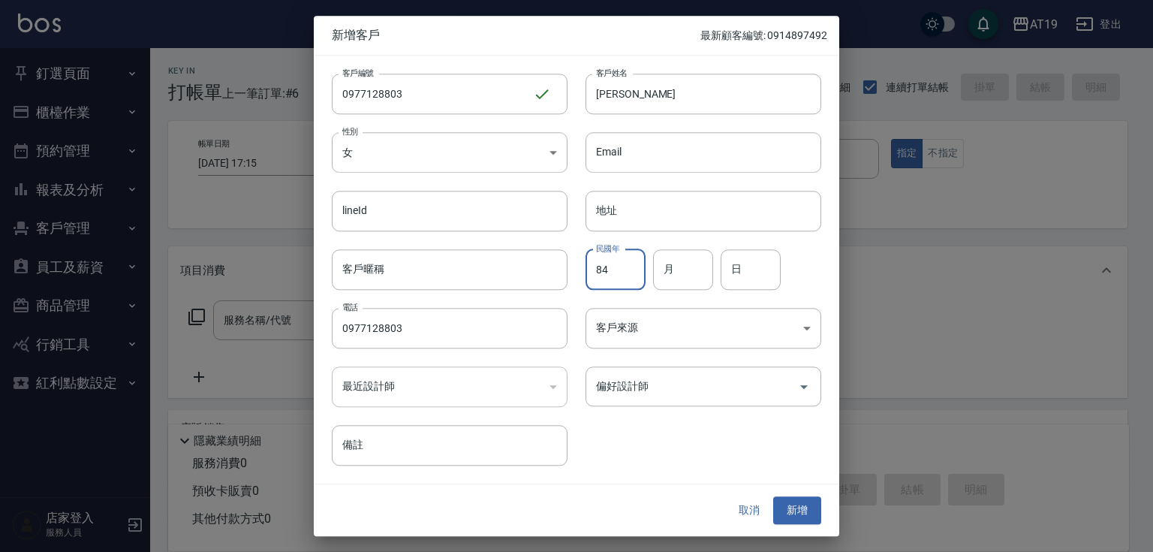
type input "84"
type input "07"
type input "03"
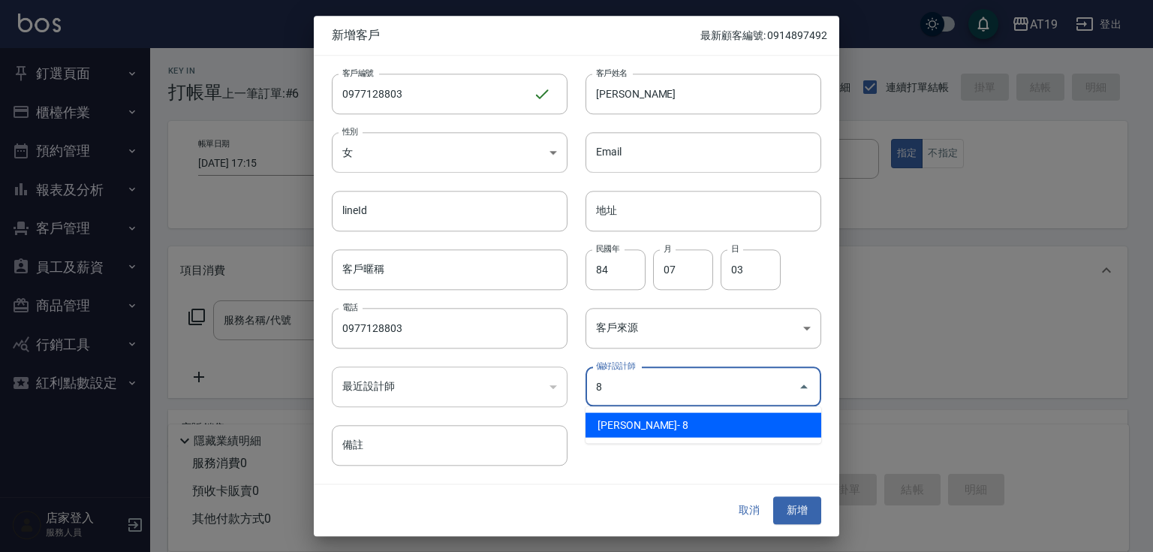
type input "Mika"
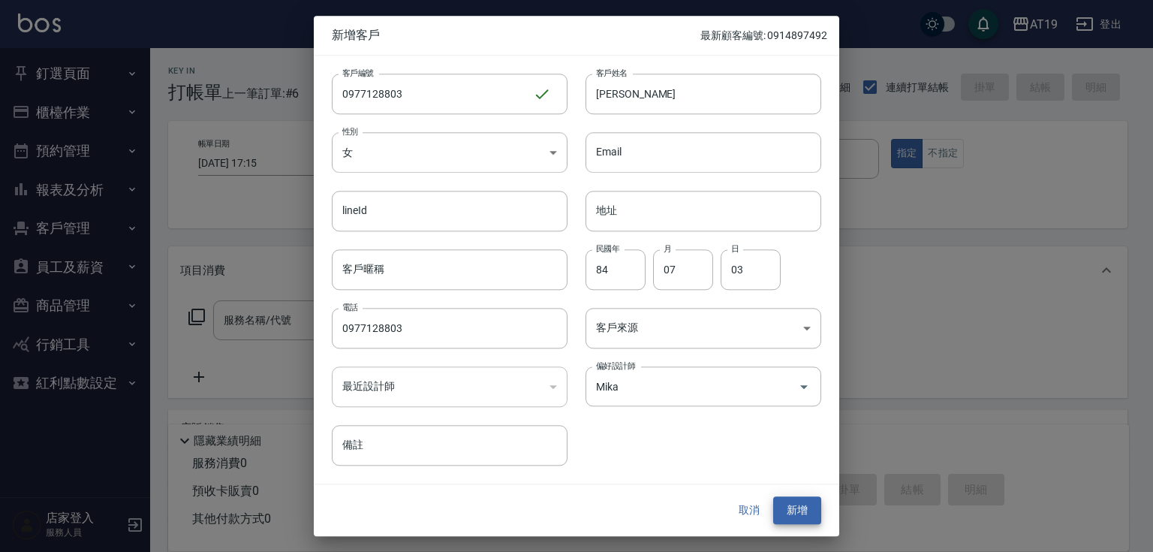
click at [773, 497] on button "新增" at bounding box center [797, 511] width 48 height 28
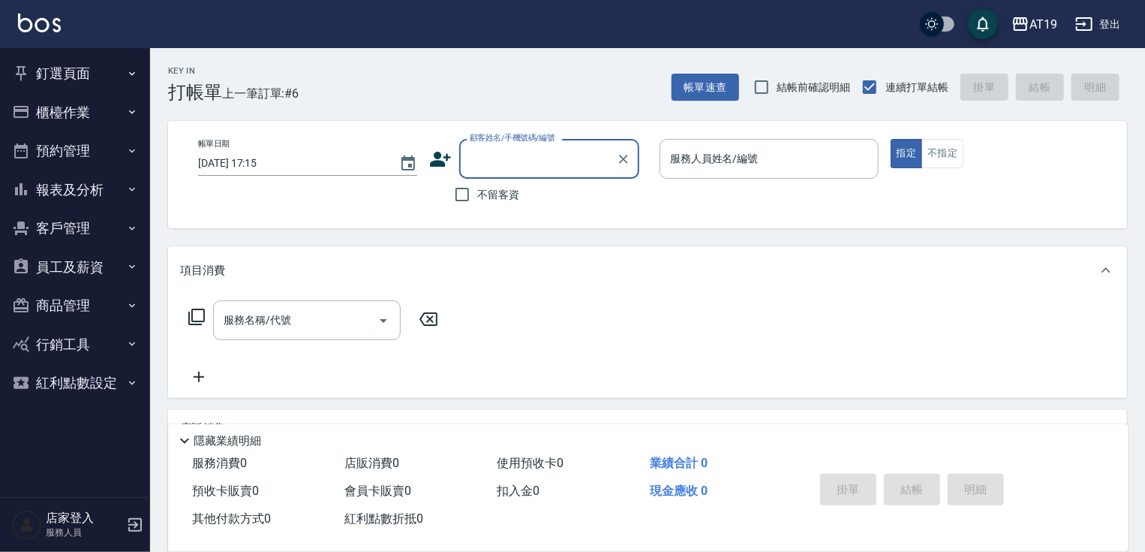
drag, startPoint x: 503, startPoint y: 158, endPoint x: 536, endPoint y: 85, distance: 79.6
click at [506, 156] on input "顧客姓名/手機號碼/編號" at bounding box center [538, 159] width 144 height 26
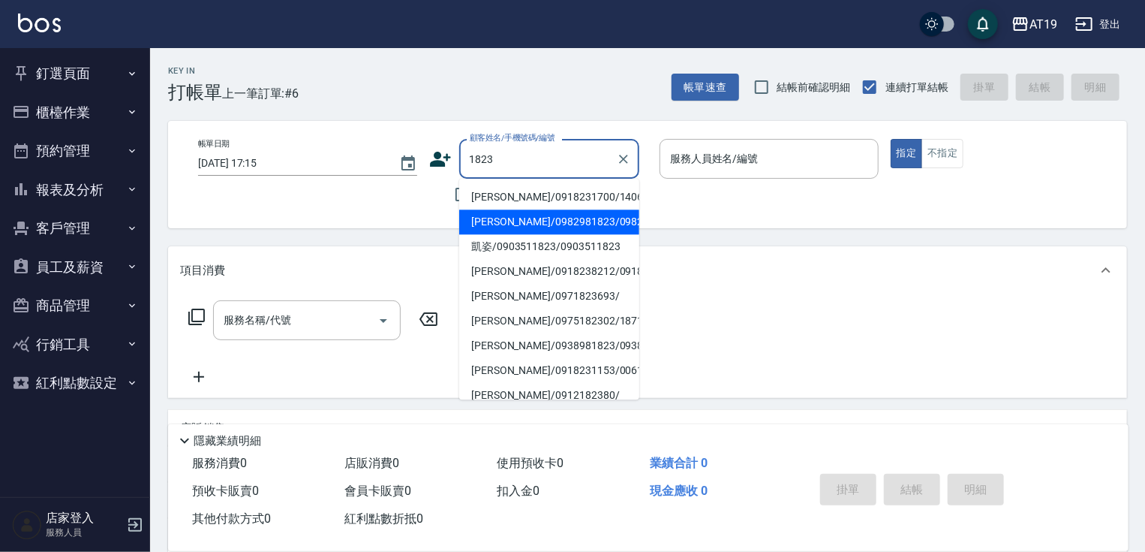
type input "陳品妤/0982981823/0982981823"
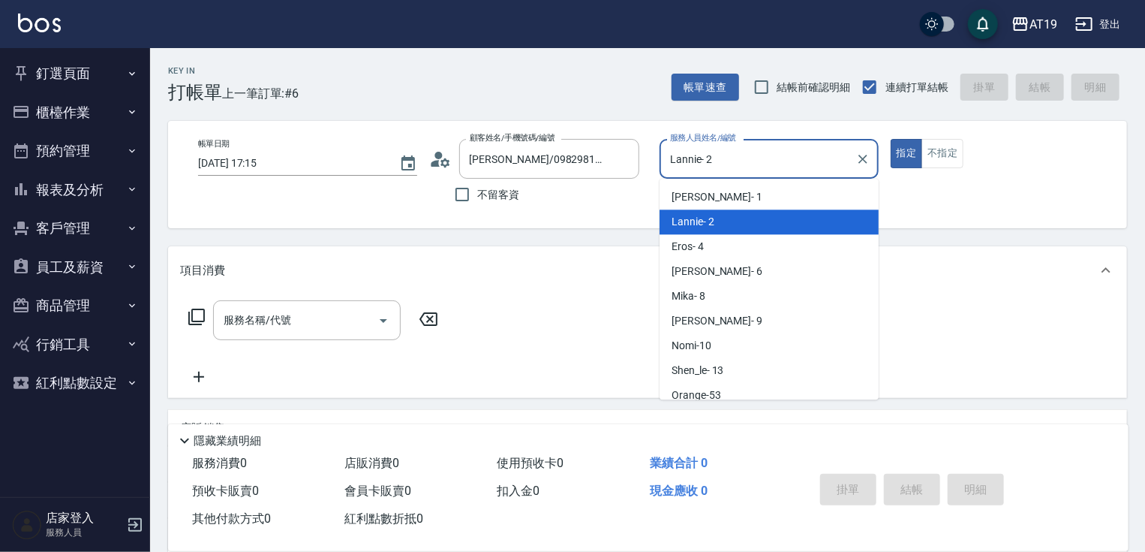
scroll to position [33, 0]
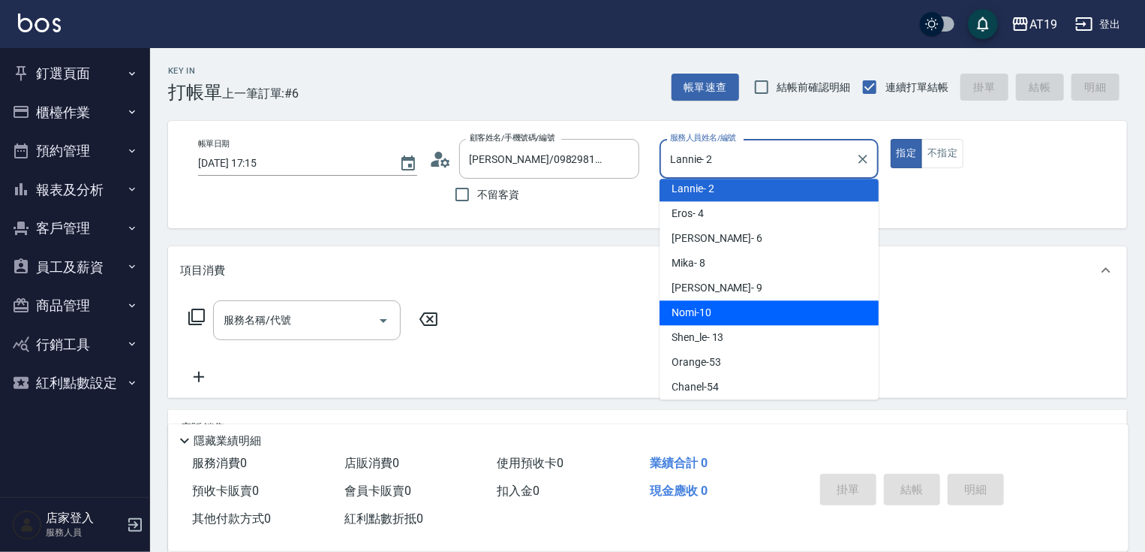
type input "Nomi-10"
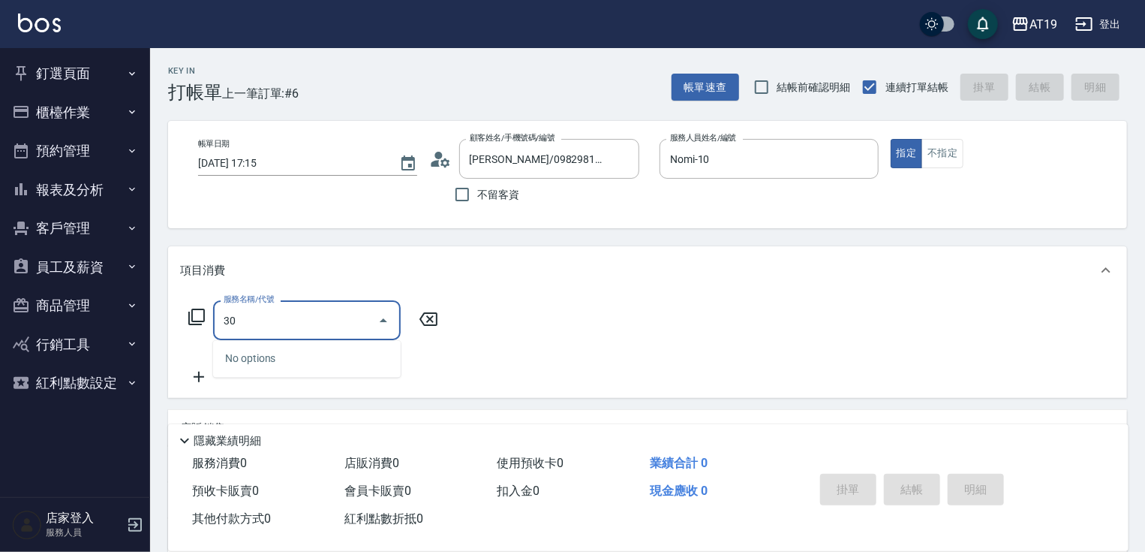
type input "301"
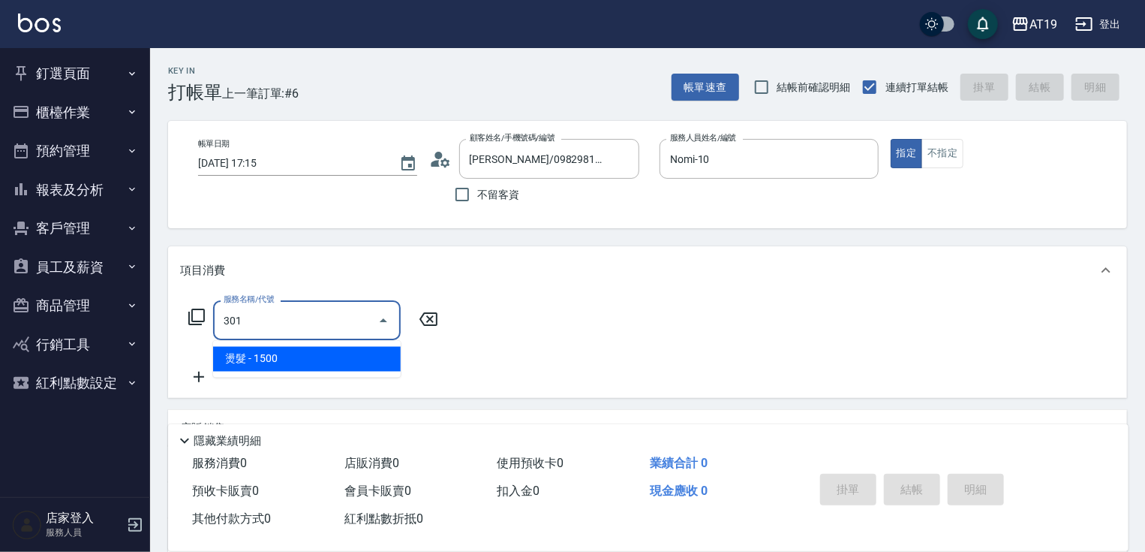
type input "150"
type input "燙髮(301)"
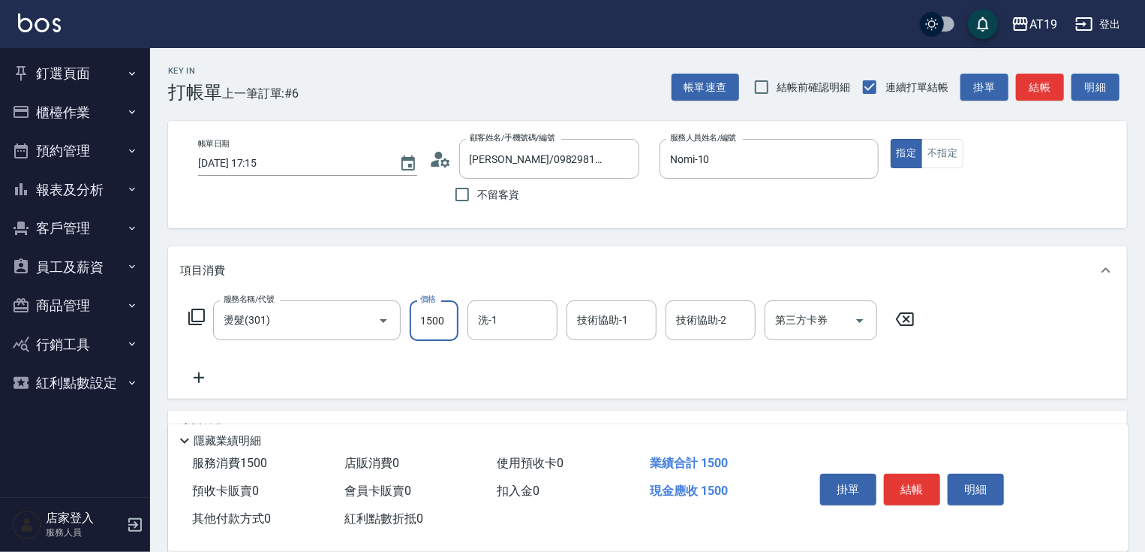
type input "0"
type input "16"
type input "10"
type input "169"
type input "160"
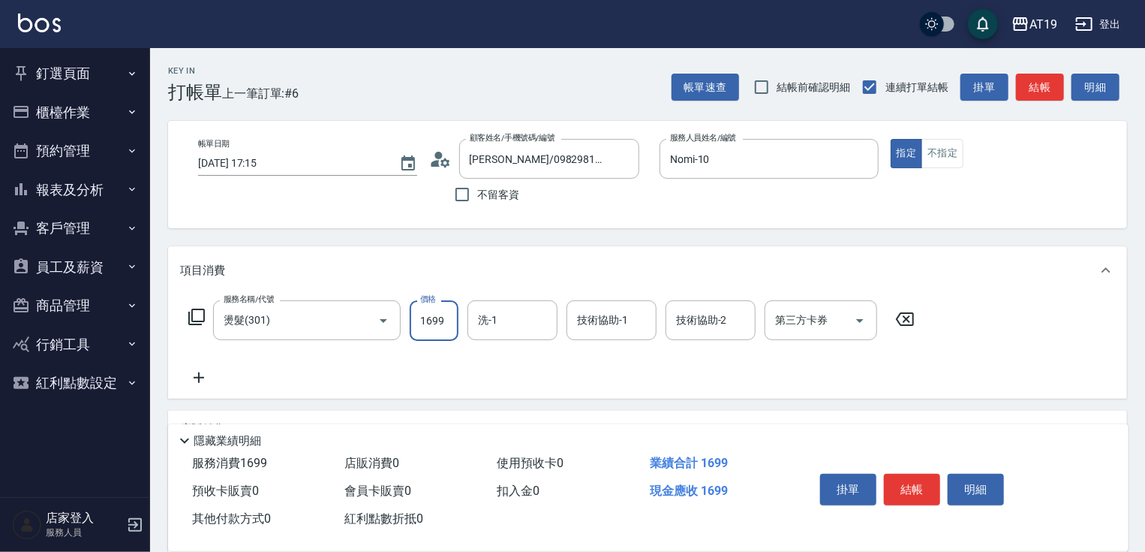
type input "1699"
type input "Orange-53"
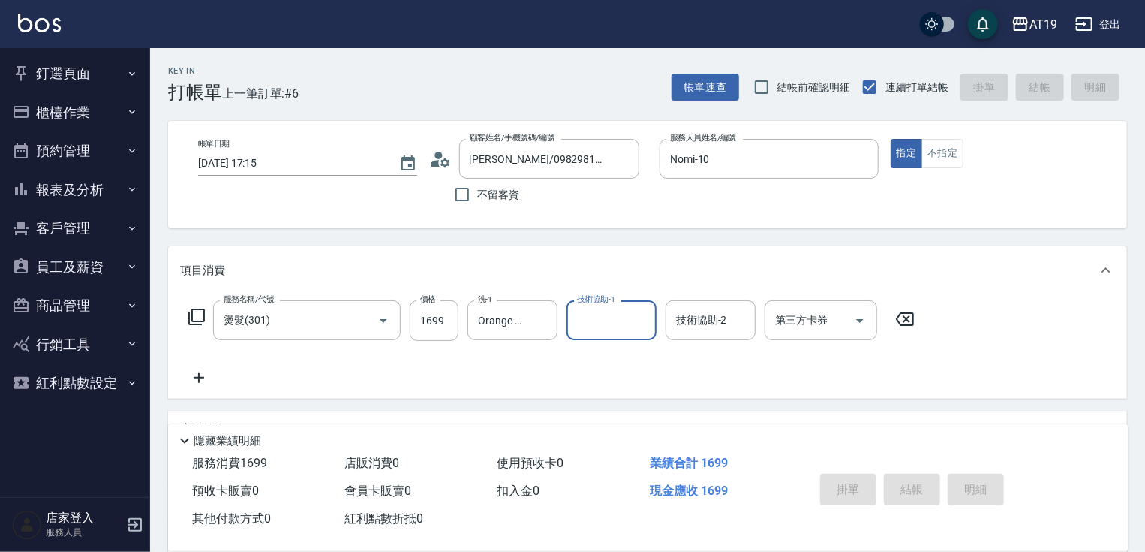
type input "2025/09/14 17:16"
type input "0"
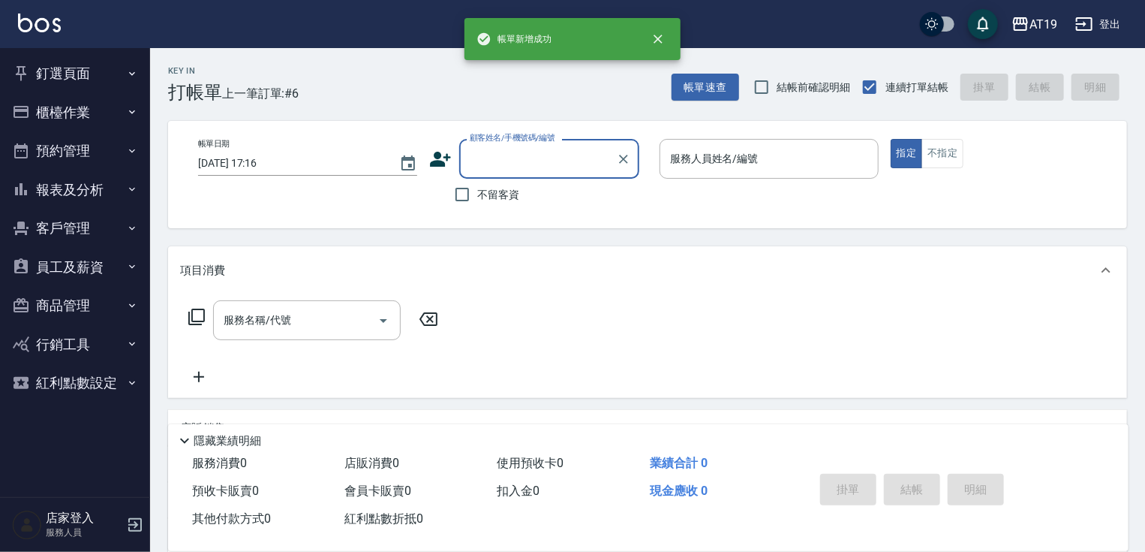
scroll to position [0, 0]
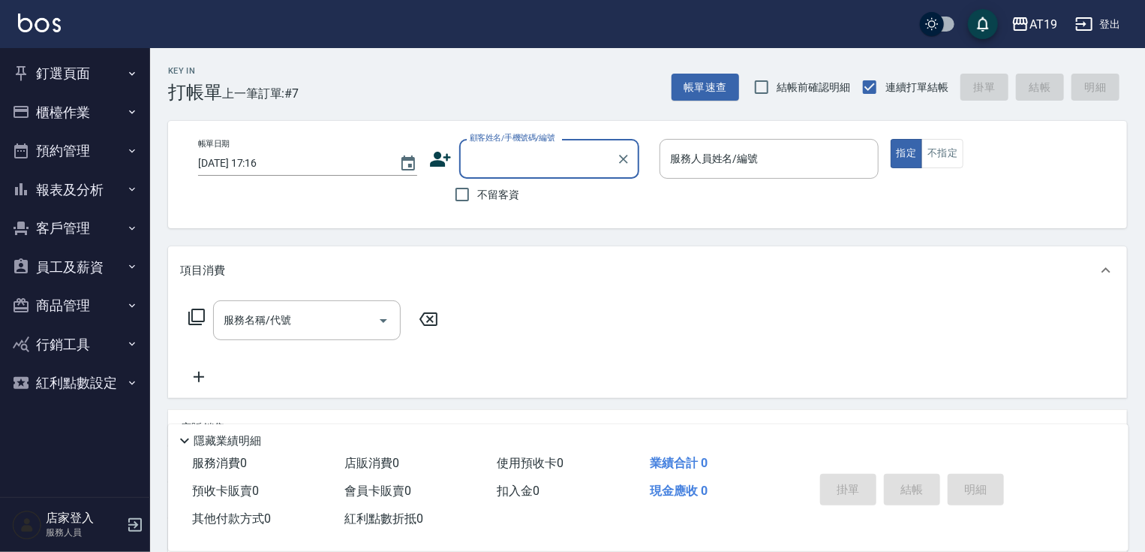
type input "2"
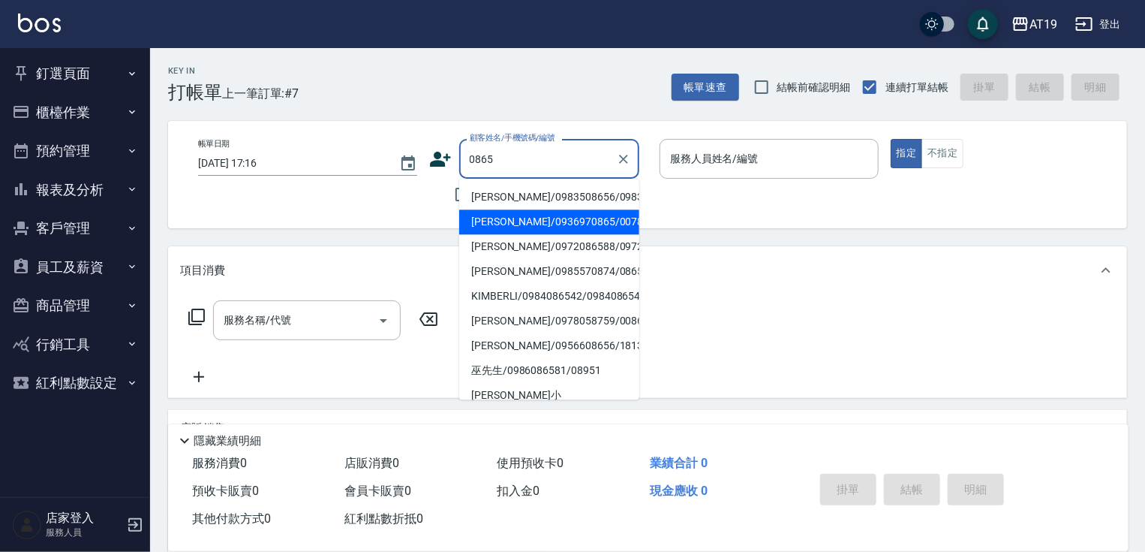
type input "鄧光祐/0936970865/00788"
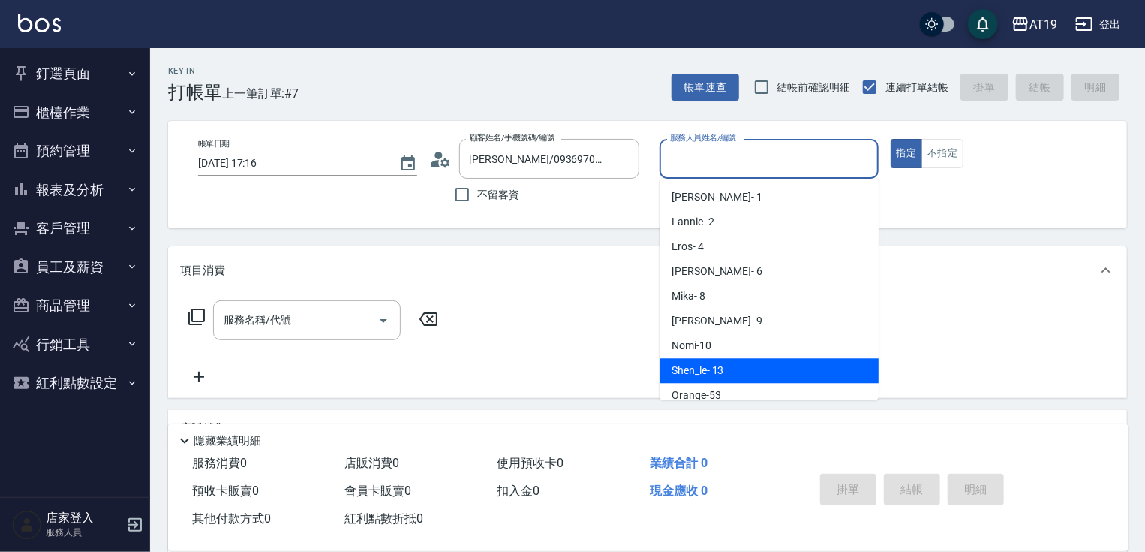
type input "Shen_le- 13"
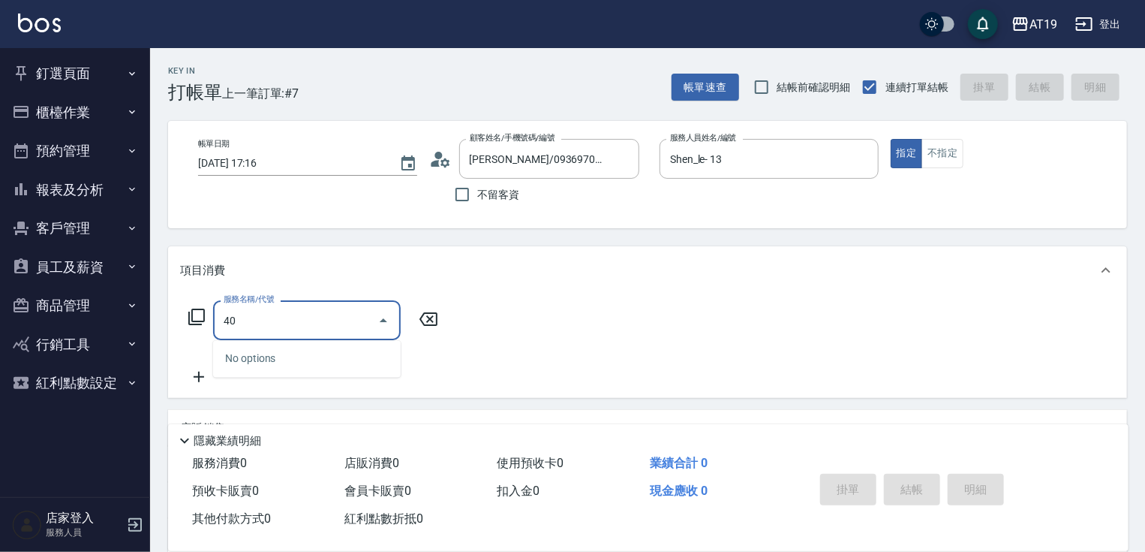
type input "401"
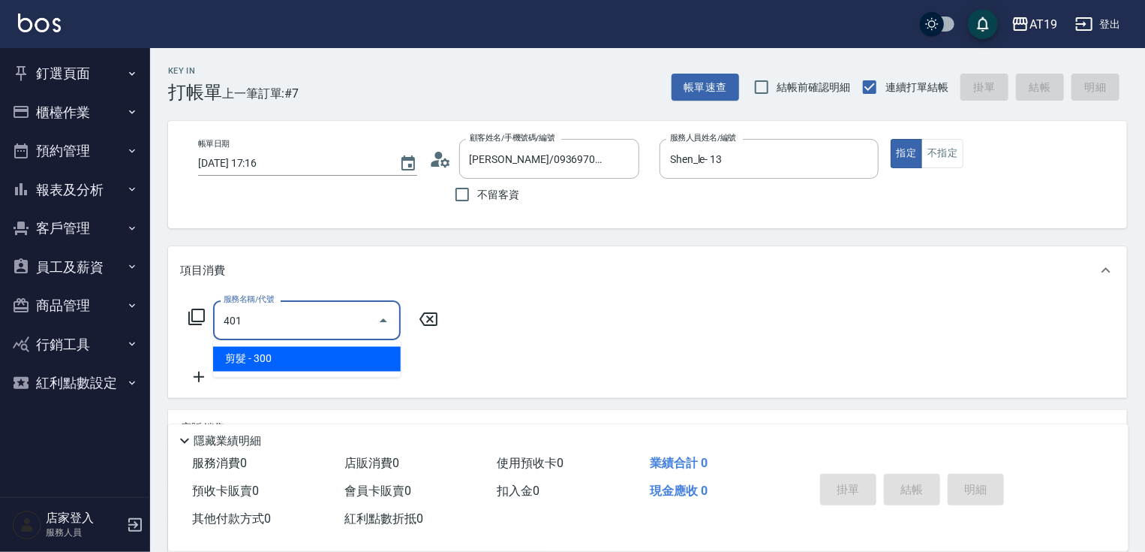
type input "30"
type input "剪髮(401)"
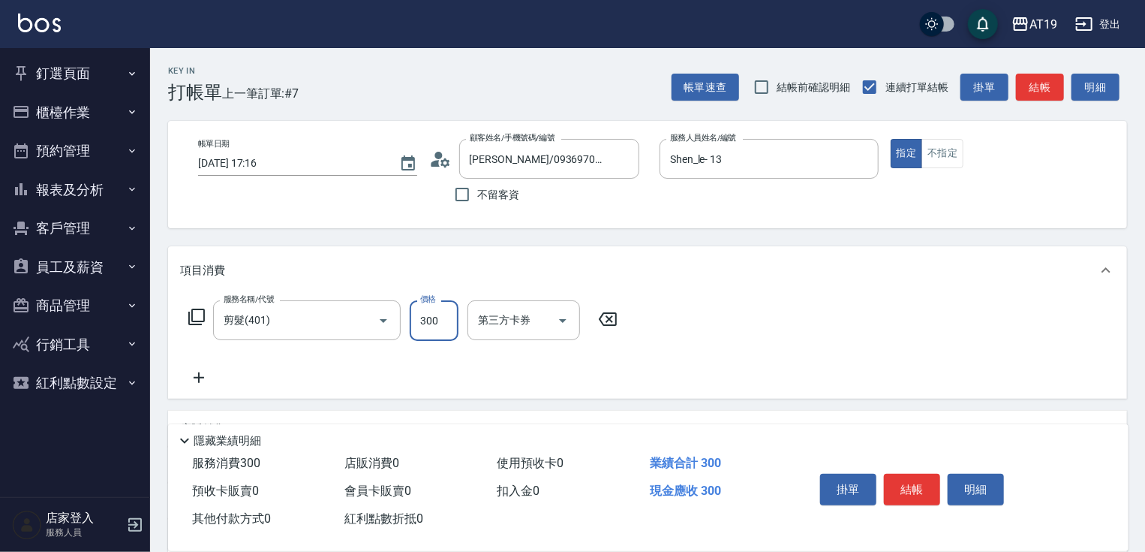
type input "5"
type input "0"
type input "440"
type input "4400"
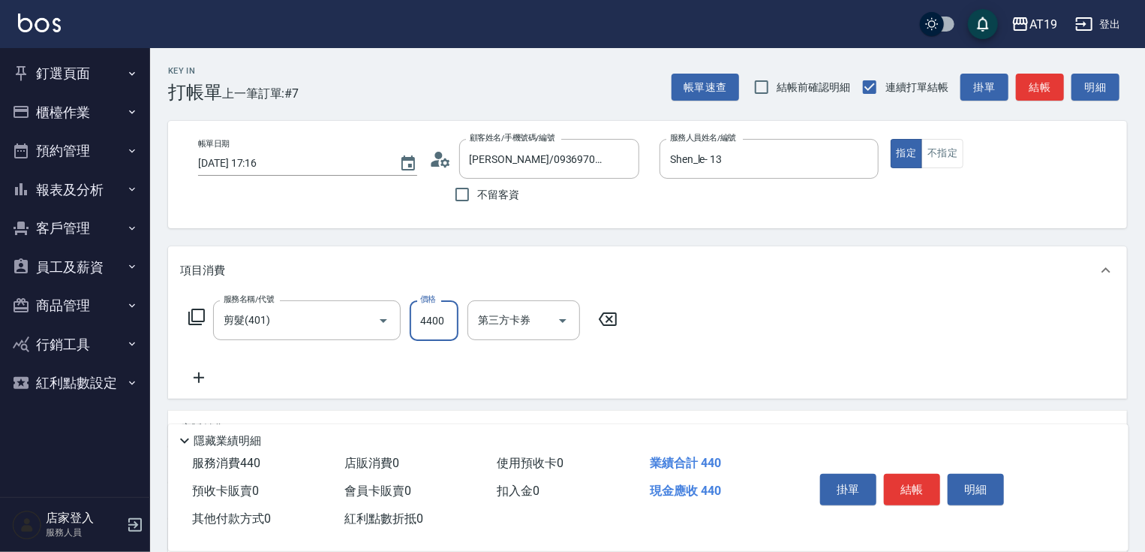
type input "40"
type input "440"
type input "0"
type input "40"
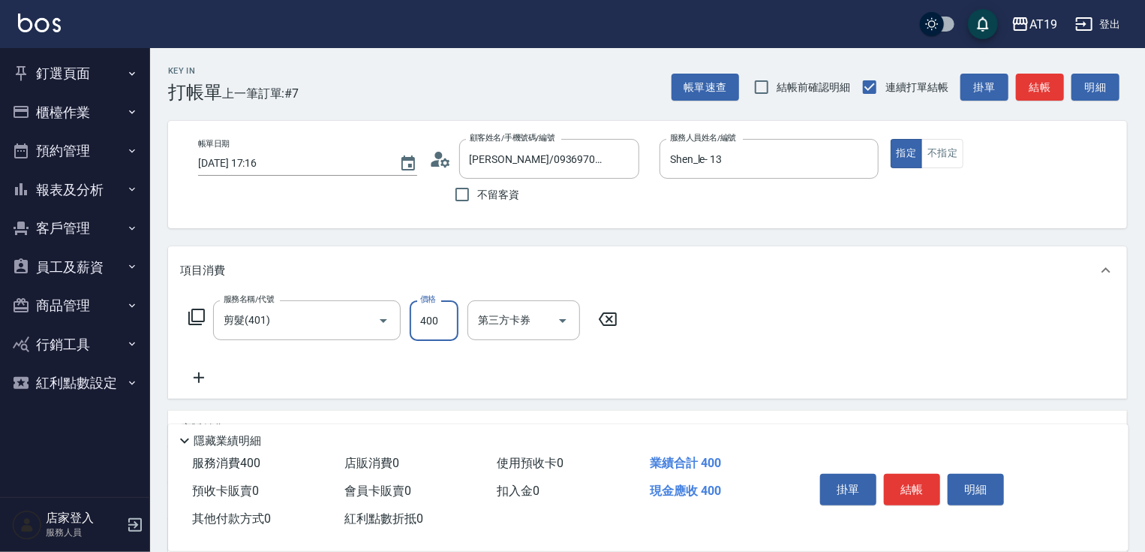
type input "400"
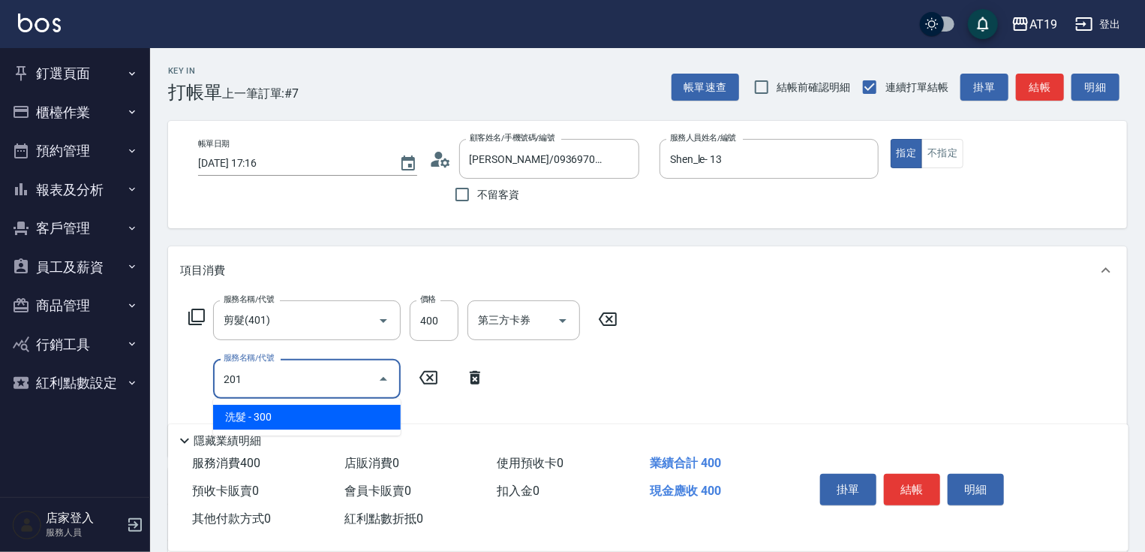
type input "."
type input "40"
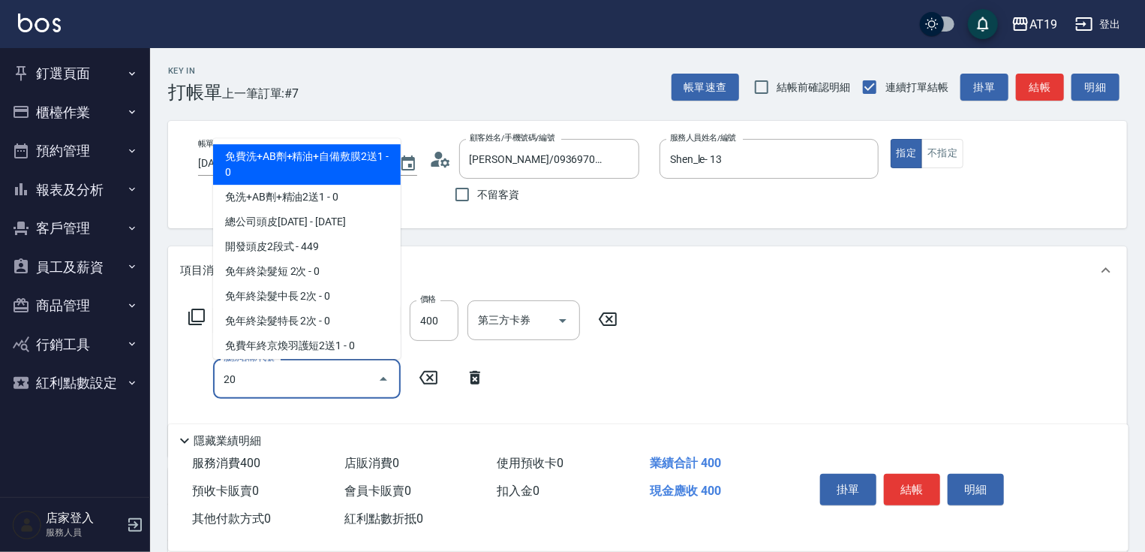
type input "201"
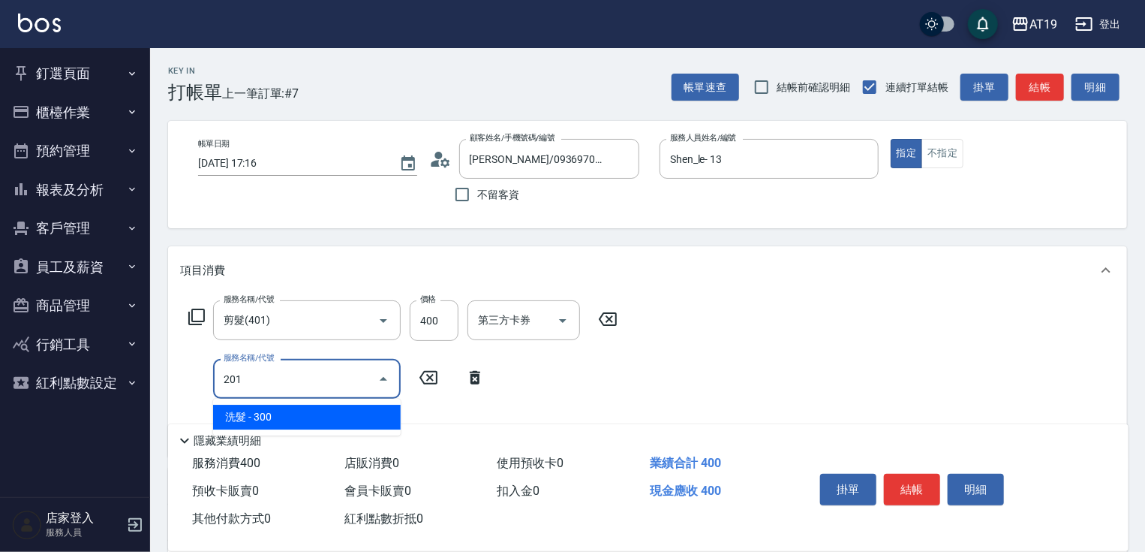
type input "70"
type input "洗髮(201)"
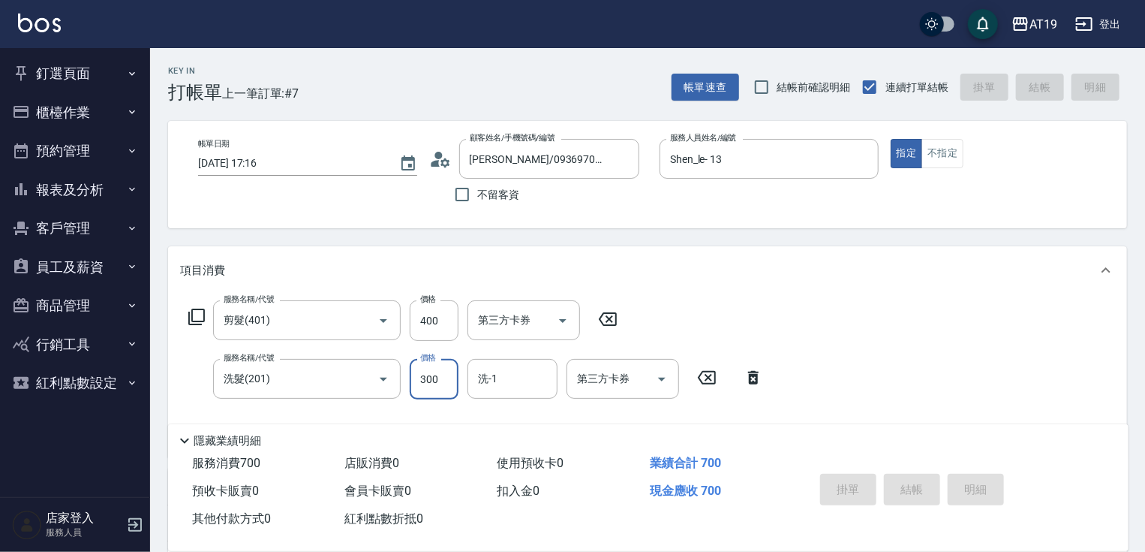
type input "2025/09/14 17:17"
type input "0"
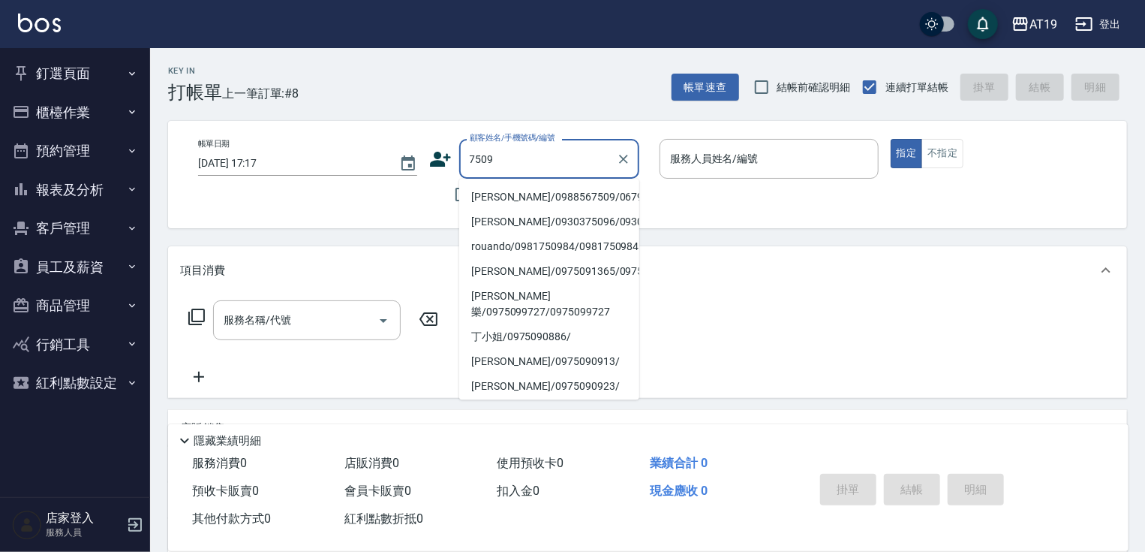
type input "吳筱娟/0988567509/06797"
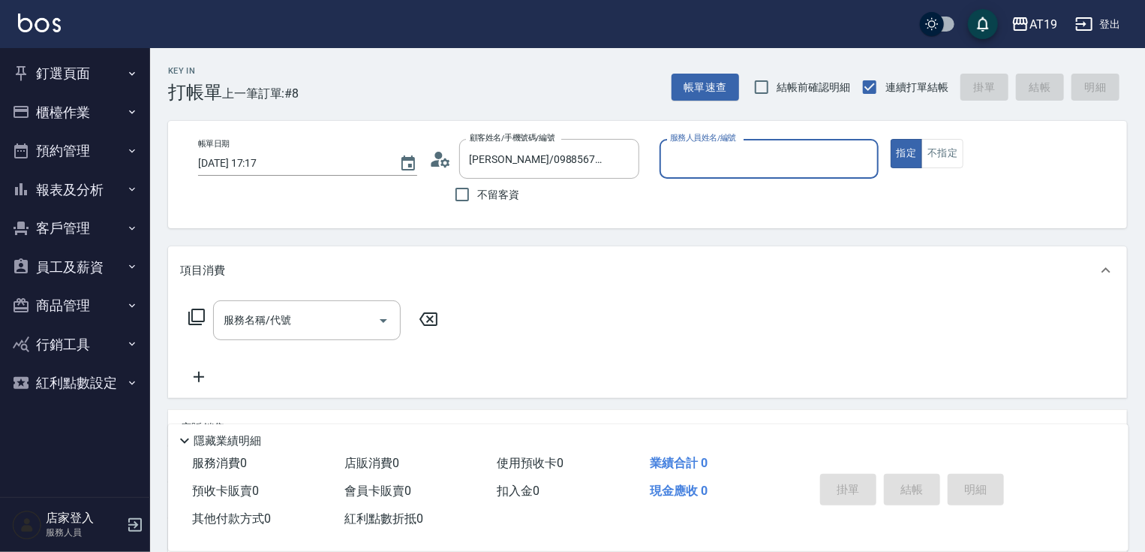
type input "Eros- 4"
click at [891, 139] on button "指定" at bounding box center [907, 153] width 32 height 29
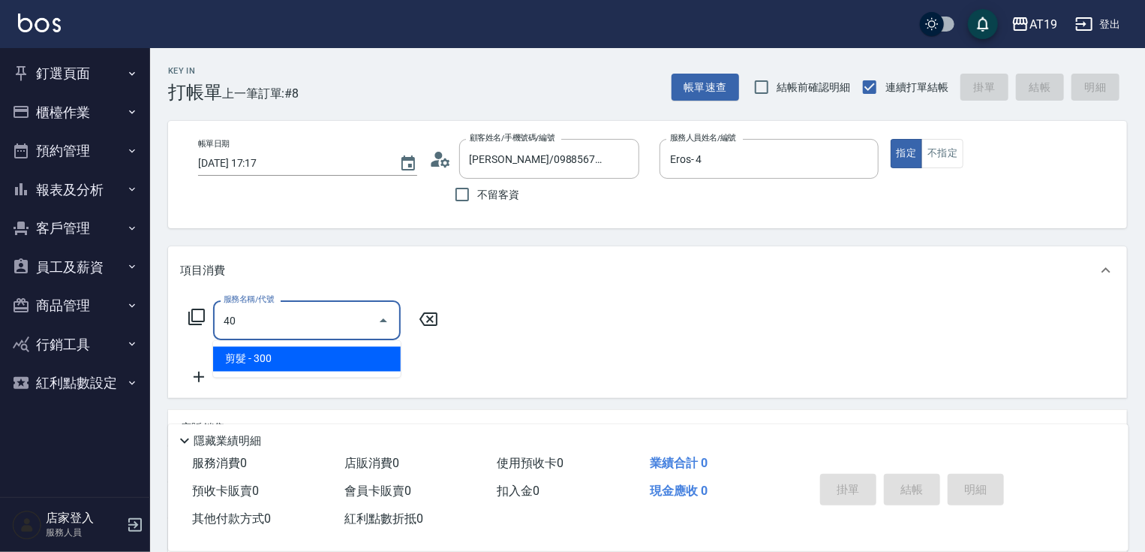
type input "4"
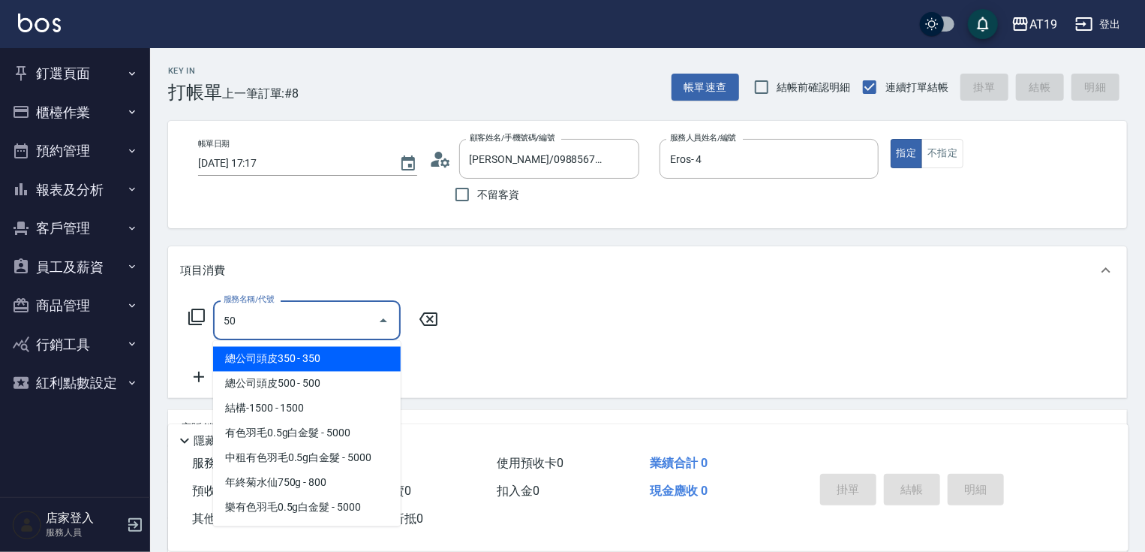
type input "501"
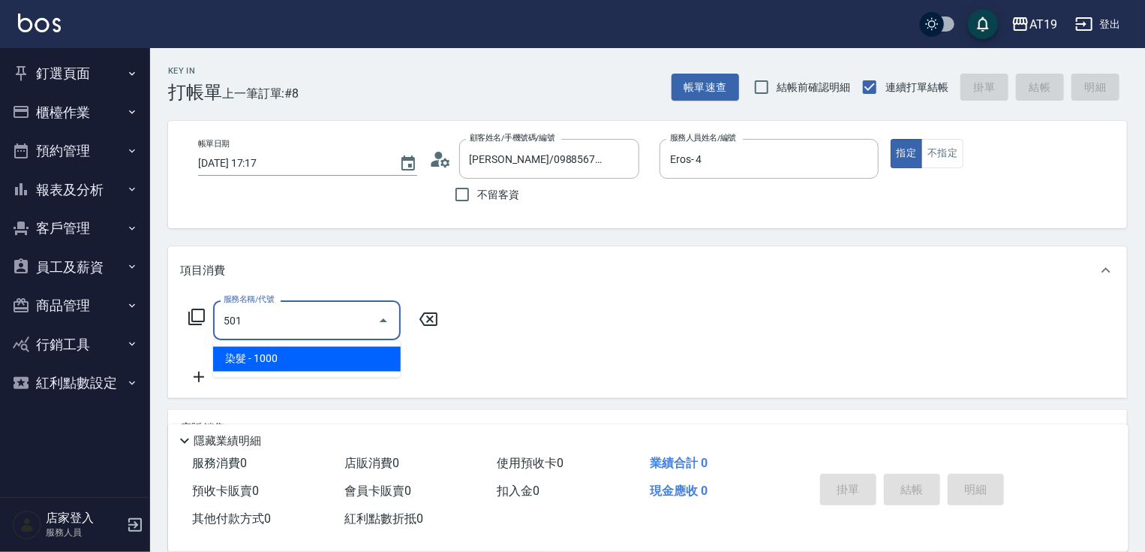
type input "100"
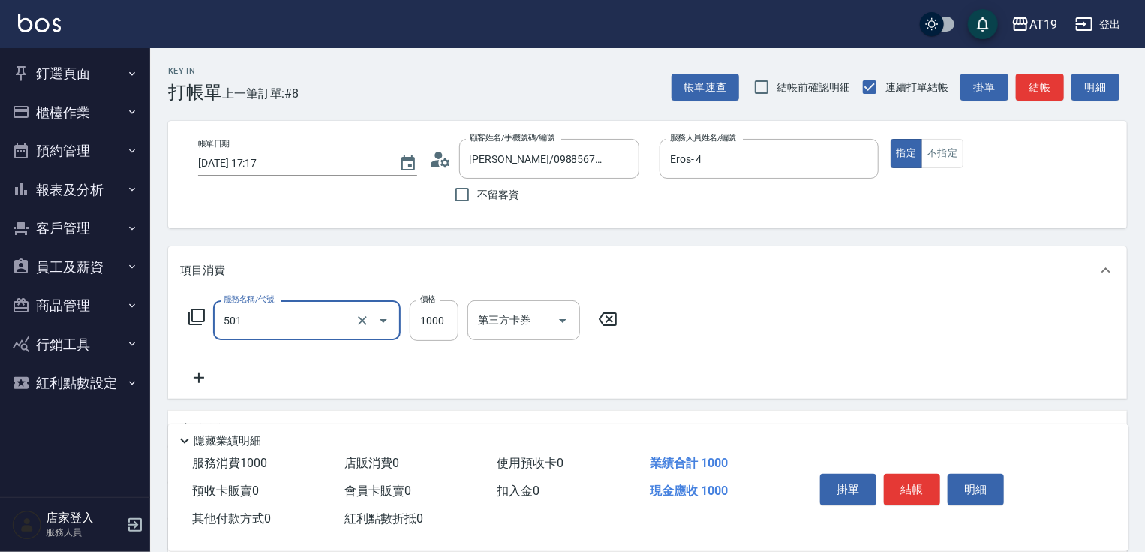
type input "染髮(501)"
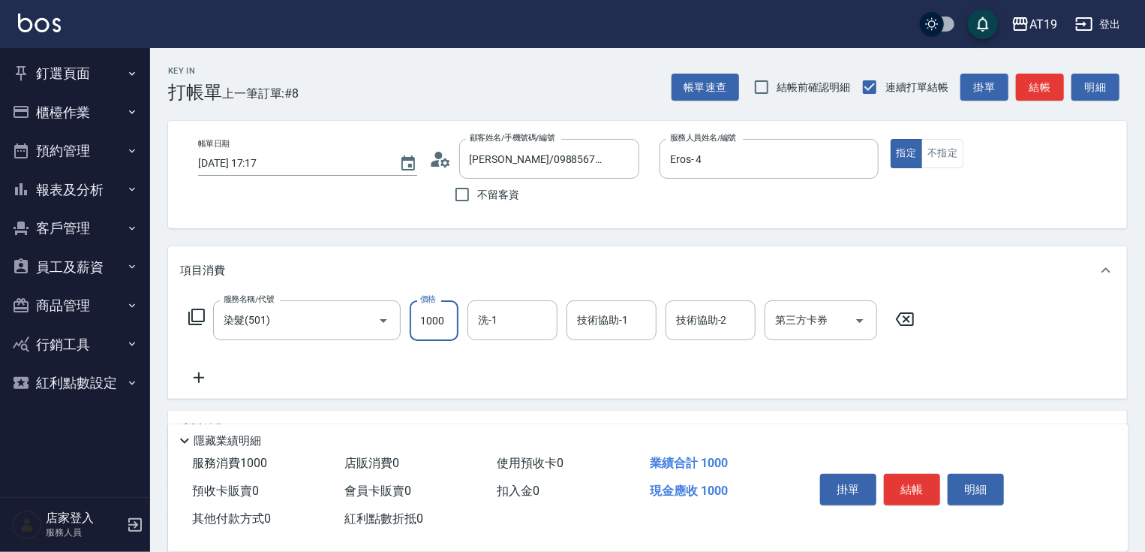
type input "1"
type input "0"
type input "180"
type input "1800"
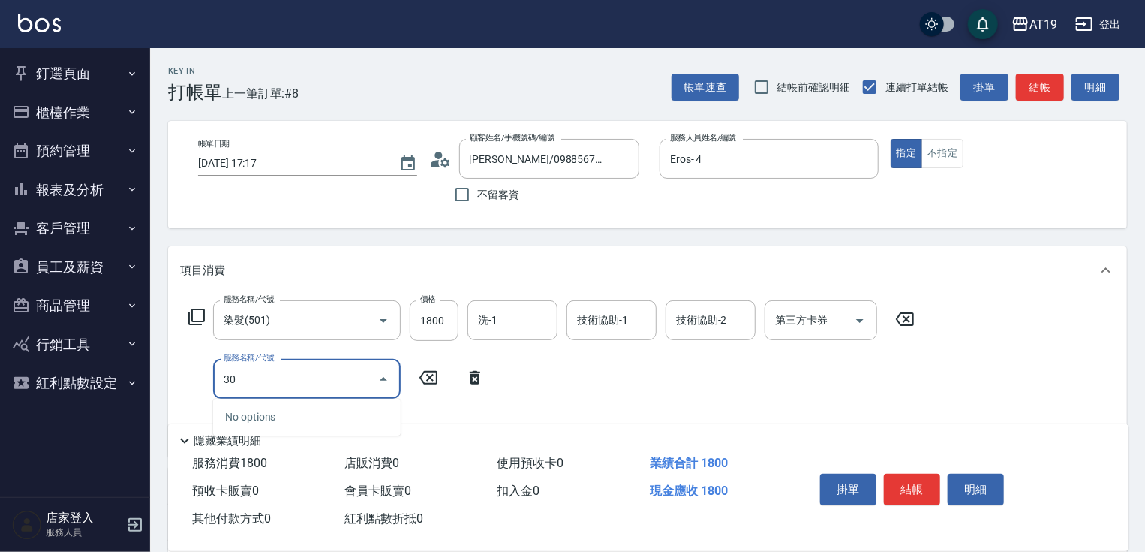
type input "3"
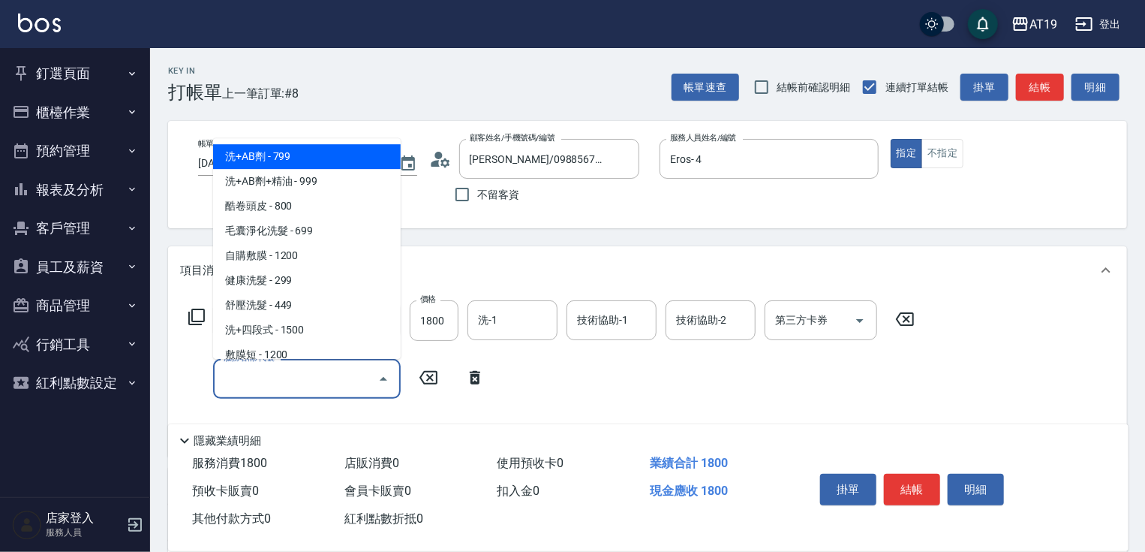
click at [552, 367] on div "服務名稱/代號 染髮(501) 服務名稱/代號 價格 1800 價格 洗-1 洗-1 技術協助-1 技術協助-1 技術協助-2 技術協助-2 第三方卡券 第三…" at bounding box center [552, 372] width 744 height 144
drag, startPoint x: 288, startPoint y: 376, endPoint x: 297, endPoint y: 273, distance: 103.2
click at [288, 372] on input "服務名稱/代號" at bounding box center [296, 378] width 152 height 26
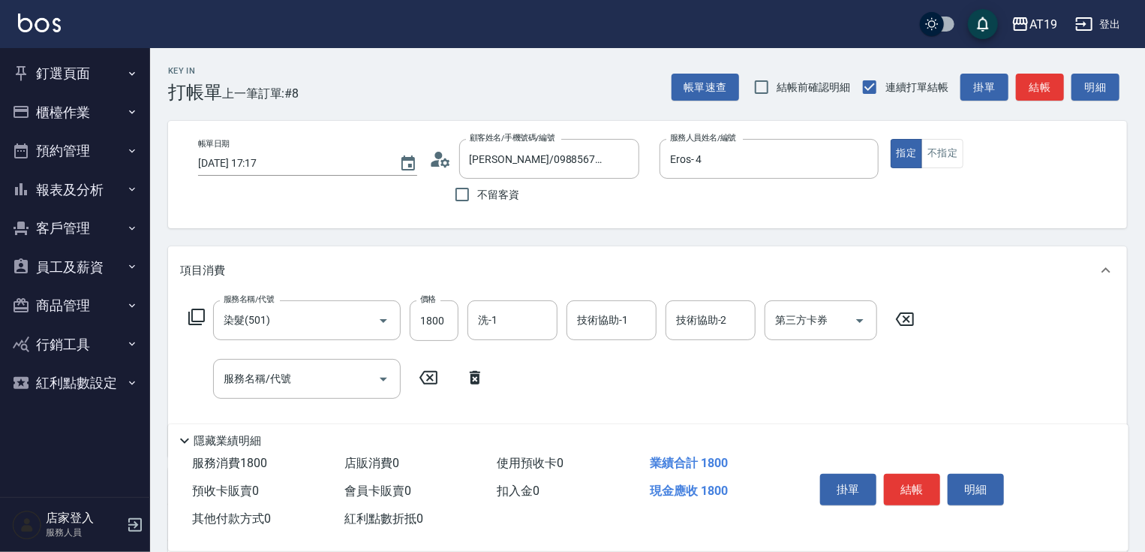
click at [488, 269] on div "項目消費" at bounding box center [638, 271] width 917 height 16
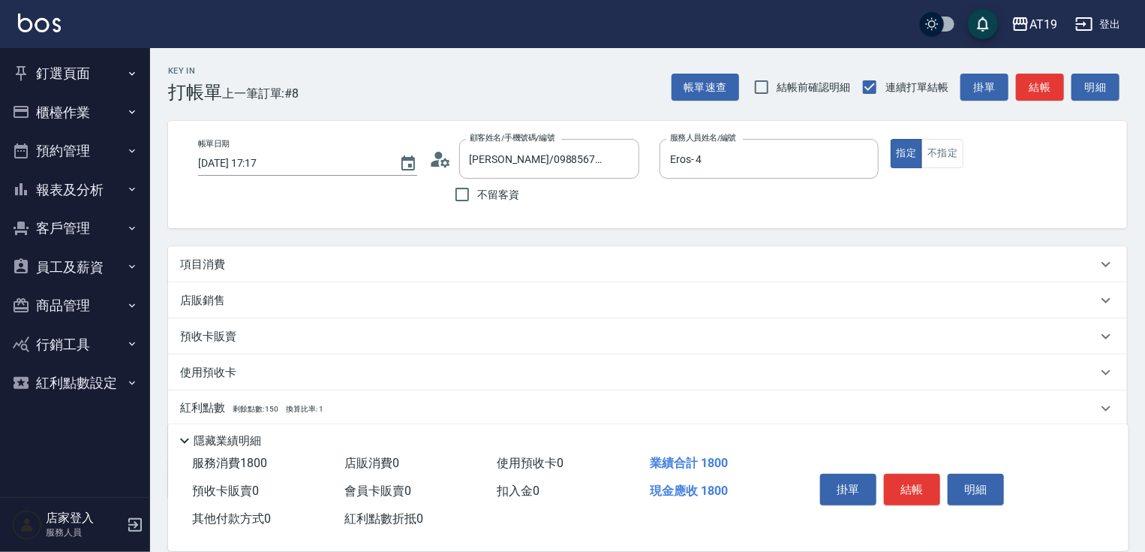
click at [407, 248] on div "項目消費" at bounding box center [647, 264] width 959 height 36
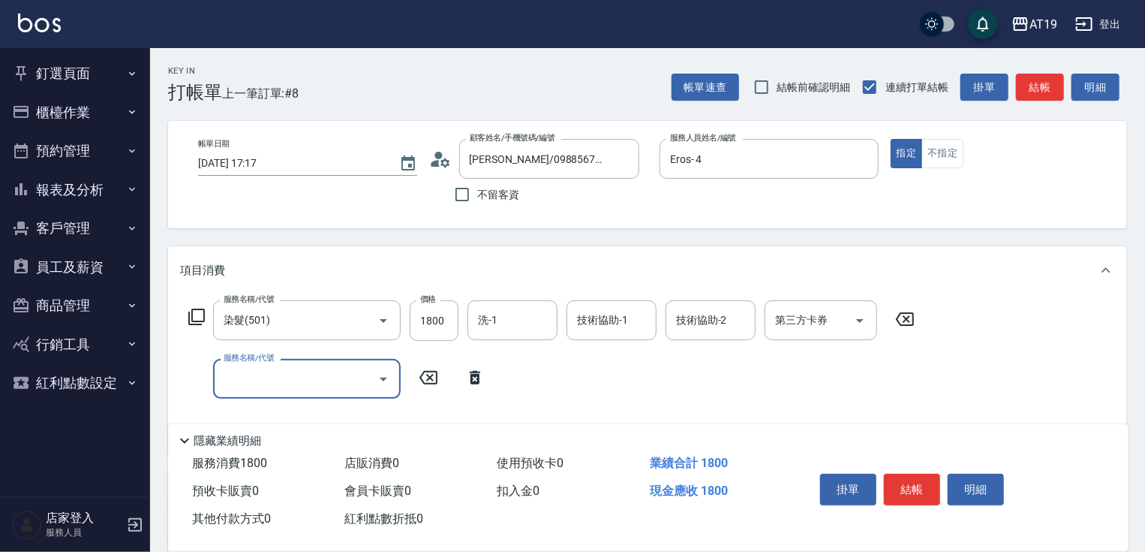
click at [327, 392] on div "服務名稱/代號" at bounding box center [307, 379] width 188 height 40
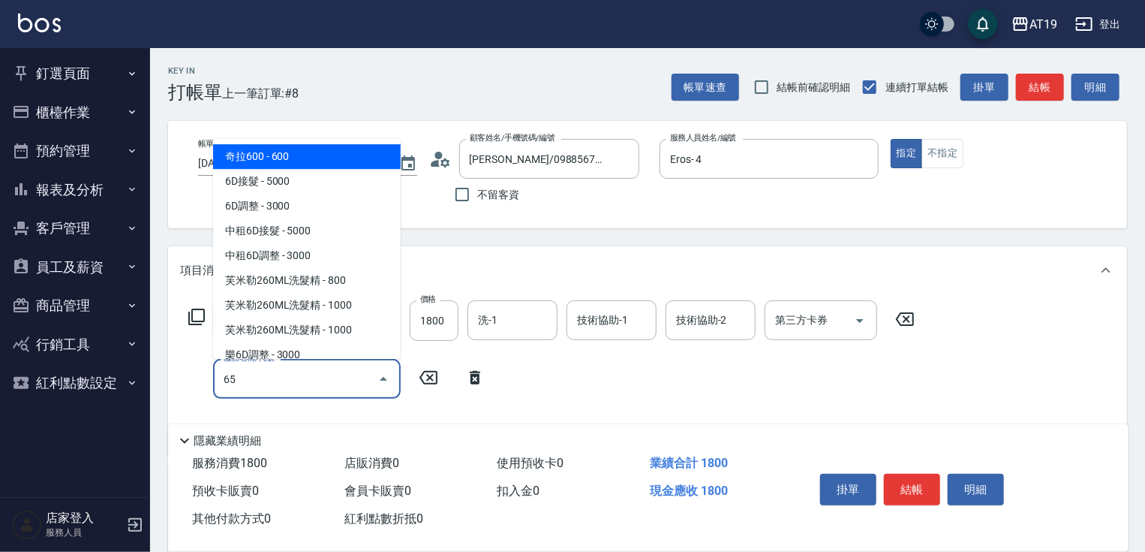
type input "657"
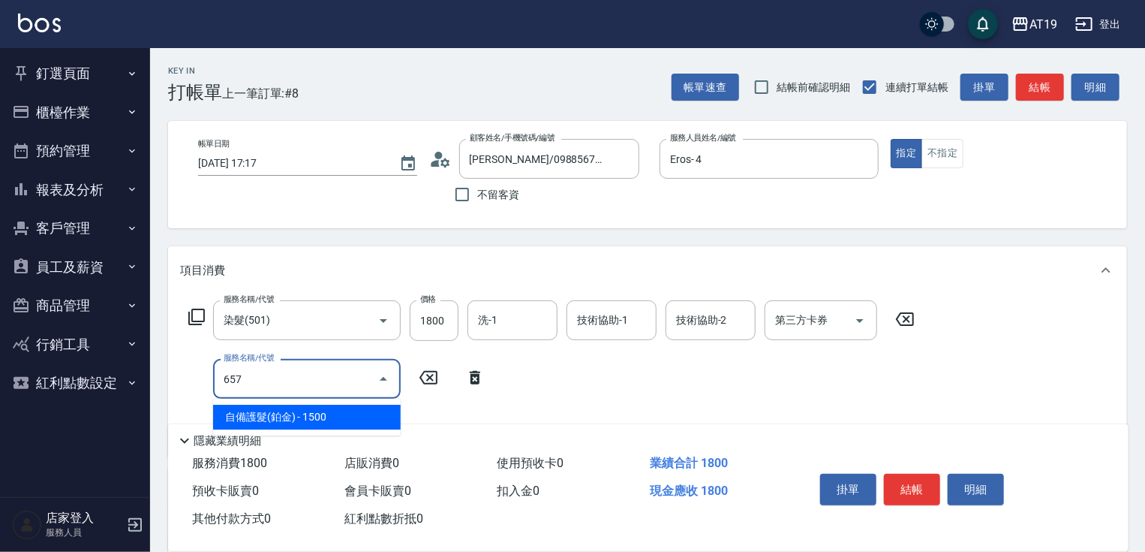
type input "330"
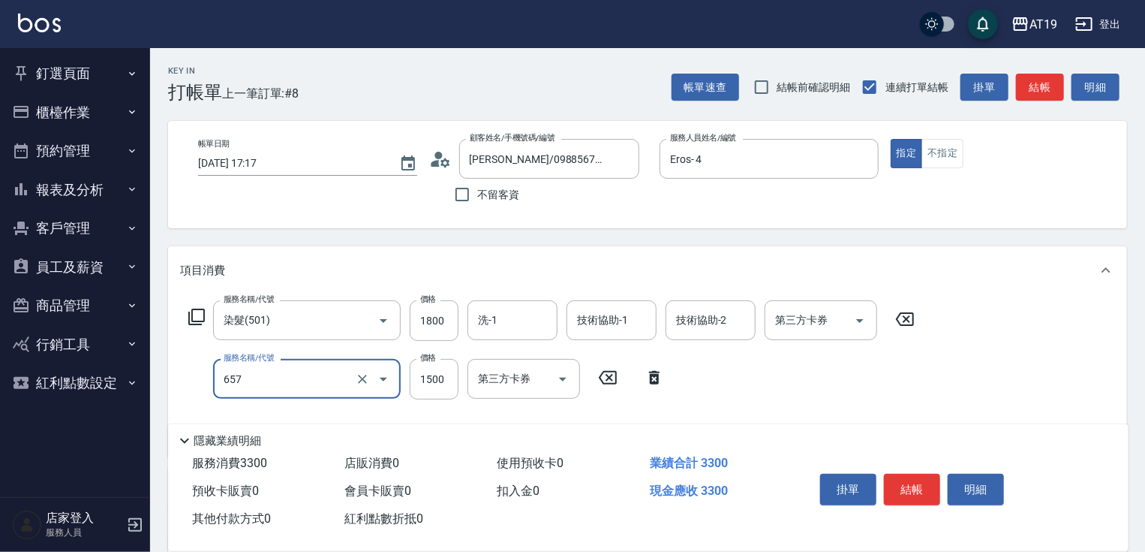
type input "自備護髮(鉑金)(657)"
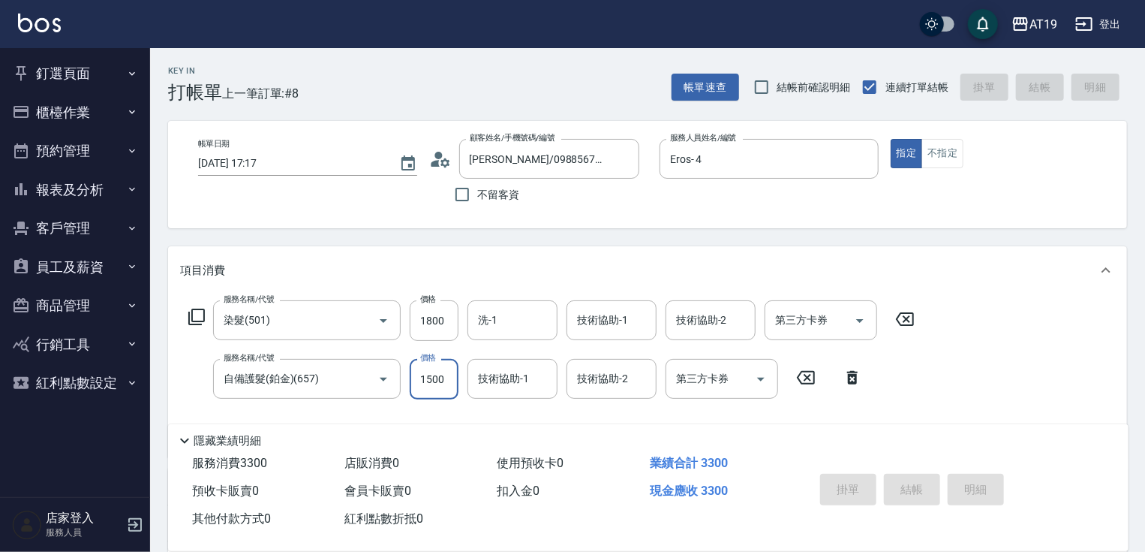
type input "2025/09/14 17:18"
type input "0"
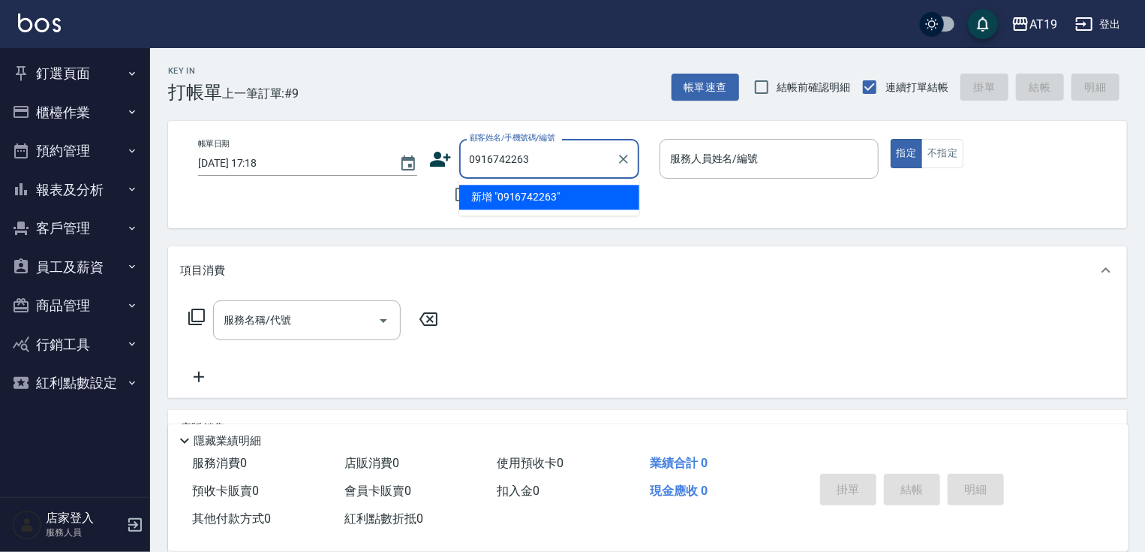
type input "0916742263"
click at [444, 155] on icon at bounding box center [440, 159] width 23 height 23
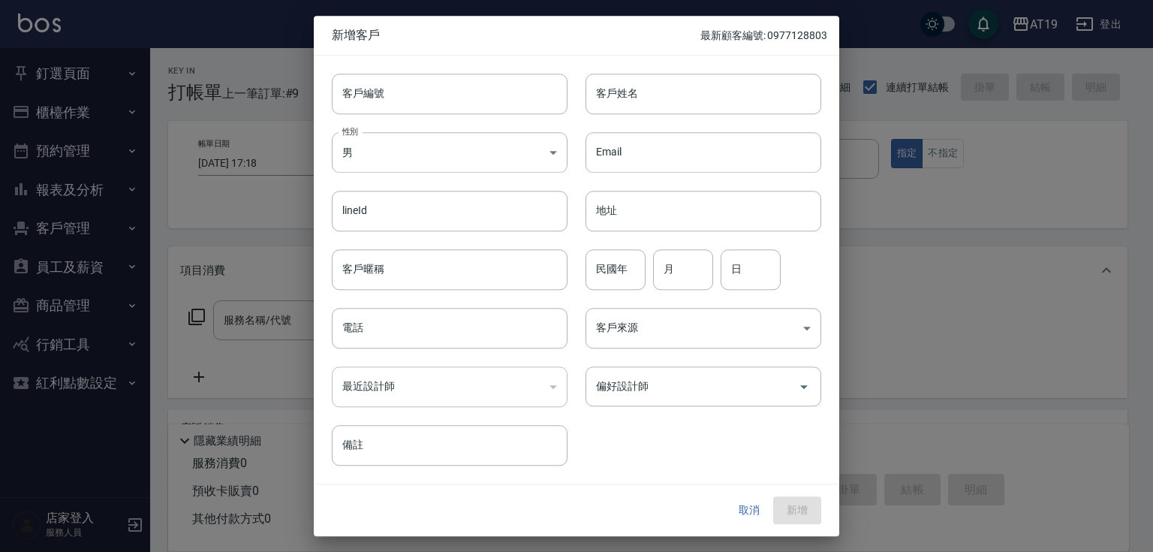
click at [474, 129] on div "性別 男 MALE 性別" at bounding box center [441, 143] width 254 height 59
click at [476, 90] on input "客戶編號" at bounding box center [450, 94] width 236 height 41
paste input "0916742263"
type input "0916742263"
drag, startPoint x: 455, startPoint y: 338, endPoint x: 458, endPoint y: 320, distance: 17.7
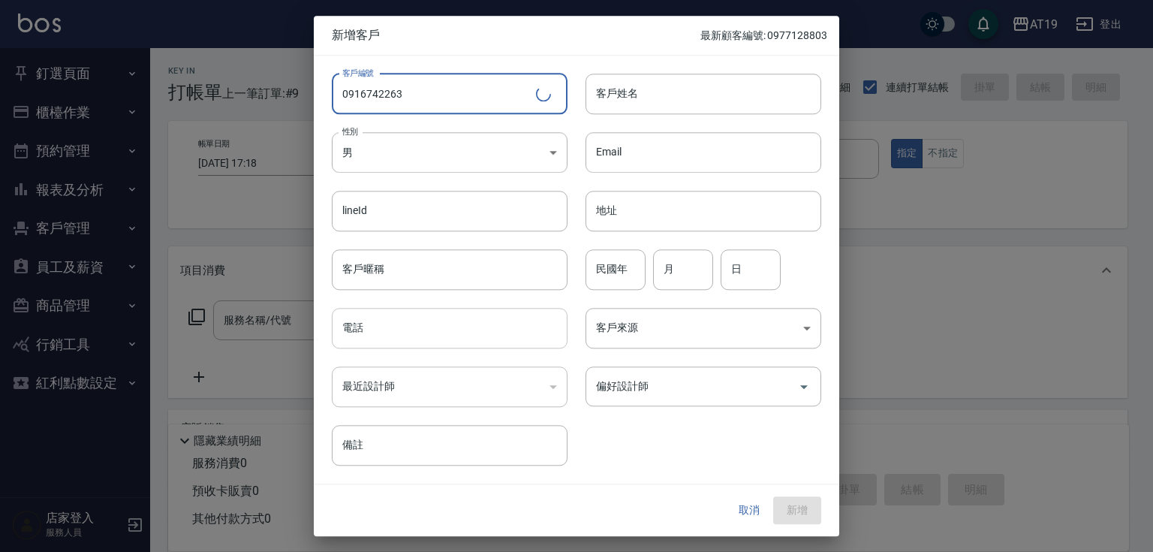
click at [455, 338] on input "電話" at bounding box center [450, 328] width 236 height 41
paste input "0916742263"
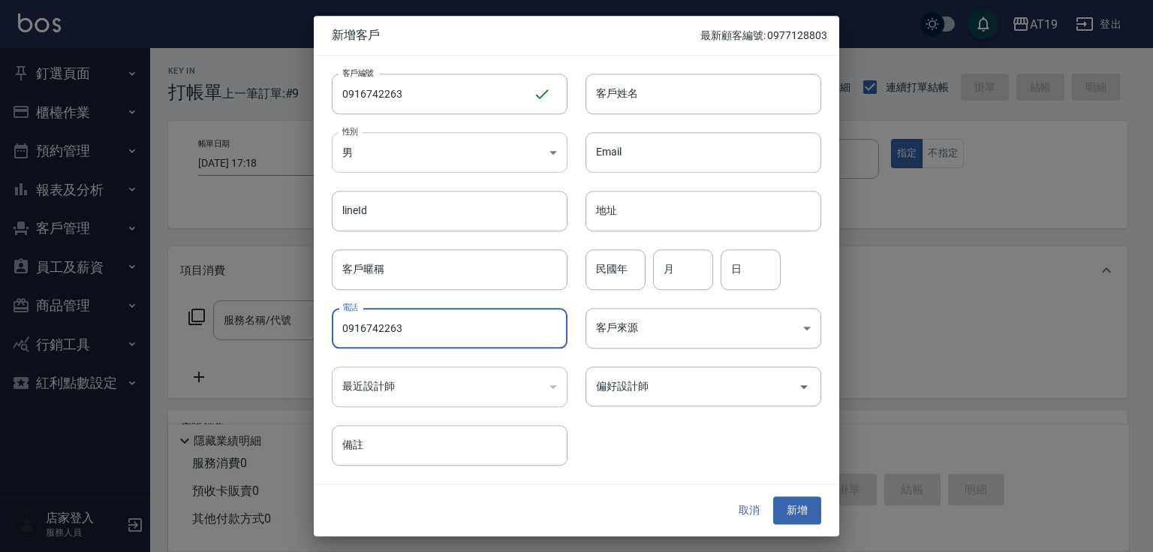
type input "0916742263"
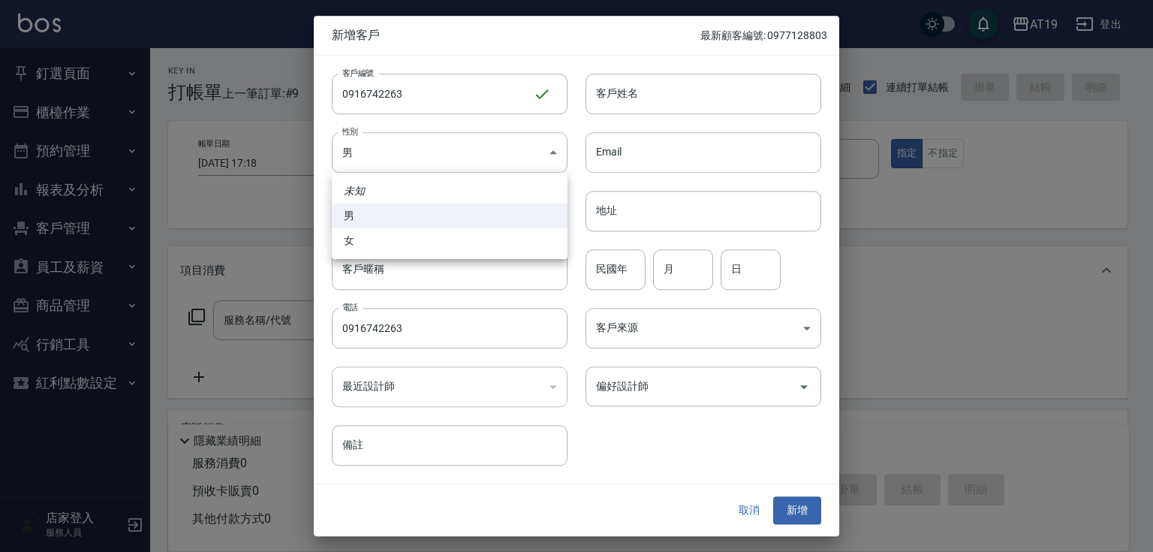
drag, startPoint x: 448, startPoint y: 161, endPoint x: 459, endPoint y: 200, distance: 40.6
click at [449, 164] on body "AT19 登出 釘選頁面 打帳單 帳單列表 排班表 現場電腦打卡 店家日報表 互助日報表 設計師日報表 櫃檯作業 打帳單 帳單列表 現金收支登錄 高階收支登錄…" at bounding box center [576, 384] width 1153 height 768
click at [471, 232] on li "女" at bounding box center [450, 240] width 236 height 25
type input "FEMALE"
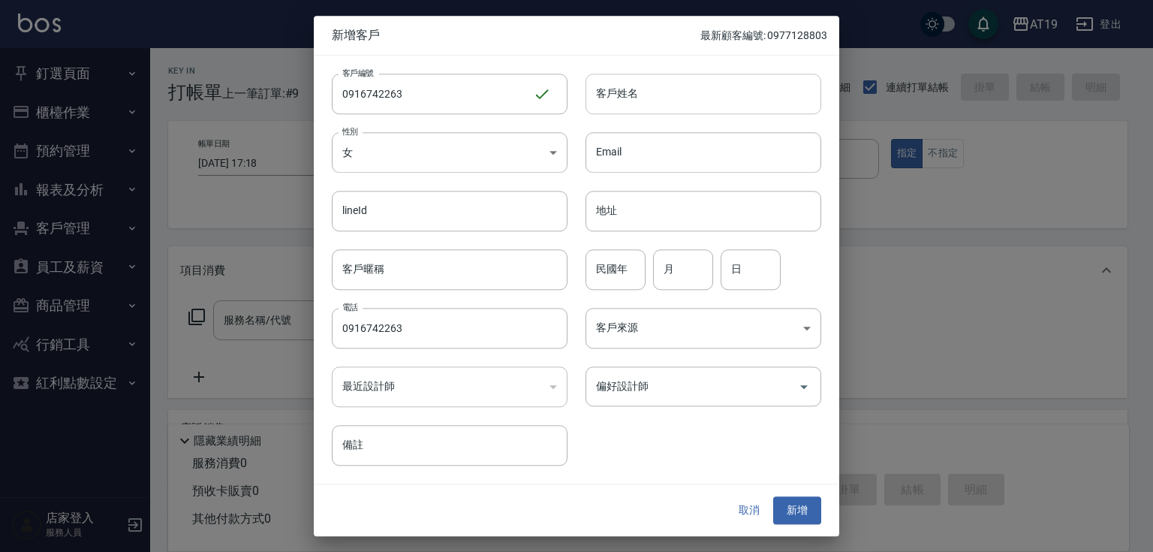
drag, startPoint x: 606, startPoint y: 101, endPoint x: 605, endPoint y: 84, distance: 17.3
click at [606, 99] on input "客戶姓名" at bounding box center [703, 94] width 236 height 41
type input "林碧佳"
type input "01"
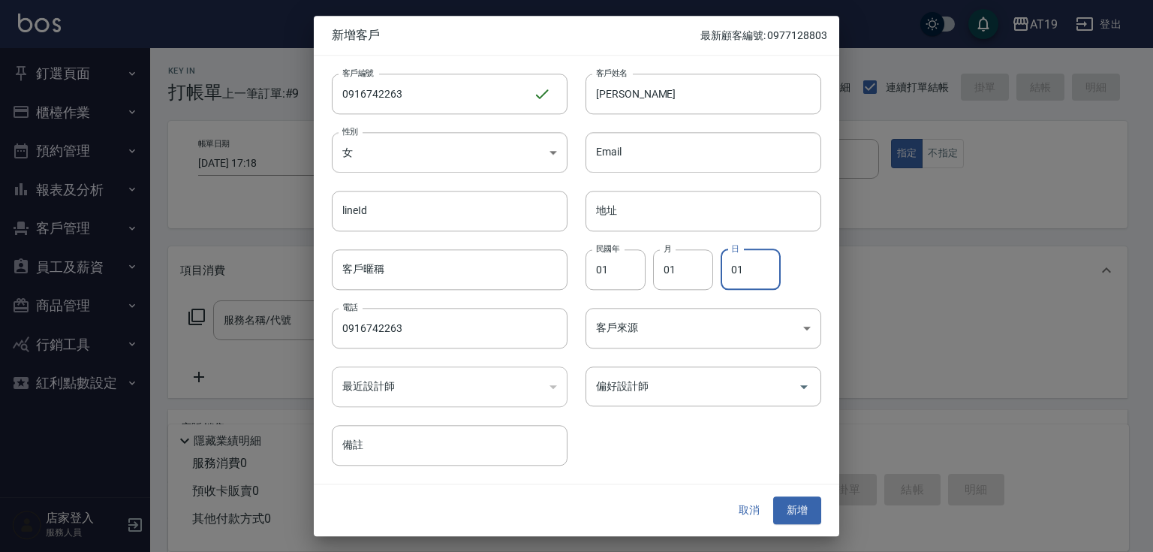
type input "01"
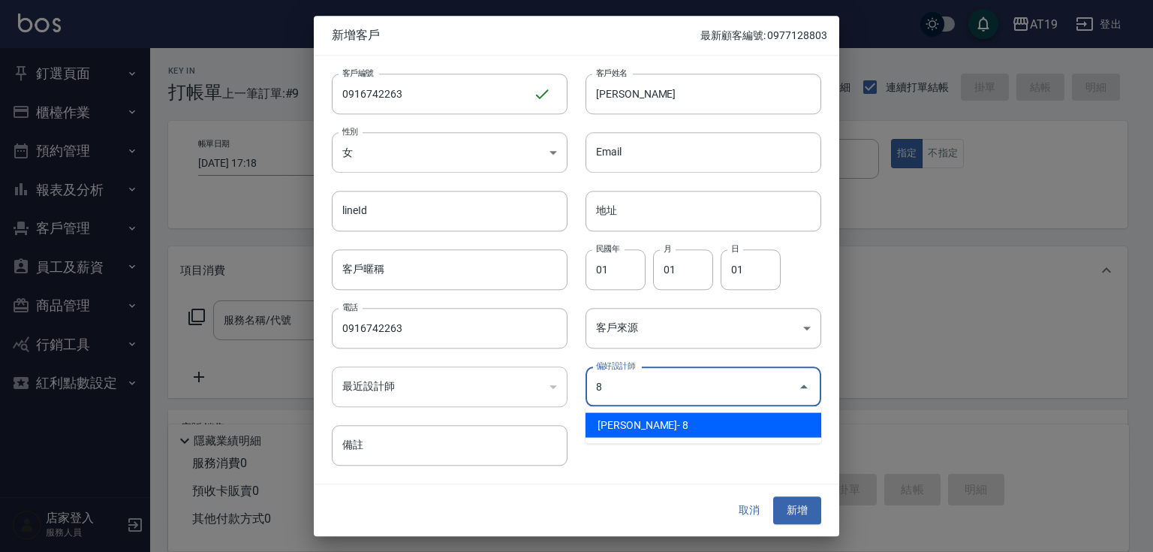
type input "Mika"
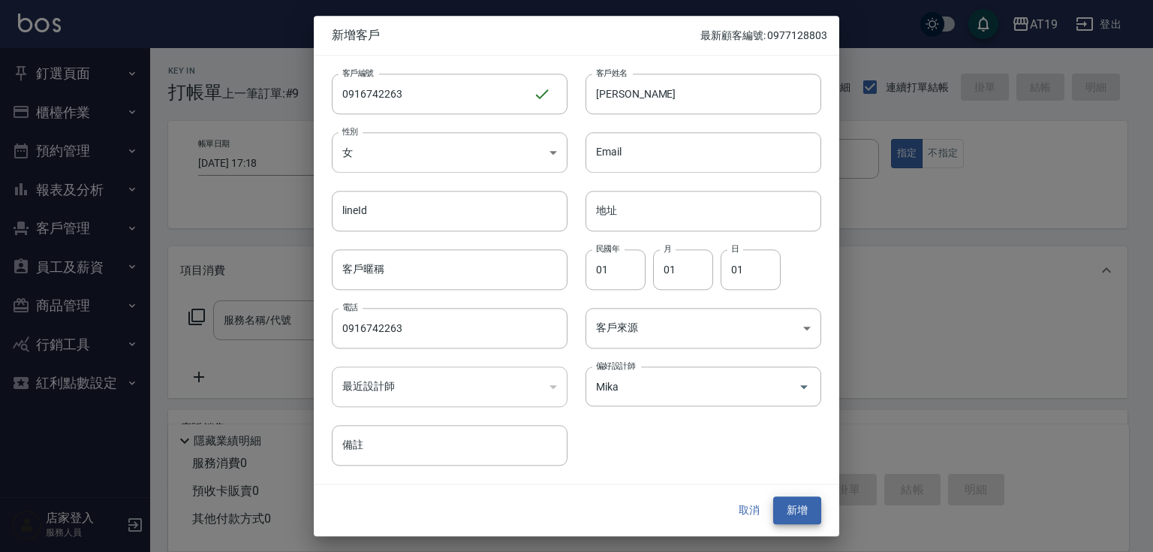
click at [773, 497] on button "新增" at bounding box center [797, 511] width 48 height 28
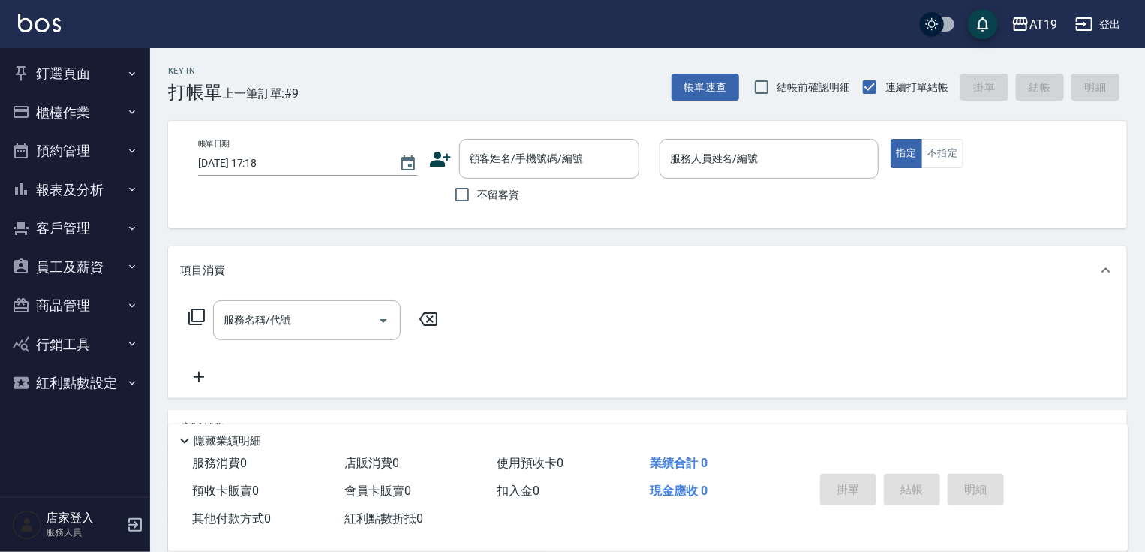
click at [456, 163] on div "顧客姓名/手機號碼/編號 顧客姓名/手機號碼/編號" at bounding box center [538, 159] width 219 height 40
click at [472, 159] on input "顧客姓名/手機號碼/編號" at bounding box center [538, 159] width 144 height 26
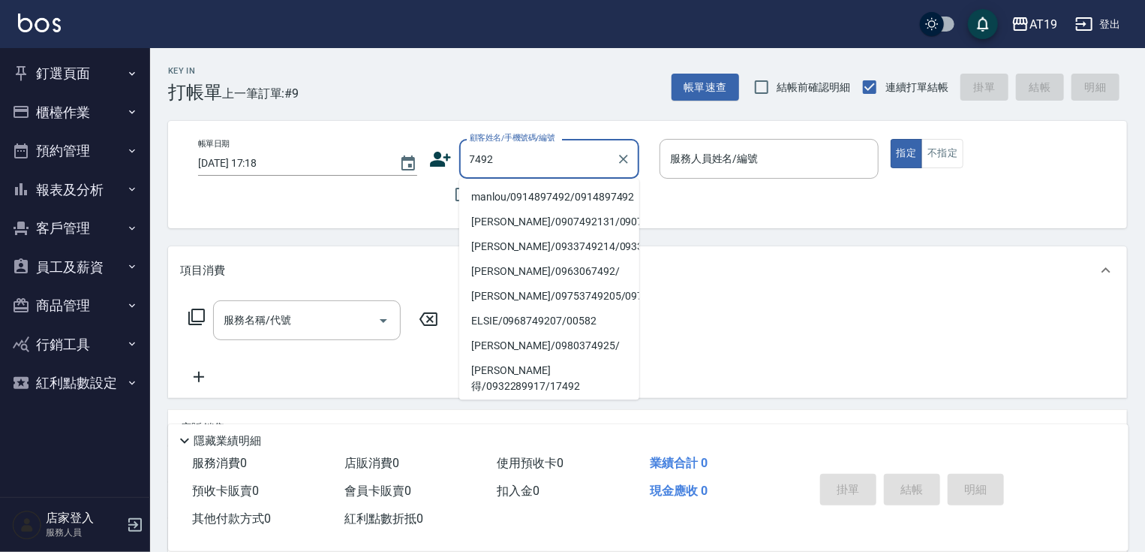
type input "manlou/0914897492/0914897492"
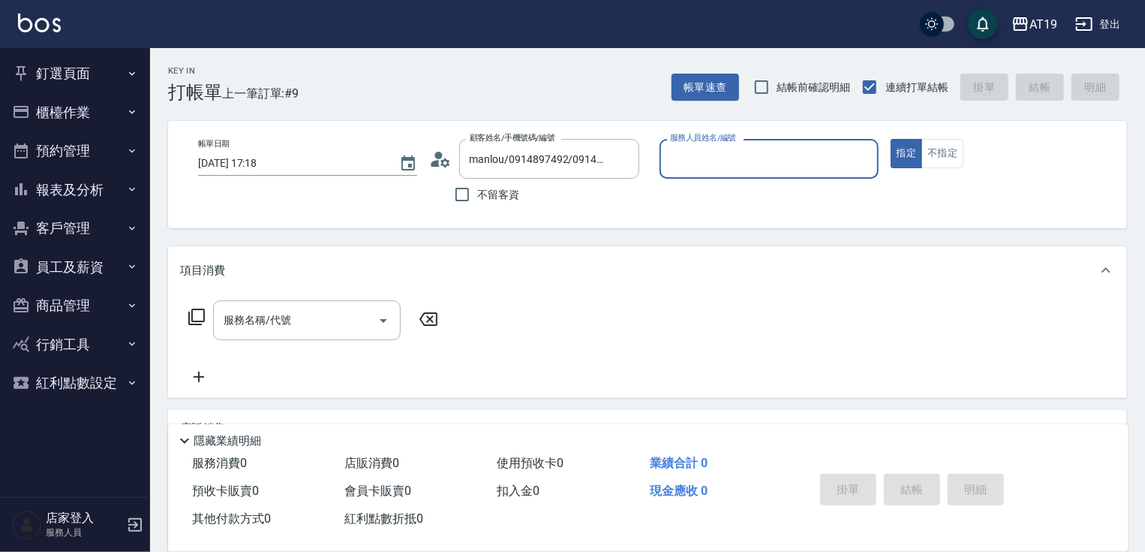
type input "Linda- 1"
click at [891, 139] on button "指定" at bounding box center [907, 153] width 32 height 29
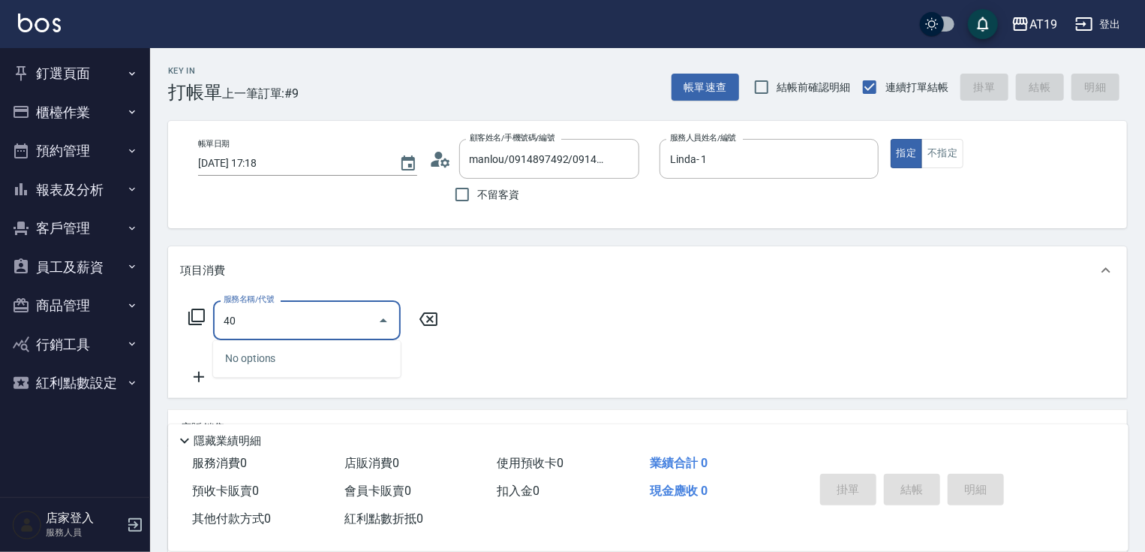
type input "401"
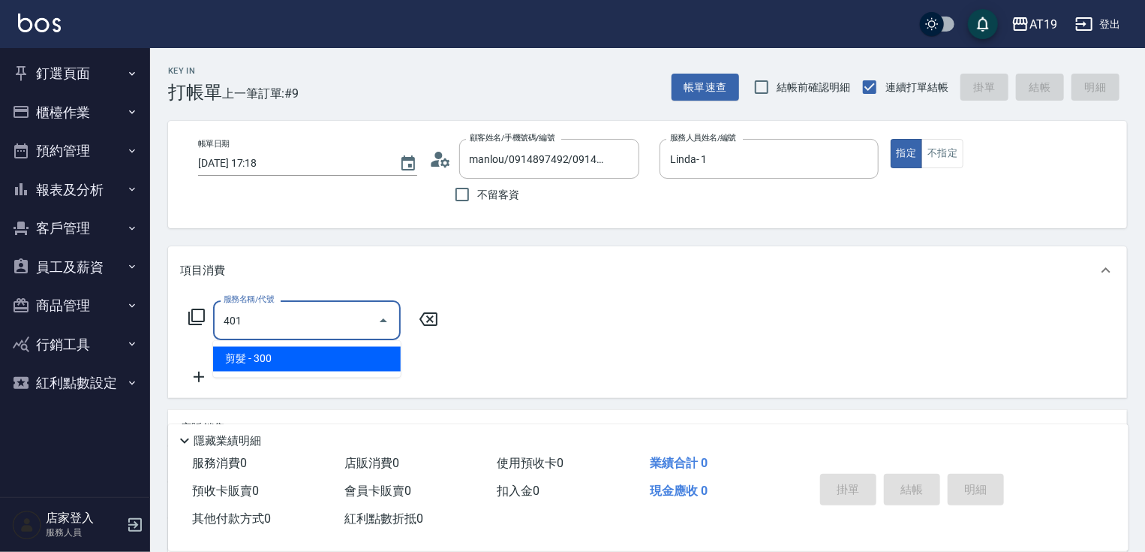
type input "30"
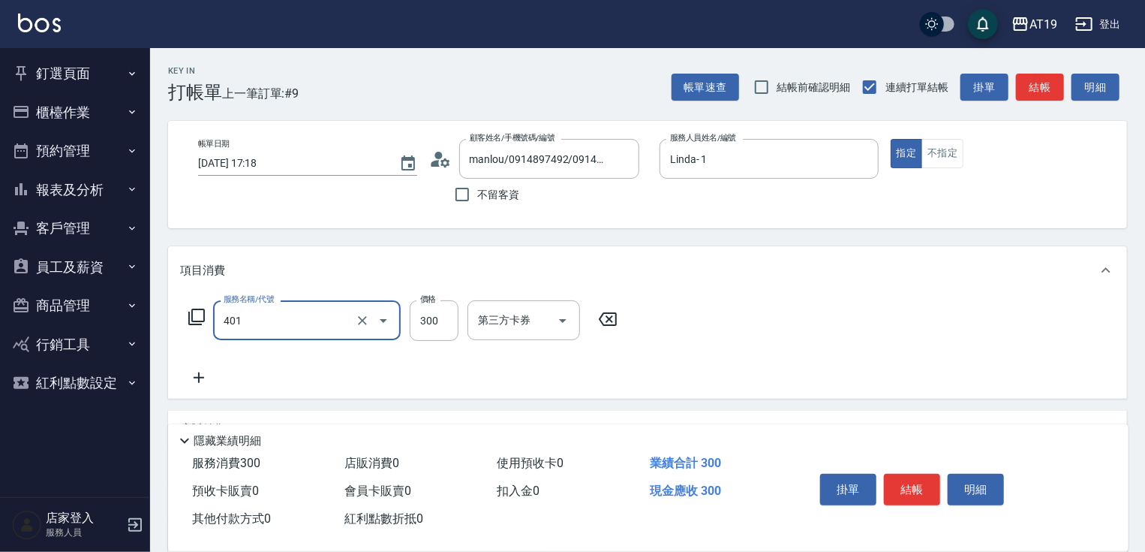
type input "剪髮(401)"
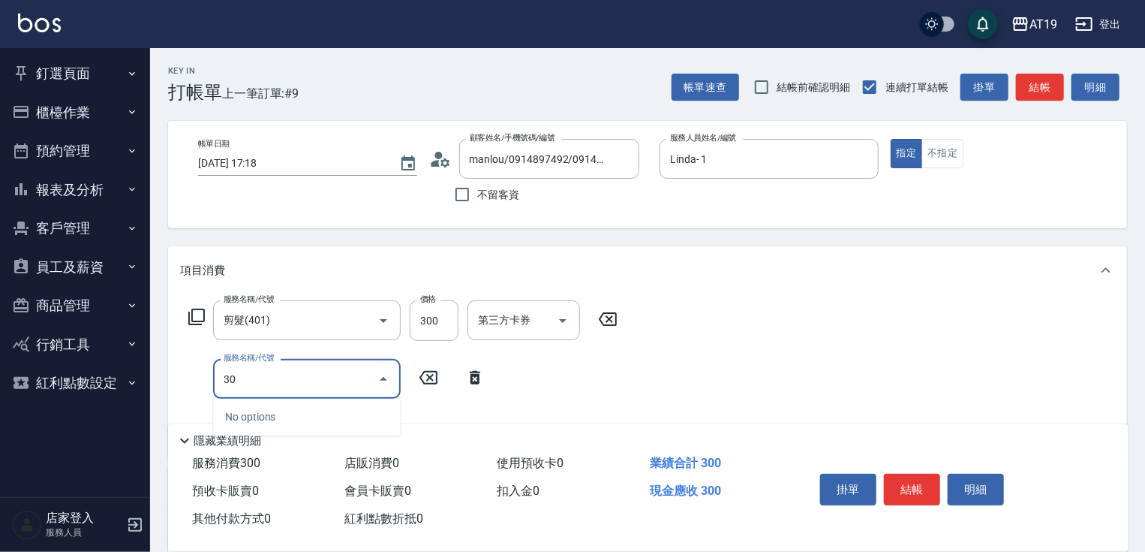
type input "301"
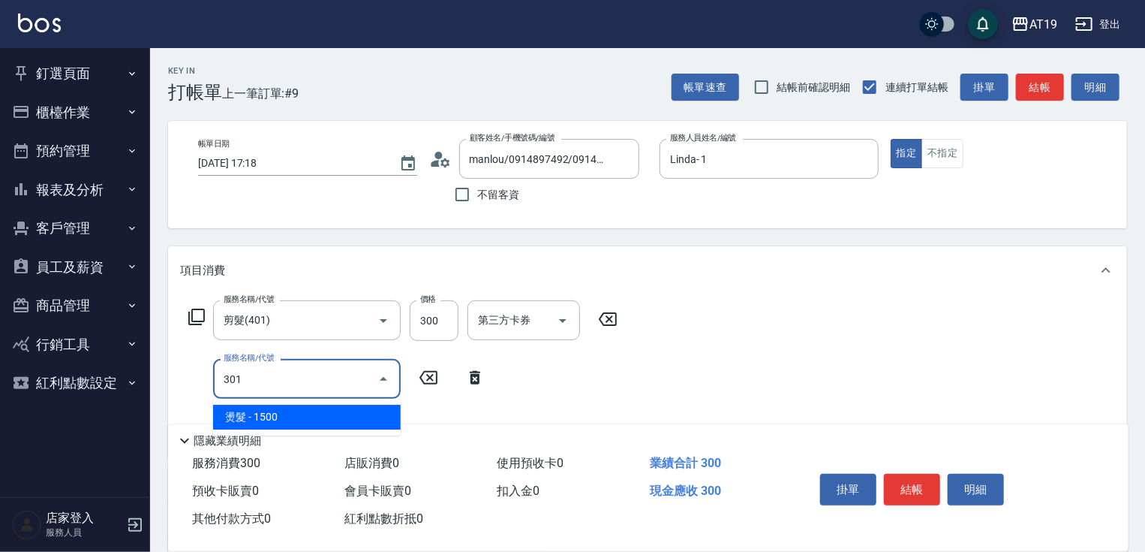
type input "180"
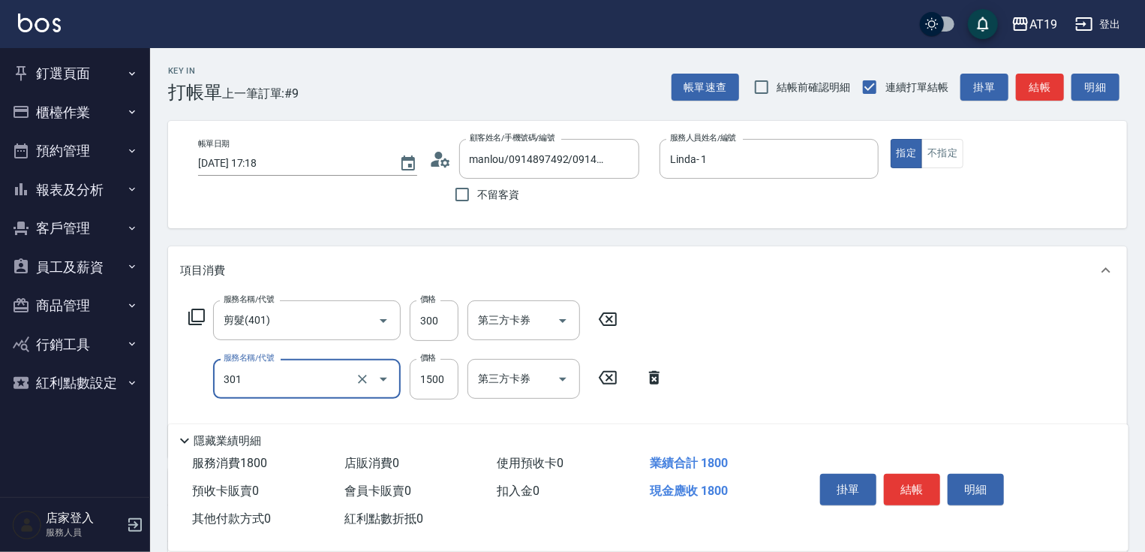
type input "燙髮(301)"
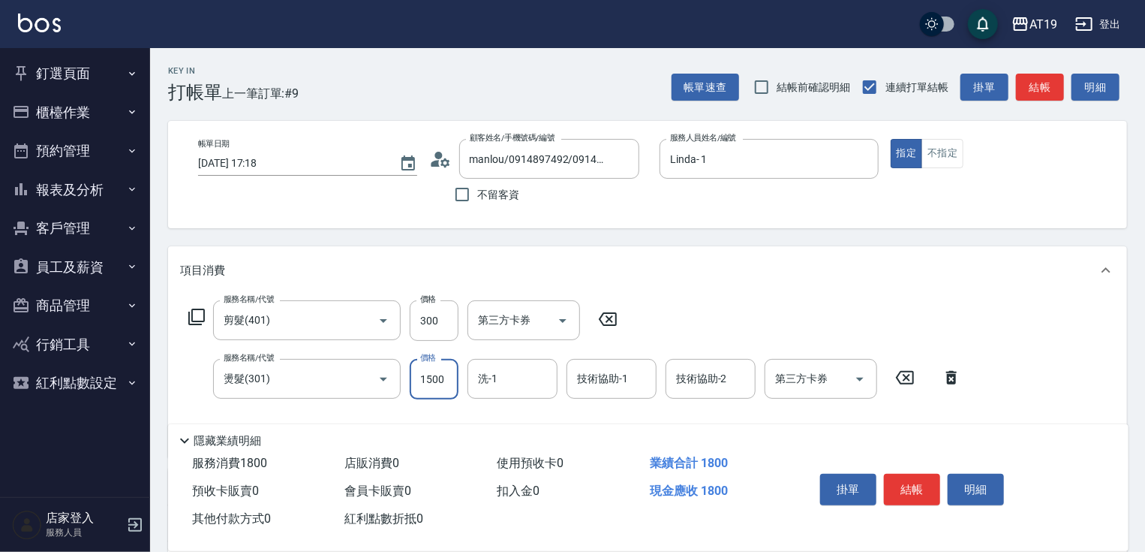
type input "30"
type input "15"
type input "40"
type input "150"
type input "30"
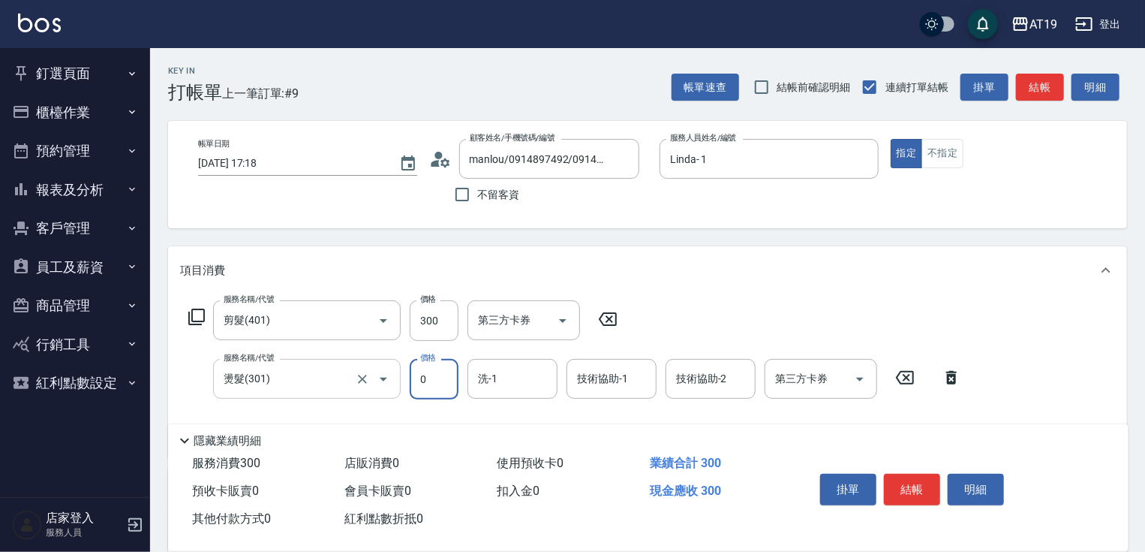
type input "0"
click at [308, 382] on input "燙髮(301)" at bounding box center [286, 378] width 132 height 26
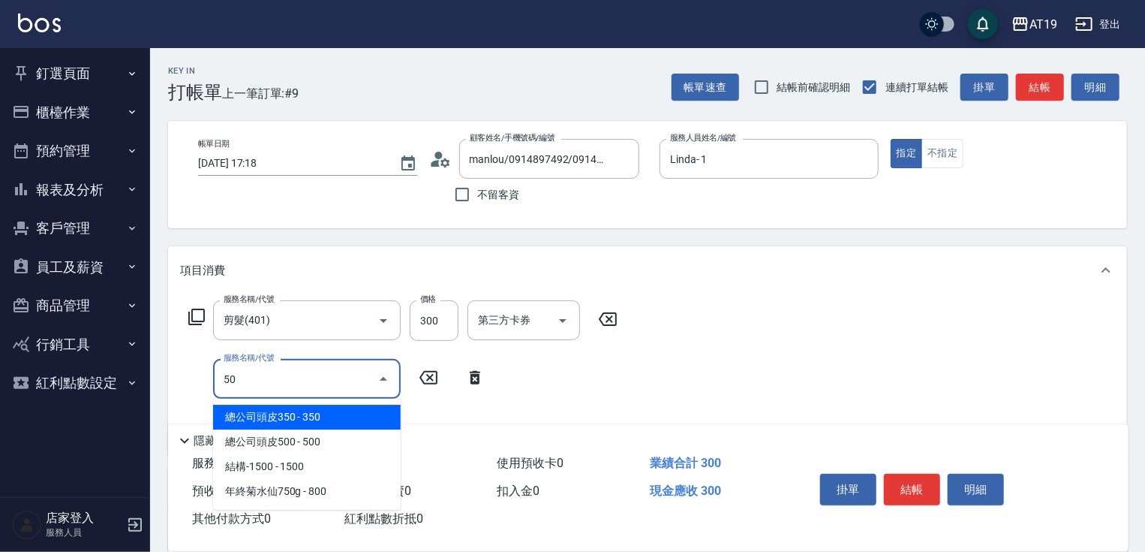
type input "501"
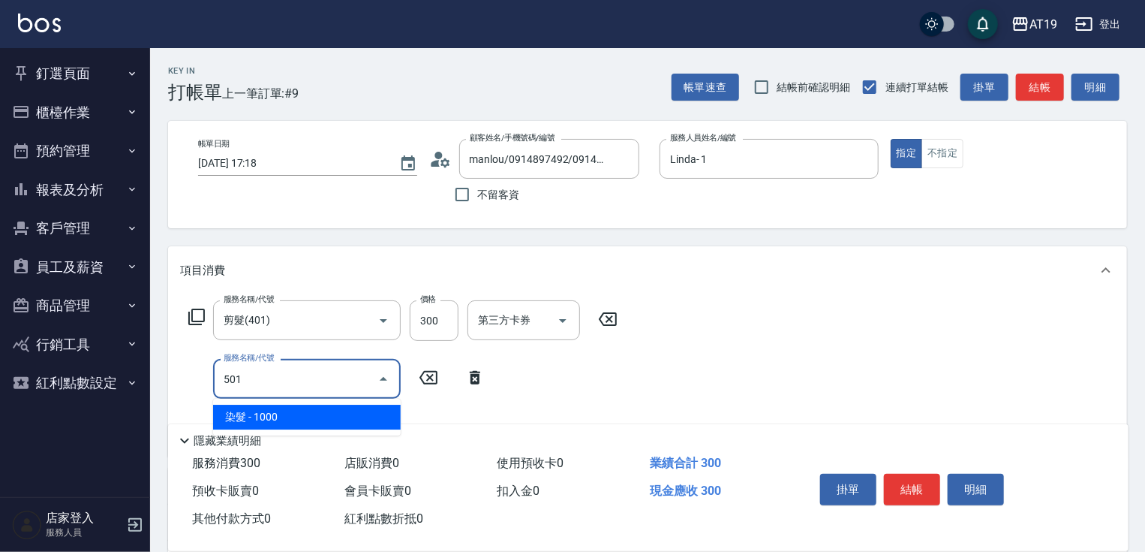
type input "130"
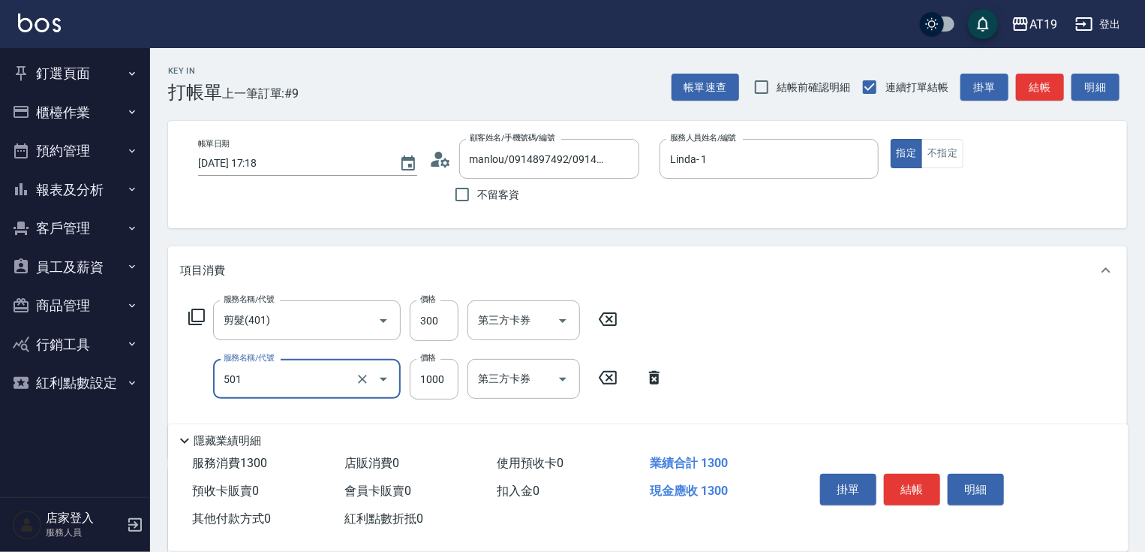
type input "染髮(501)"
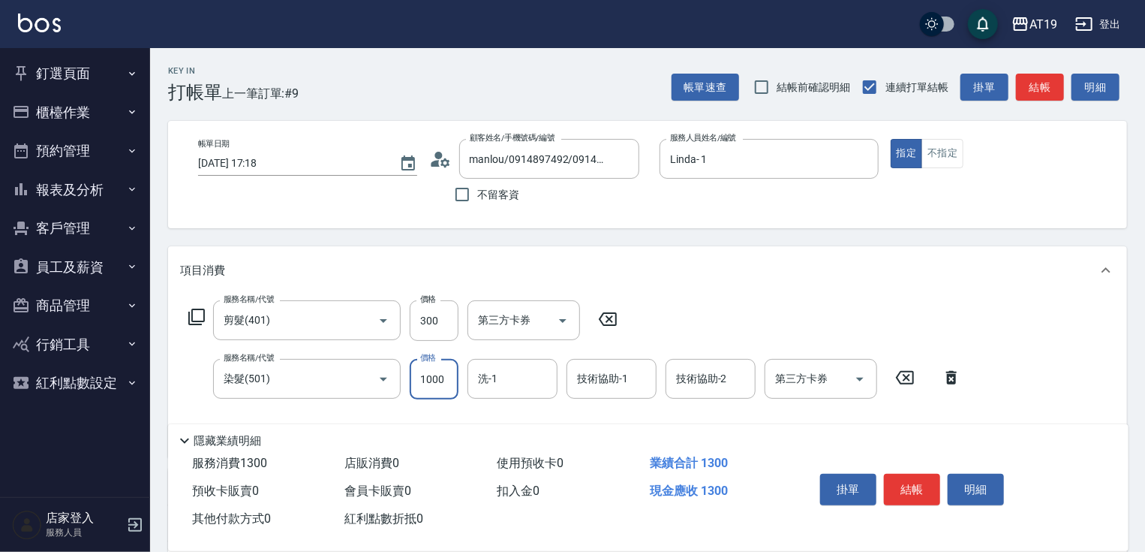
type input "21"
type input "30"
type input "21"
type input "50"
type input "218"
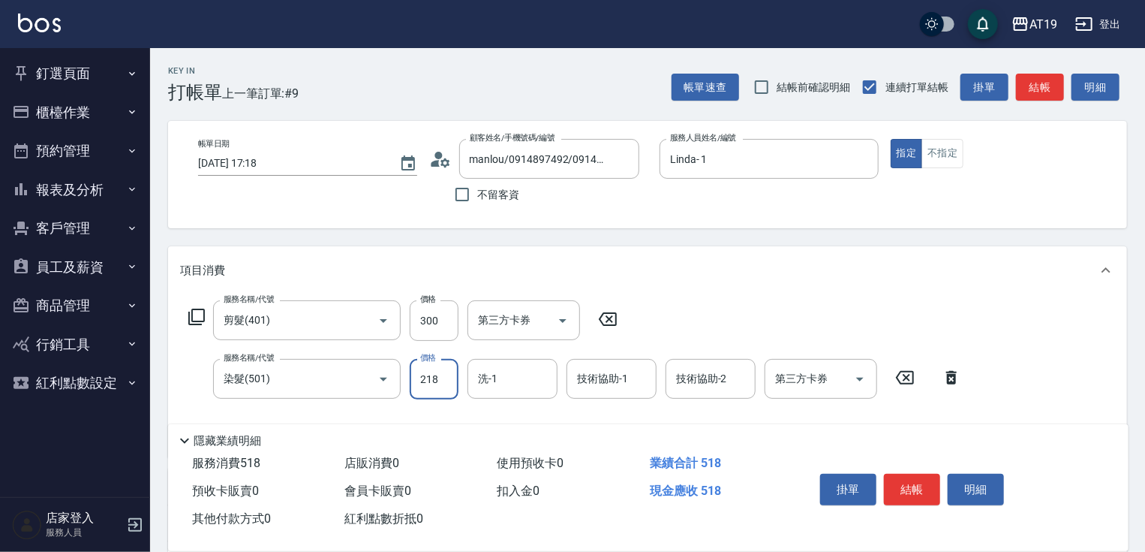
type input "240"
type input "2180"
type input "2210"
type input "21800"
type input "210"
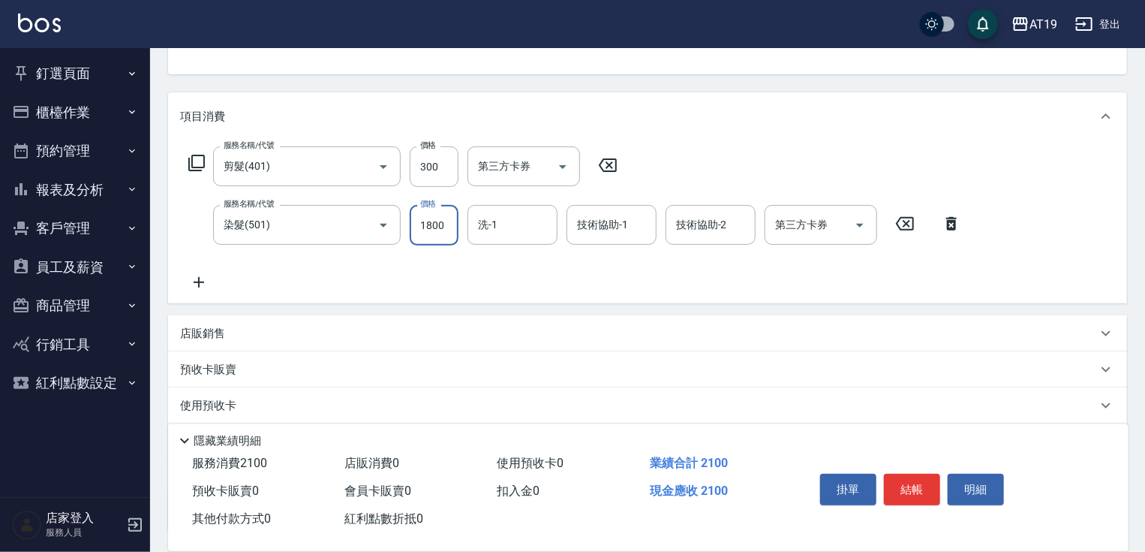
scroll to position [276, 0]
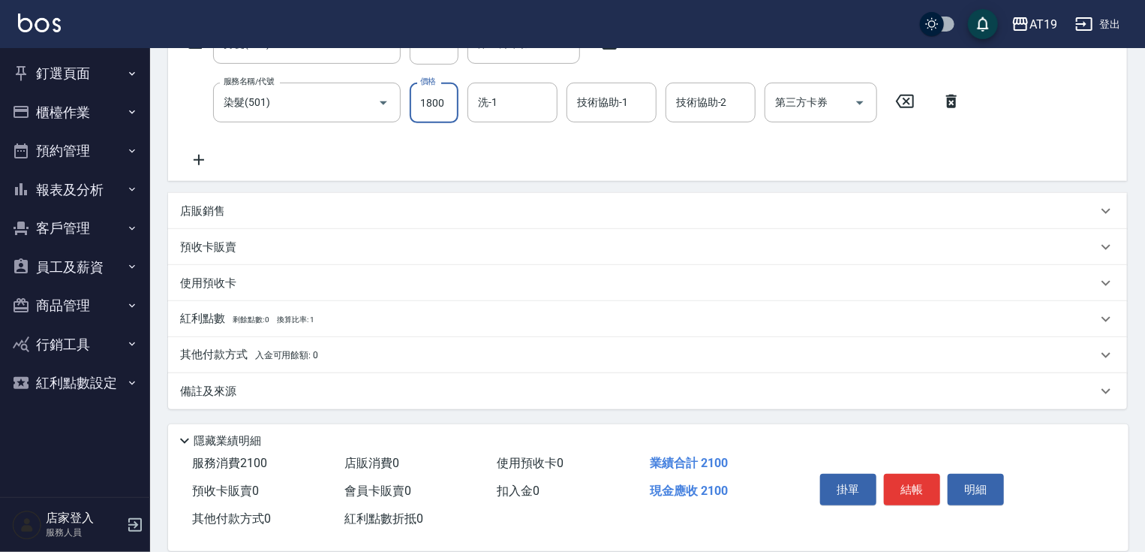
type input "1800"
click at [216, 351] on p "其他付款方式 入金可用餘額: 0" at bounding box center [249, 355] width 138 height 17
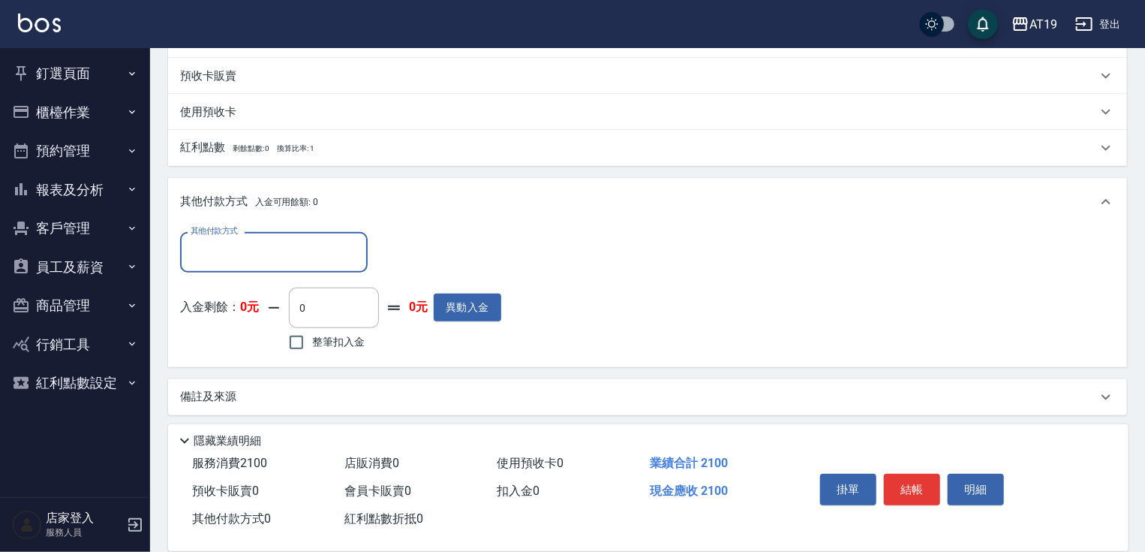
scroll to position [452, 0]
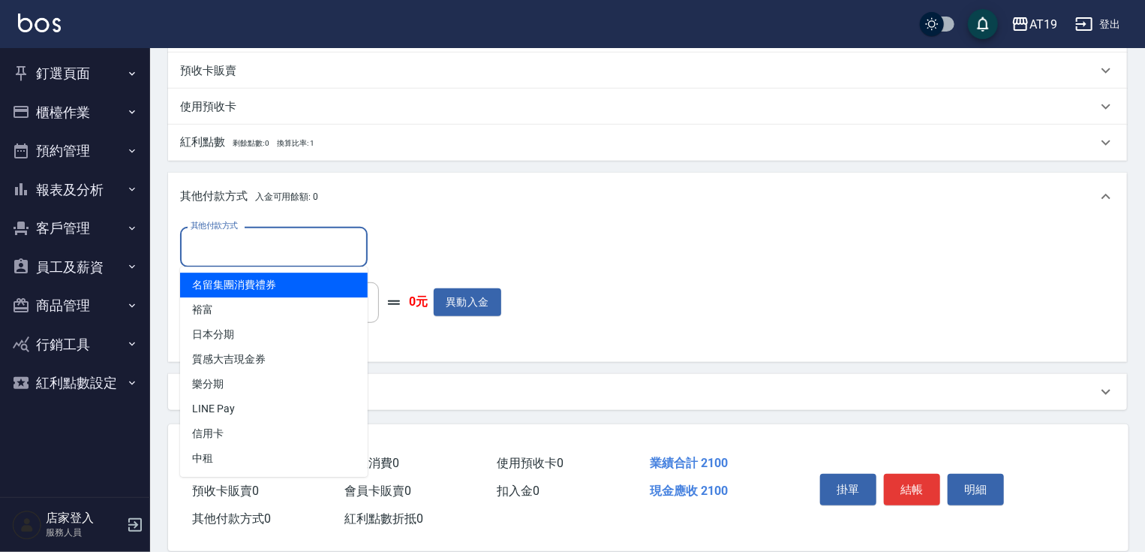
click at [221, 252] on input "其他付款方式" at bounding box center [274, 246] width 174 height 26
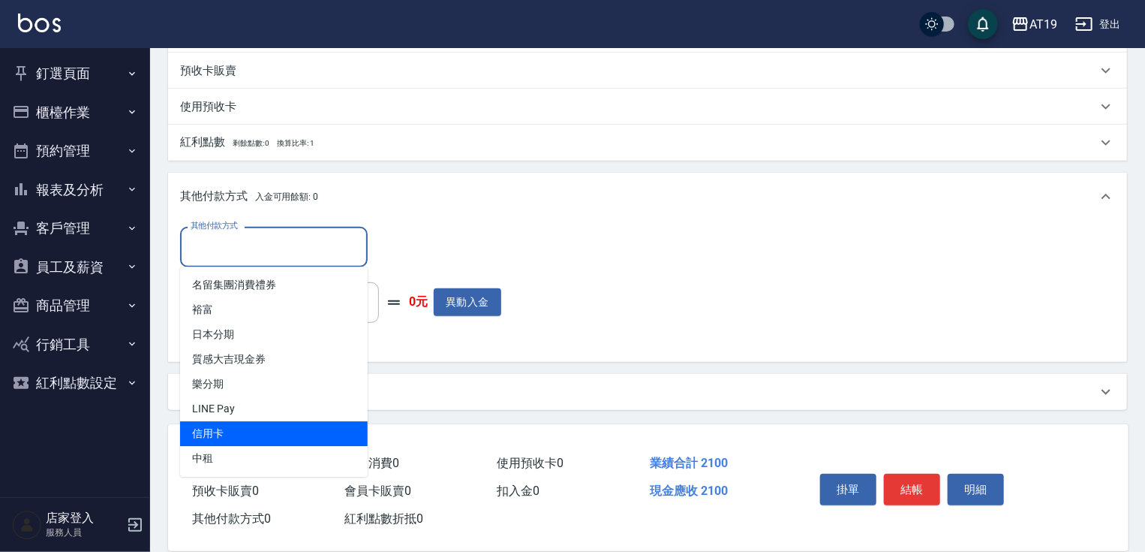
click at [231, 429] on span "信用卡" at bounding box center [274, 433] width 188 height 25
type input "信用卡"
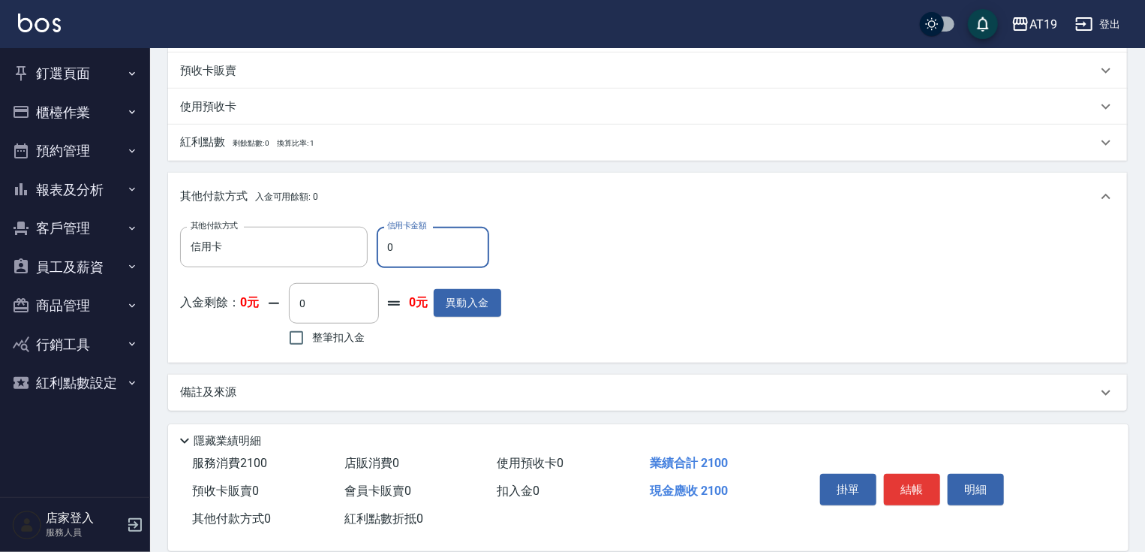
drag, startPoint x: 399, startPoint y: 245, endPoint x: 383, endPoint y: 247, distance: 15.8
click at [383, 247] on input "0" at bounding box center [433, 247] width 113 height 41
type input "2"
type input "200"
type input "210"
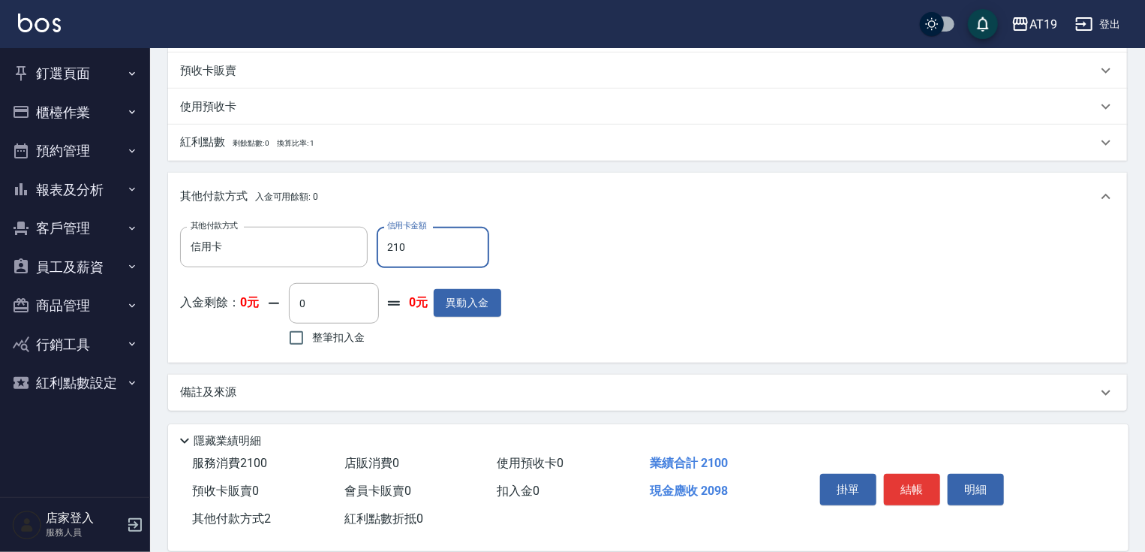
type input "180"
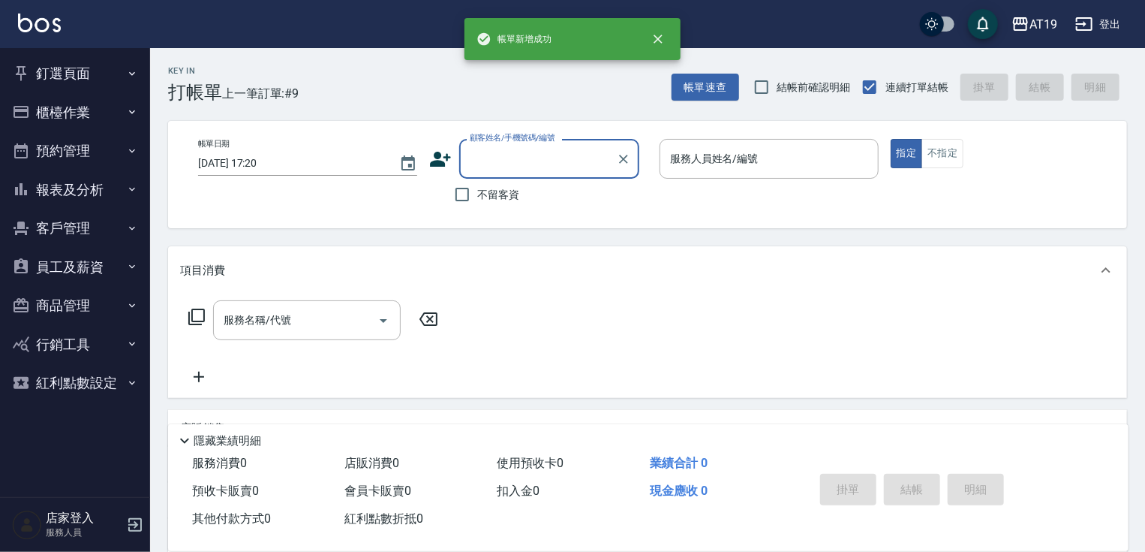
scroll to position [0, 0]
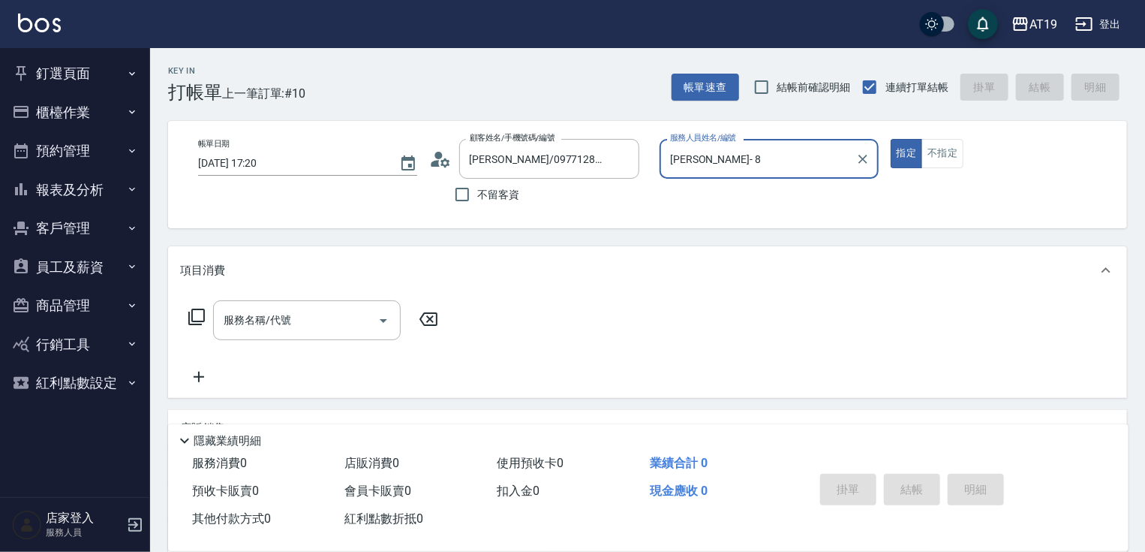
click at [891, 139] on button "指定" at bounding box center [907, 153] width 32 height 29
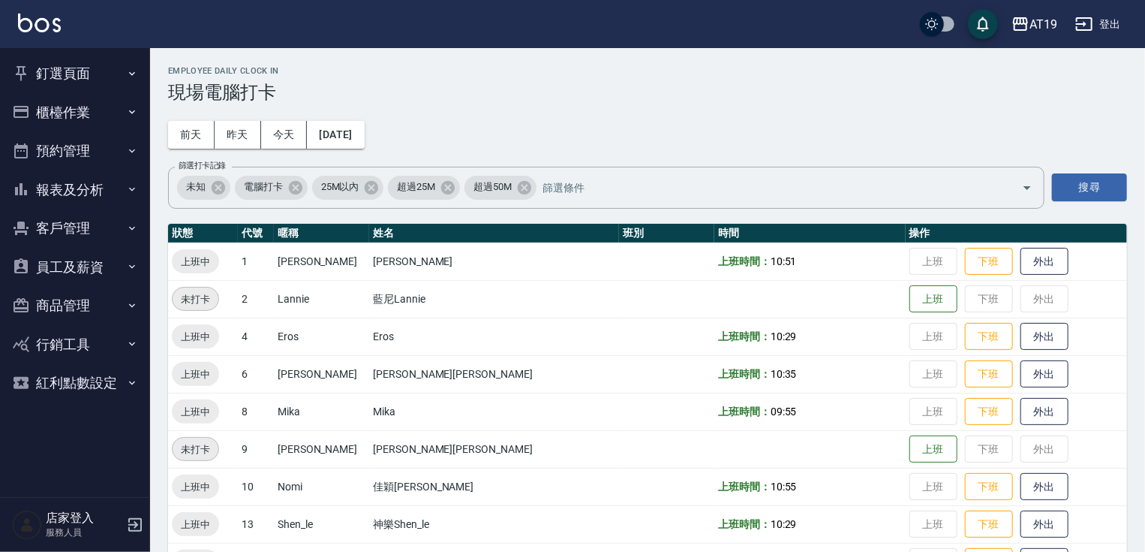
click at [71, 65] on button "釘選頁面" at bounding box center [75, 73] width 138 height 39
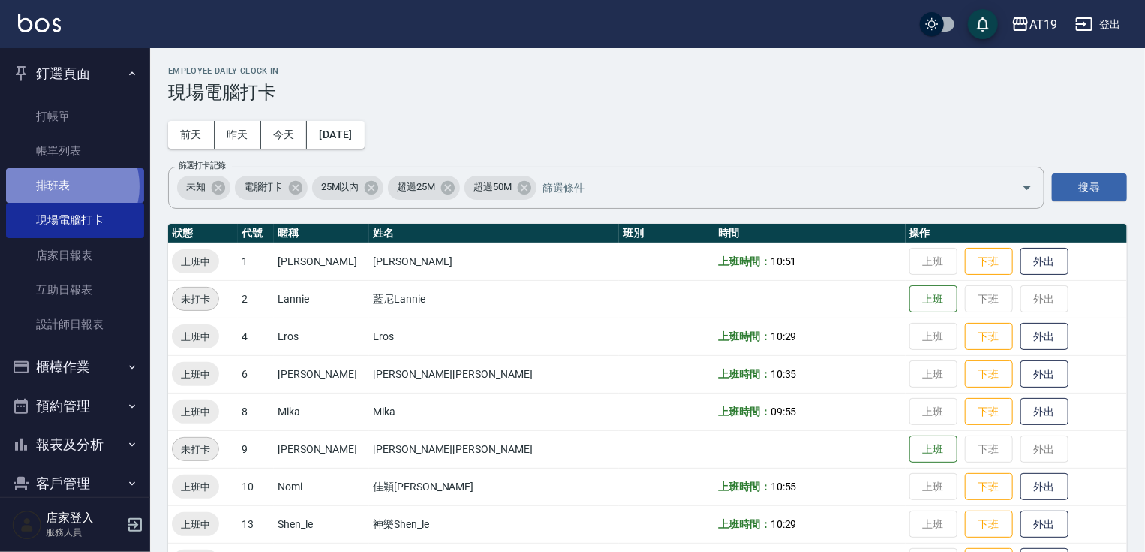
click at [67, 186] on link "排班表" at bounding box center [75, 185] width 138 height 35
